Goal: Task Accomplishment & Management: Manage account settings

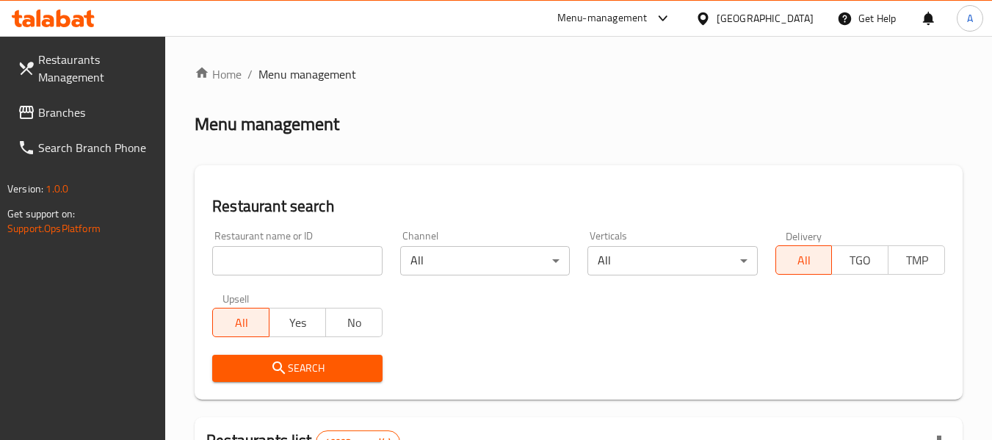
click at [745, 12] on div "United Arab Emirates" at bounding box center [765, 18] width 97 height 16
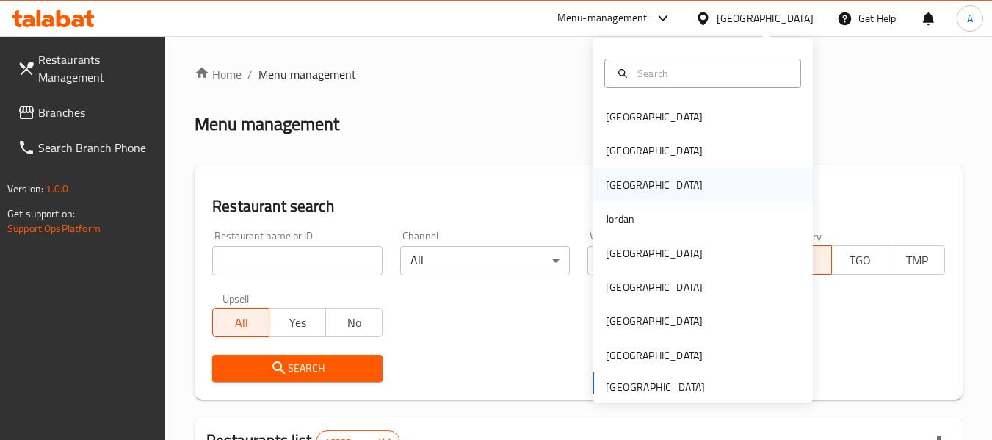
click at [620, 187] on div "Iraq" at bounding box center [654, 185] width 120 height 34
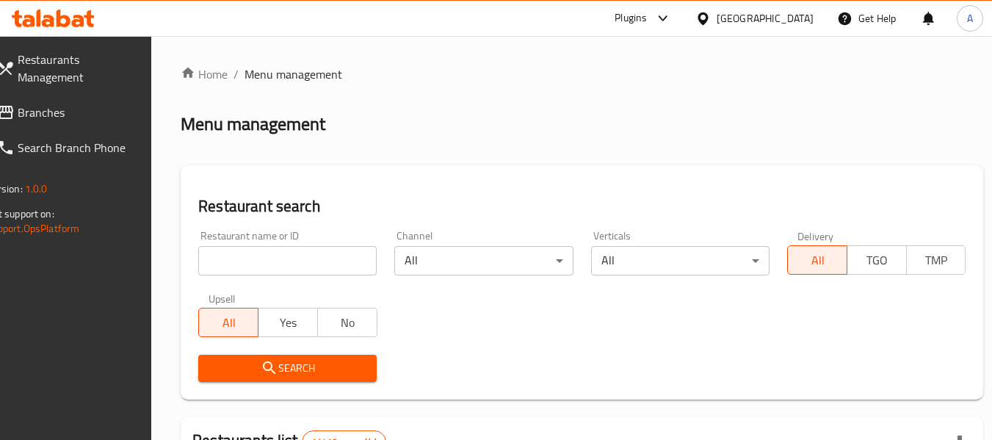
click at [71, 112] on span "Branches" at bounding box center [76, 113] width 116 height 18
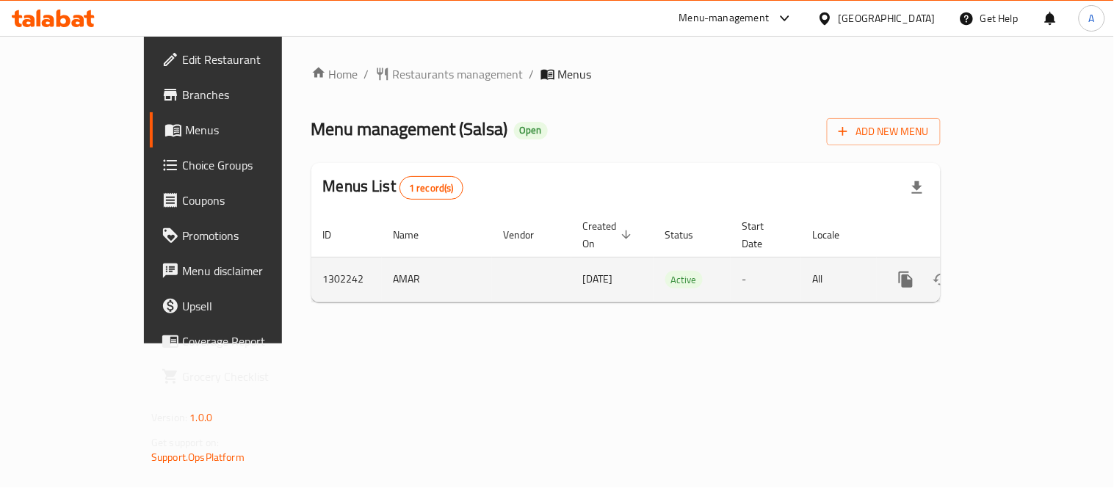
click at [1019, 273] on icon "enhanced table" at bounding box center [1012, 279] width 13 height 13
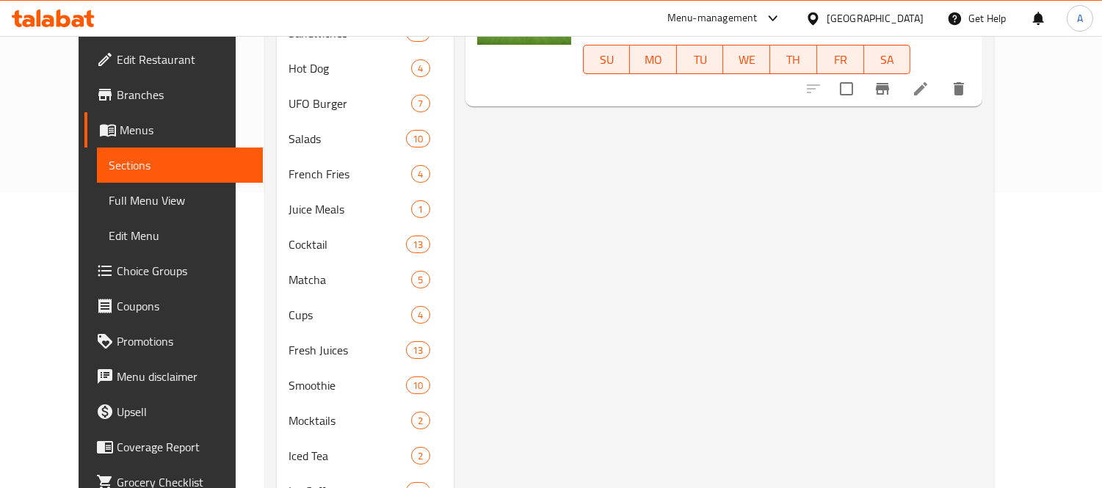
scroll to position [26, 0]
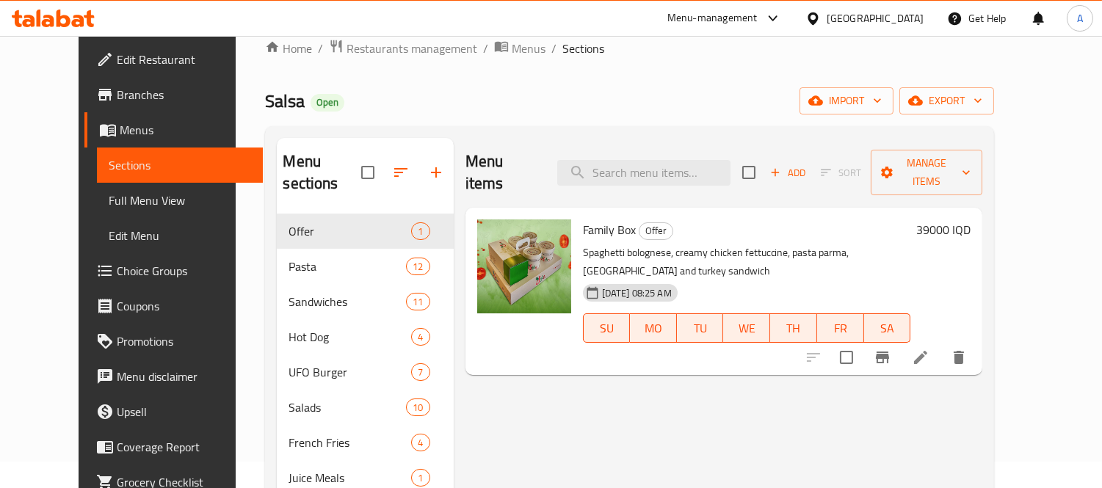
click at [915, 16] on div "Iraq" at bounding box center [875, 18] width 97 height 16
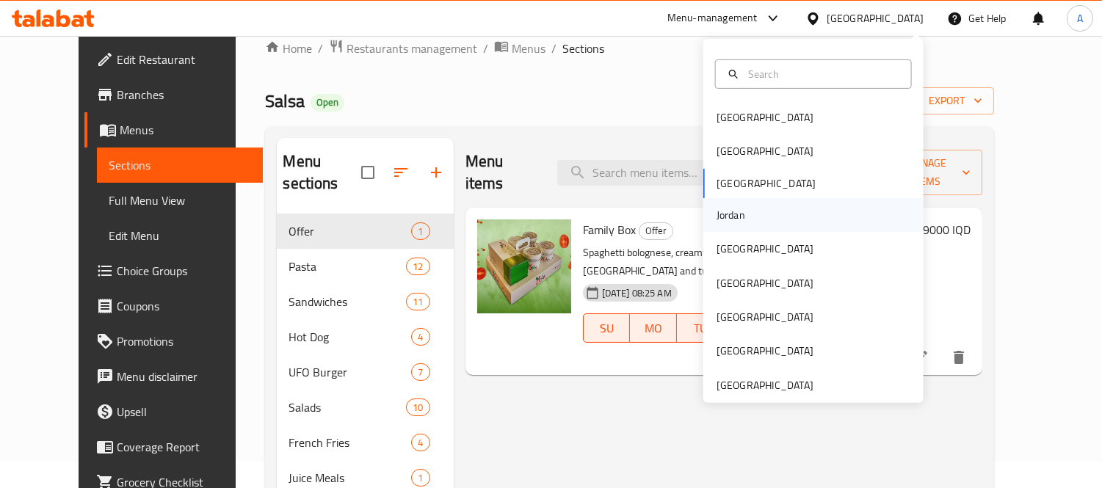
click at [729, 218] on div "Jordan" at bounding box center [731, 215] width 29 height 16
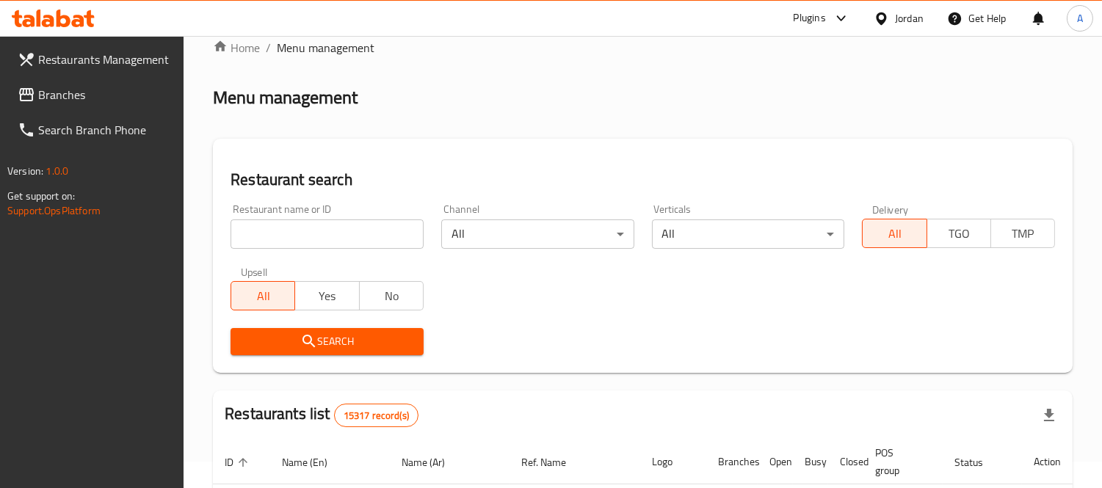
click at [93, 86] on span "Branches" at bounding box center [105, 95] width 134 height 18
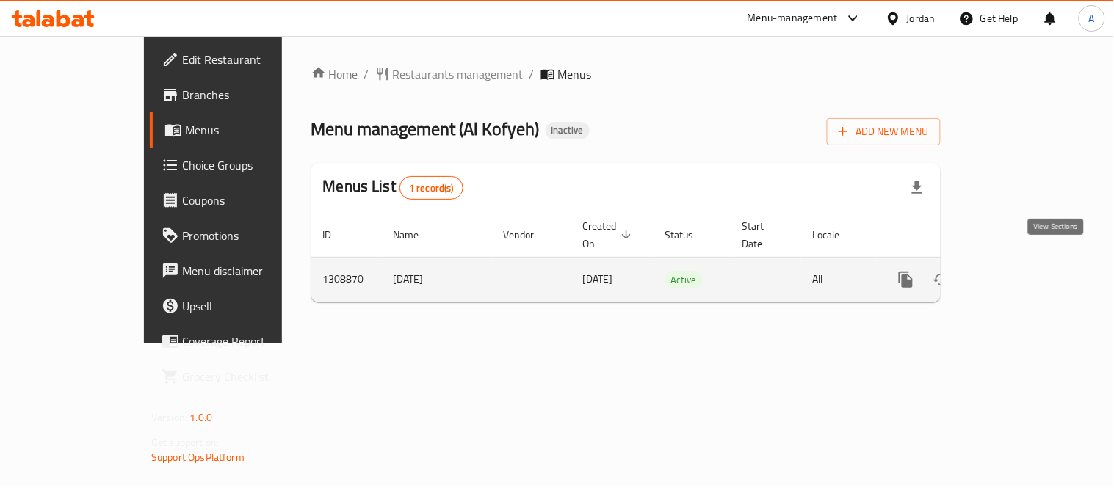
click at [1021, 271] on icon "enhanced table" at bounding box center [1012, 280] width 18 height 18
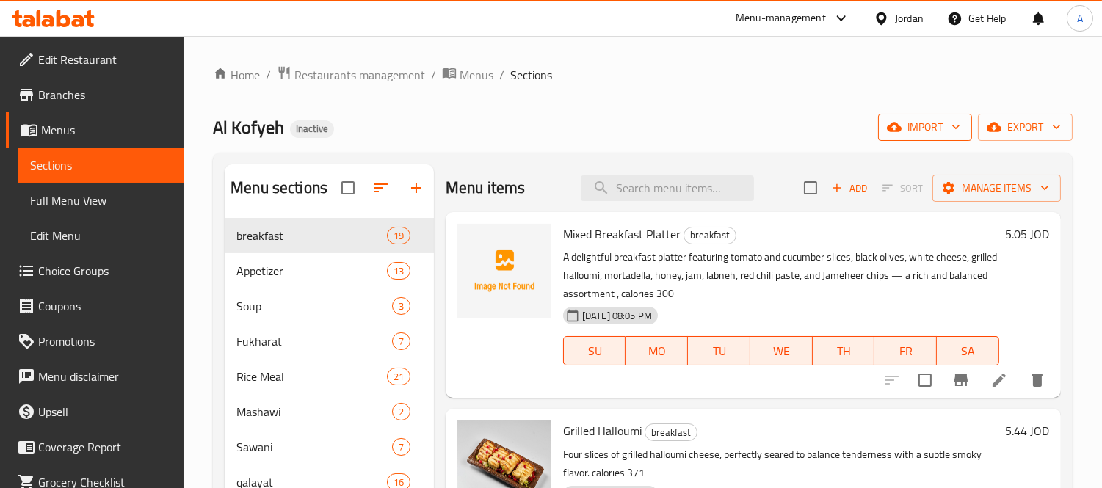
click at [931, 120] on span "import" at bounding box center [925, 127] width 71 height 18
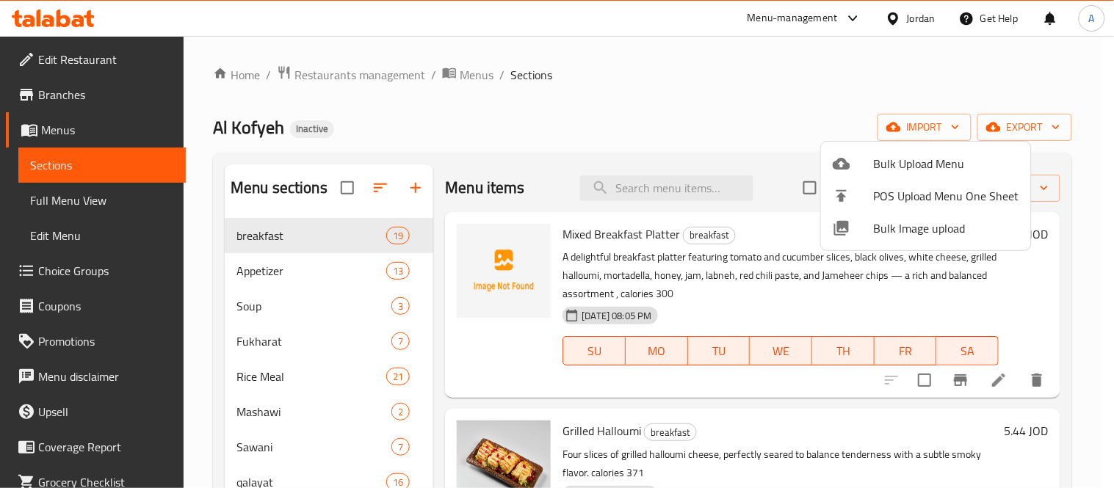
click at [892, 231] on span "Bulk Image upload" at bounding box center [946, 229] width 145 height 18
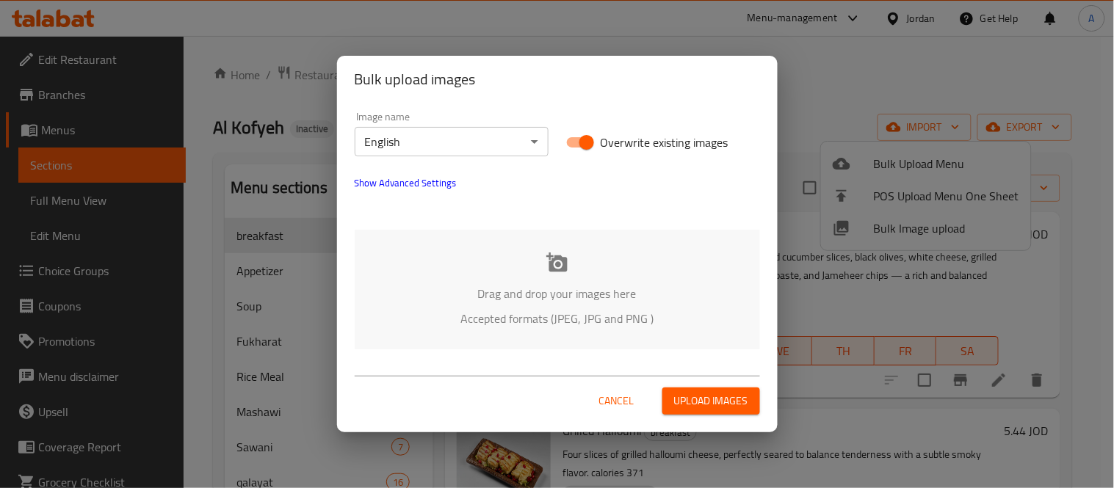
click at [602, 294] on p "Drag and drop your images here" at bounding box center [557, 294] width 361 height 18
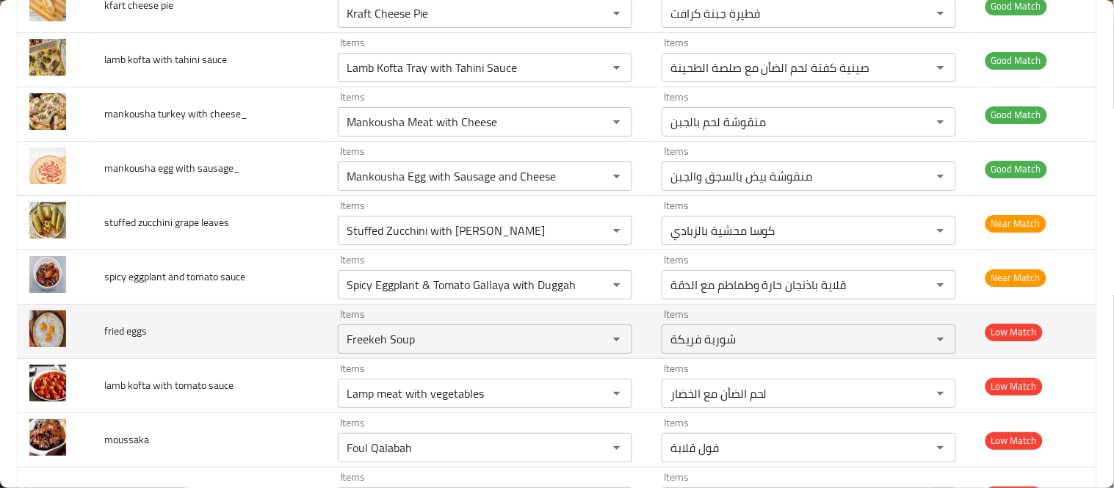
scroll to position [2693, 0]
click at [591, 334] on icon "Clear" at bounding box center [598, 338] width 15 height 15
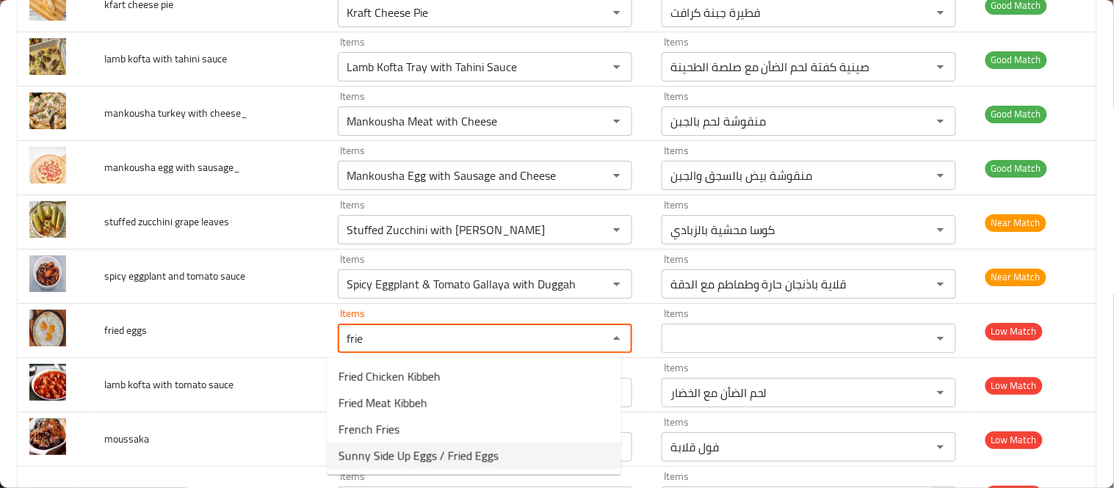
click at [400, 458] on span "Sunny Side Up Eggs / Fried Eggs" at bounding box center [419, 456] width 160 height 18
type eggs "Sunny Side Up Eggs / Fried Eggs"
type eggs-ar "بيض عيون / بيض مقلي"
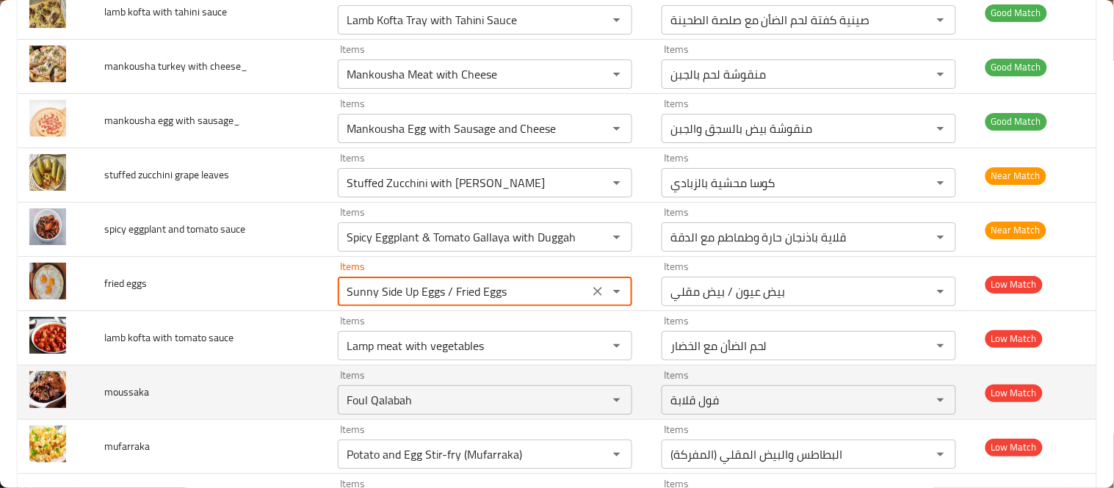
scroll to position [2774, 0]
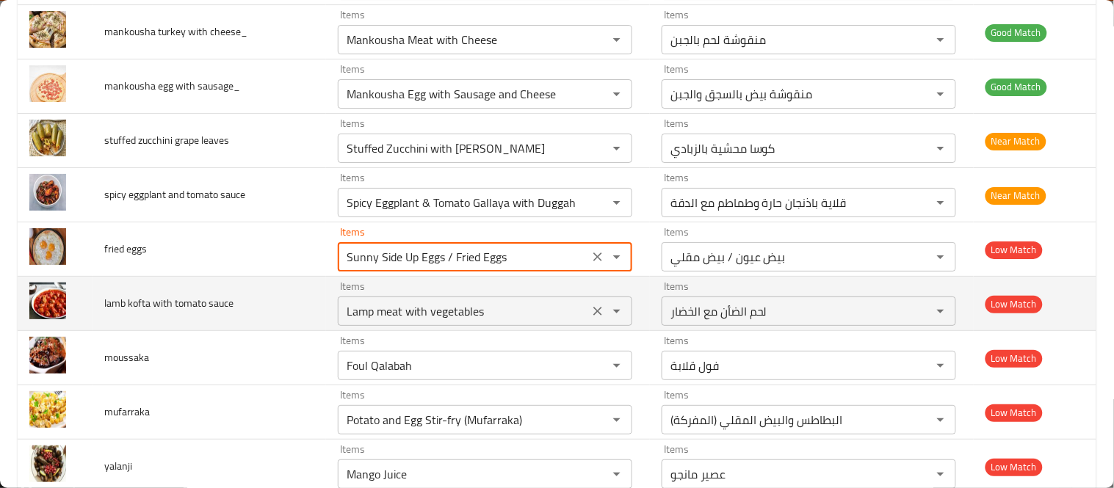
click at [591, 314] on icon "Clear" at bounding box center [598, 311] width 15 height 15
type eggs "Sunny Side Up Eggs / Fried Eggs"
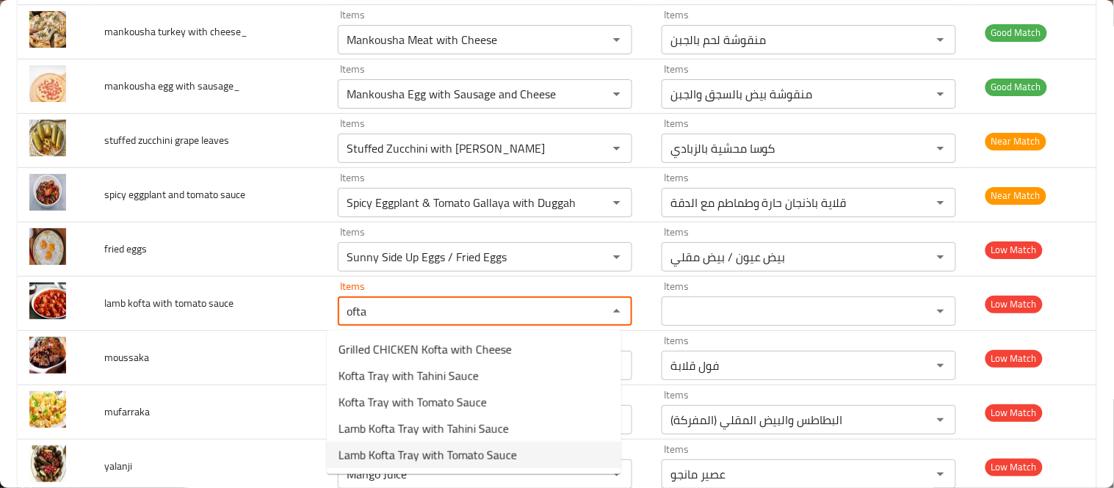
click at [394, 458] on span "Lamb Kofta Tray with Tomato Sauce" at bounding box center [428, 456] width 178 height 18
type sauce "Lamb Kofta Tray with Tomato Sauce"
type sauce-ar "صينية كفتة لحم الضأن مع صلصة الطماطم"
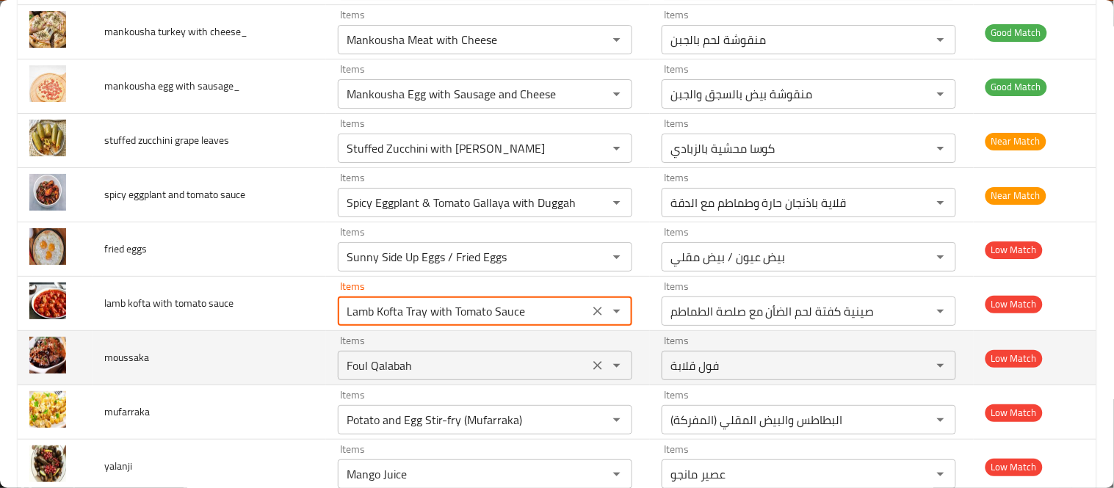
click at [591, 362] on icon "Clear" at bounding box center [598, 365] width 15 height 15
type sauce "Lamb Kofta Tray with Tomato Sauce"
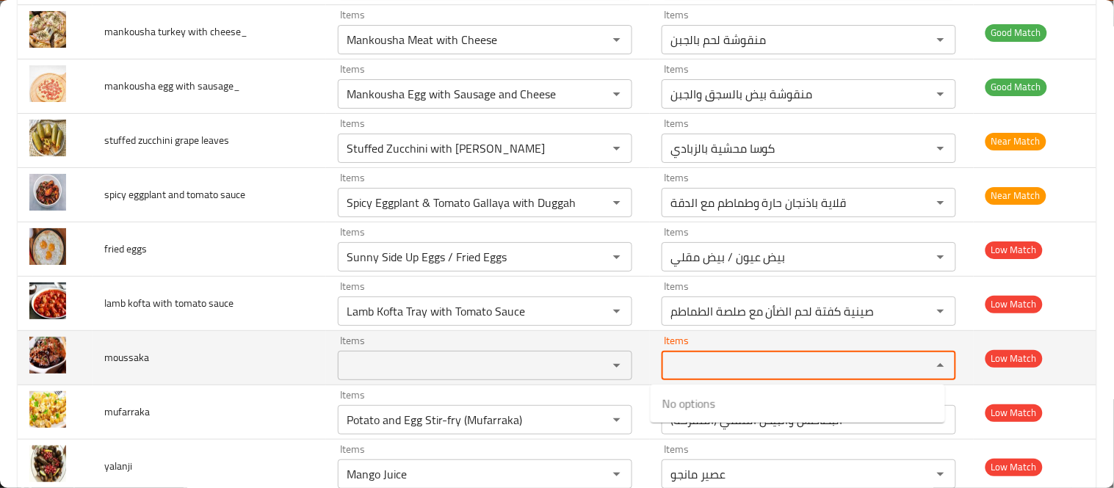
click at [703, 369] on input "Items" at bounding box center [787, 365] width 242 height 21
click at [681, 378] on div "Items" at bounding box center [809, 365] width 295 height 29
type input "م"
click at [438, 355] on div "Items" at bounding box center [485, 365] width 295 height 29
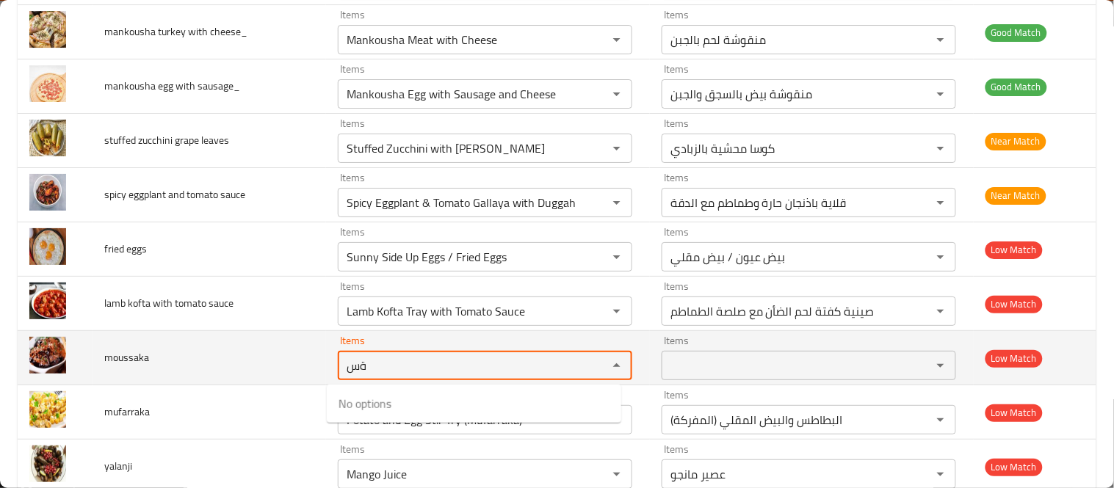
type input "ة"
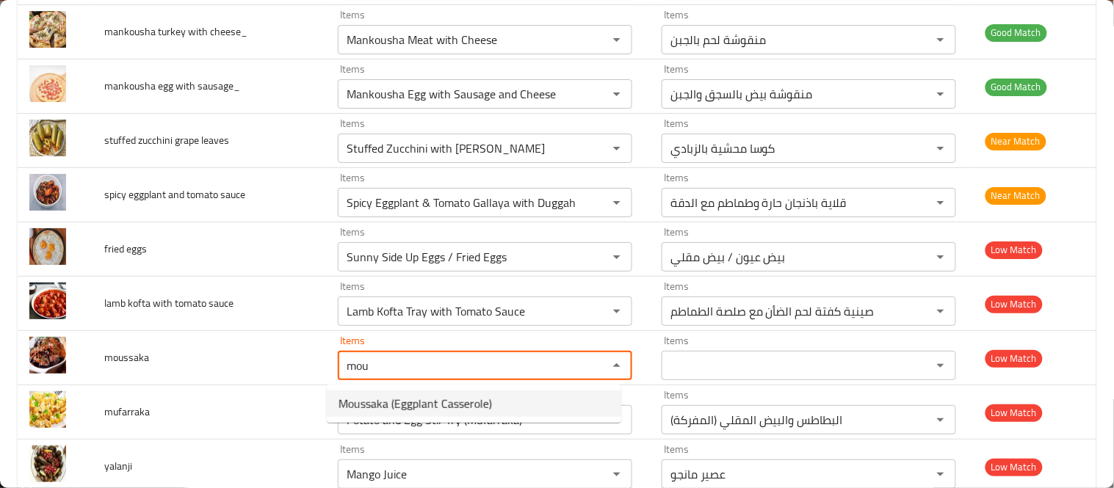
click at [424, 405] on span "Moussaka (Eggplant Casserole)" at bounding box center [416, 404] width 154 height 18
type input "Moussaka (Eggplant Casserole)"
type input "مسقعة (طاجن الباذنجان)"
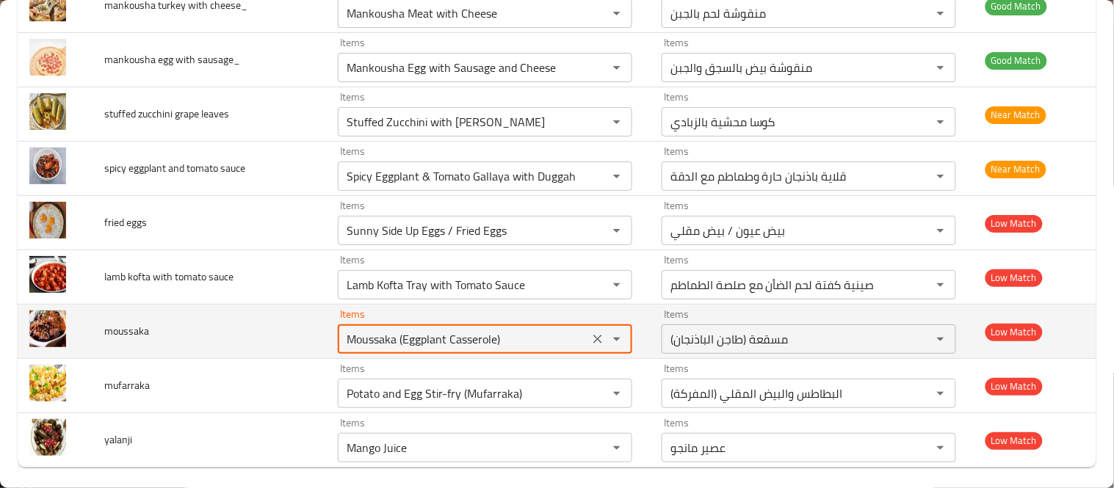
scroll to position [2811, 0]
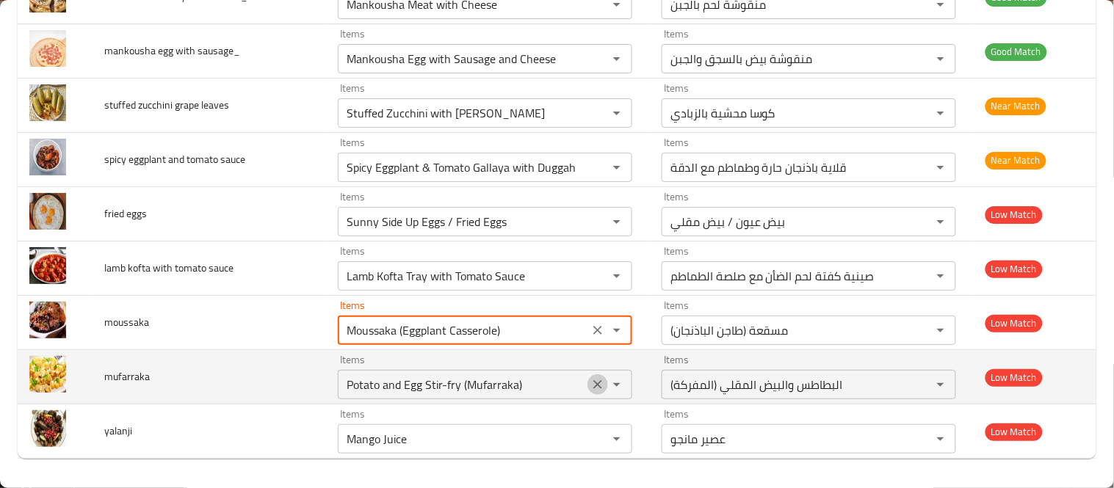
click at [591, 387] on icon "Clear" at bounding box center [598, 385] width 15 height 15
type input "Moussaka (Eggplant Casserole)"
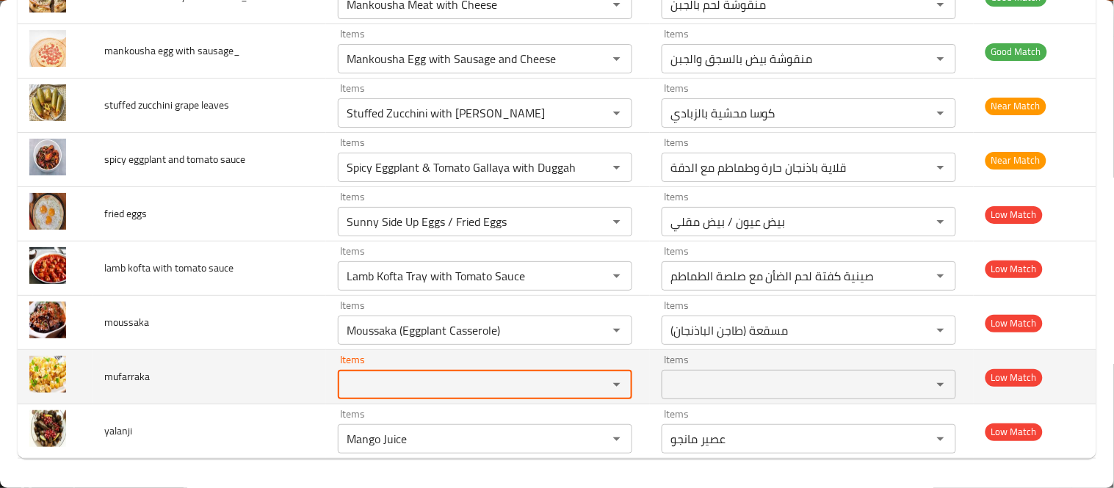
click at [510, 391] on input "Items" at bounding box center [463, 385] width 242 height 21
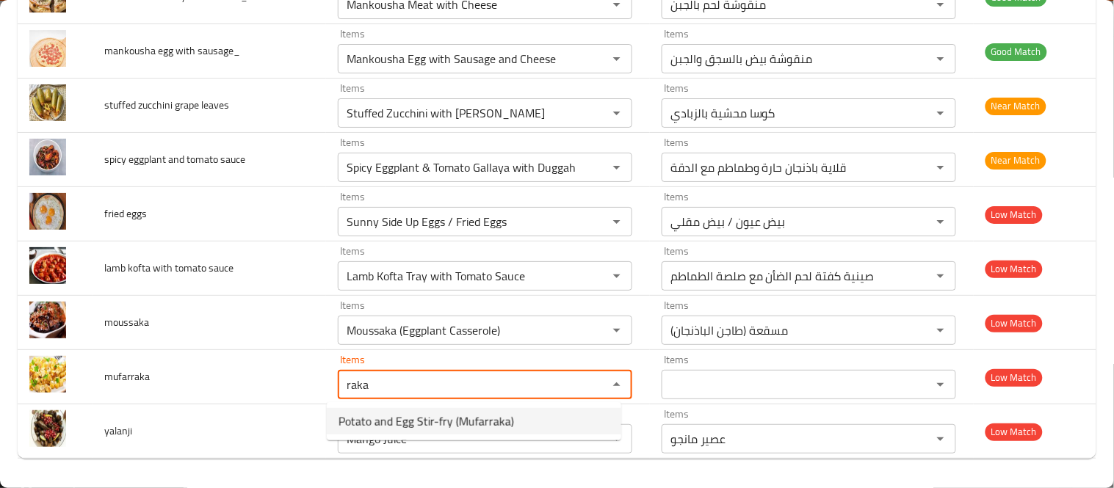
click at [428, 425] on span "Potato and Egg Stir-fry (Mufarraka)" at bounding box center [427, 422] width 176 height 18
type input "Potato and Egg Stir-fry (Mufarraka)"
type input "البطاطس والبيض المقلي (المفركة)"
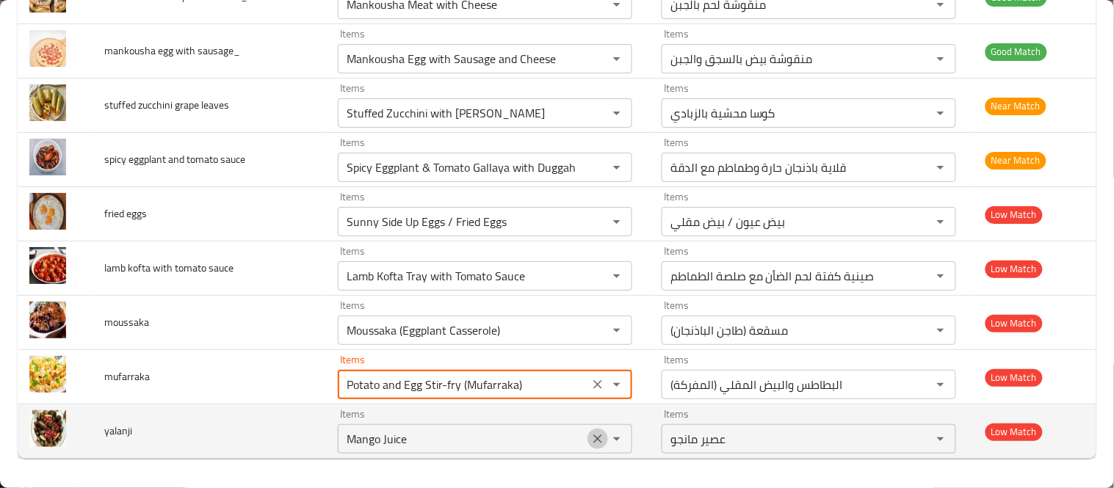
click at [591, 441] on icon "Clear" at bounding box center [598, 439] width 15 height 15
type input "Potato and Egg Stir-fry (Mufarraka)"
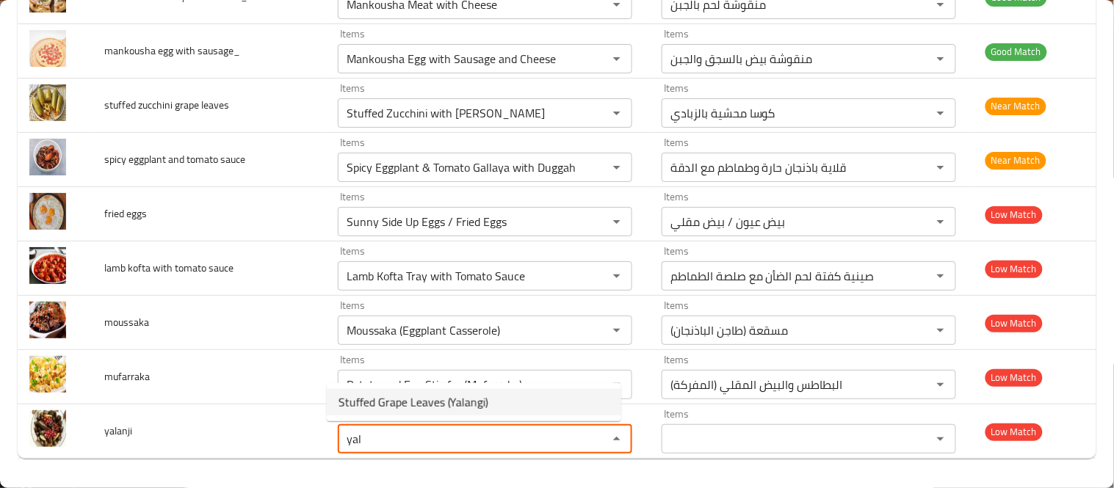
click at [442, 405] on span "Stuffed Grape Leaves (Yalangi)" at bounding box center [414, 403] width 150 height 18
type input "Stuffed Grape Leaves (Yalangi)"
type input "ورق عنب محشي (يالانجى)"
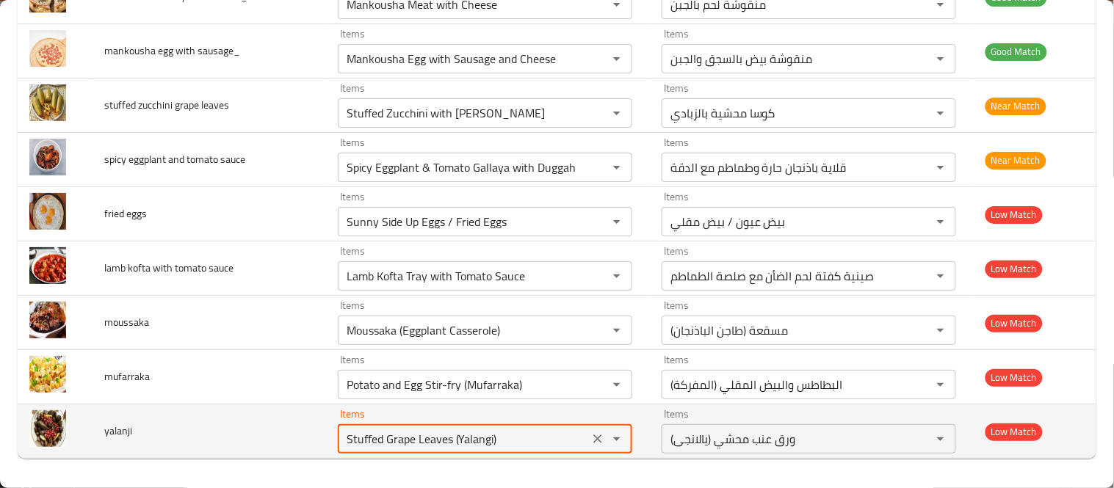
type input "Stuffed Grape Leaves (Yalangi)"
click at [259, 431] on td "yalanji" at bounding box center [210, 432] width 234 height 54
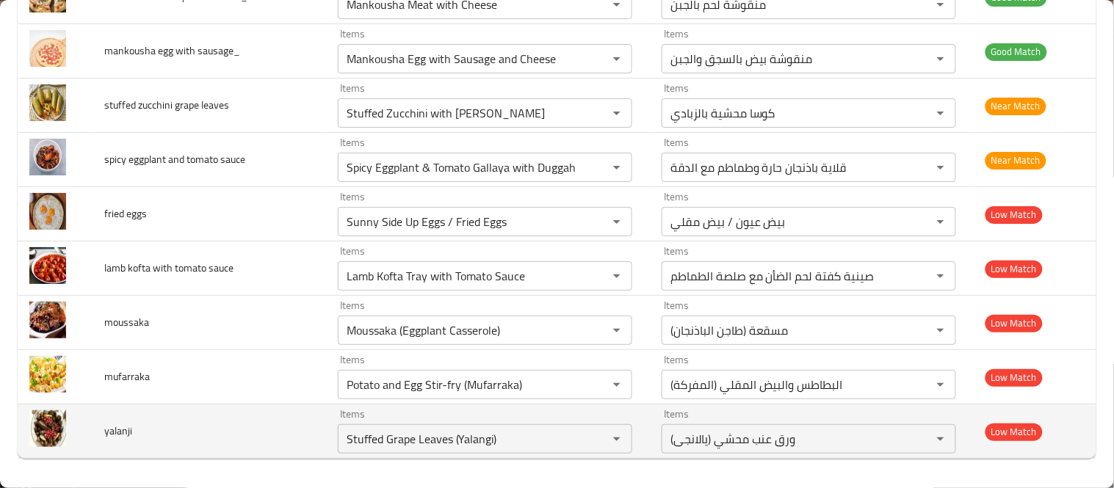
click at [116, 427] on span "yalanji" at bounding box center [118, 431] width 28 height 19
copy span "yalanji"
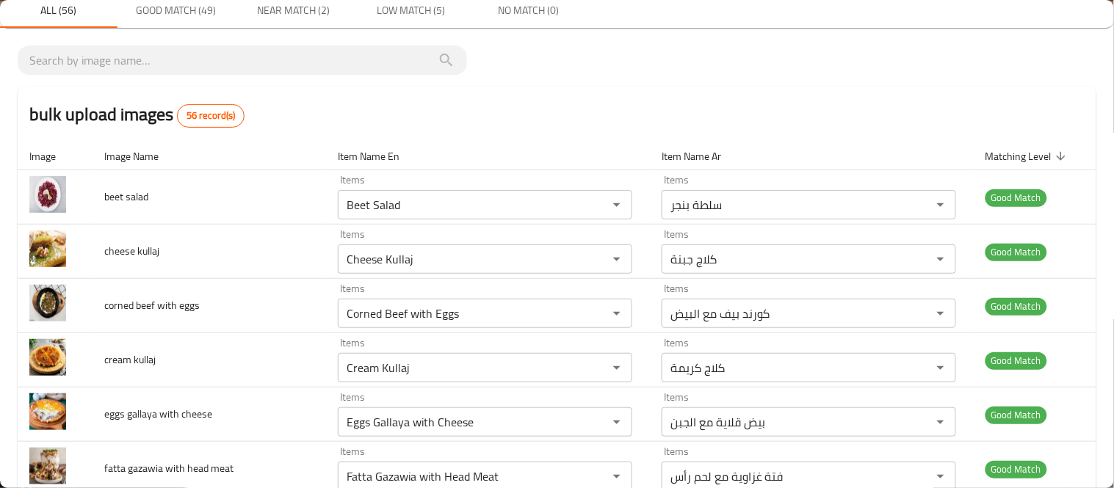
scroll to position [0, 0]
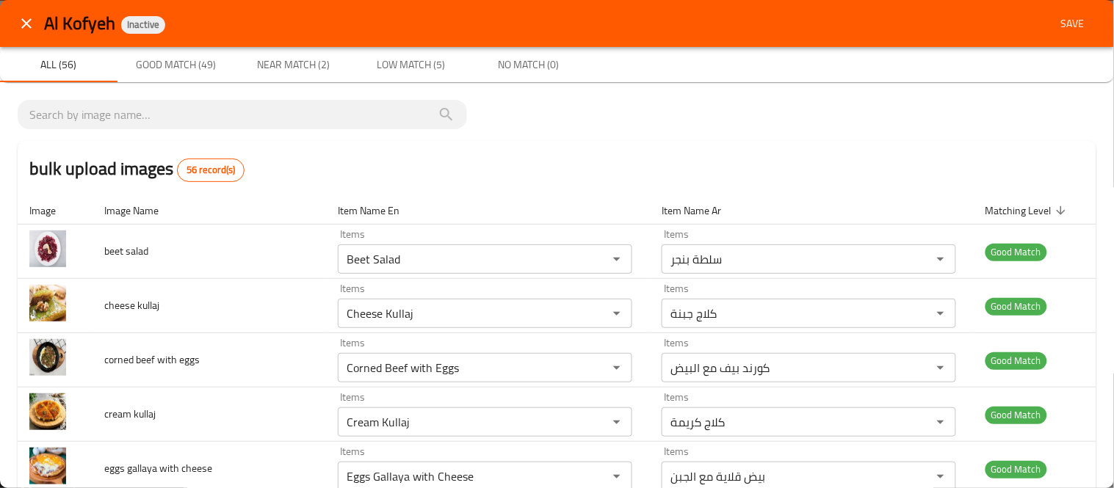
click at [1055, 18] on span "Save" at bounding box center [1072, 24] width 35 height 18
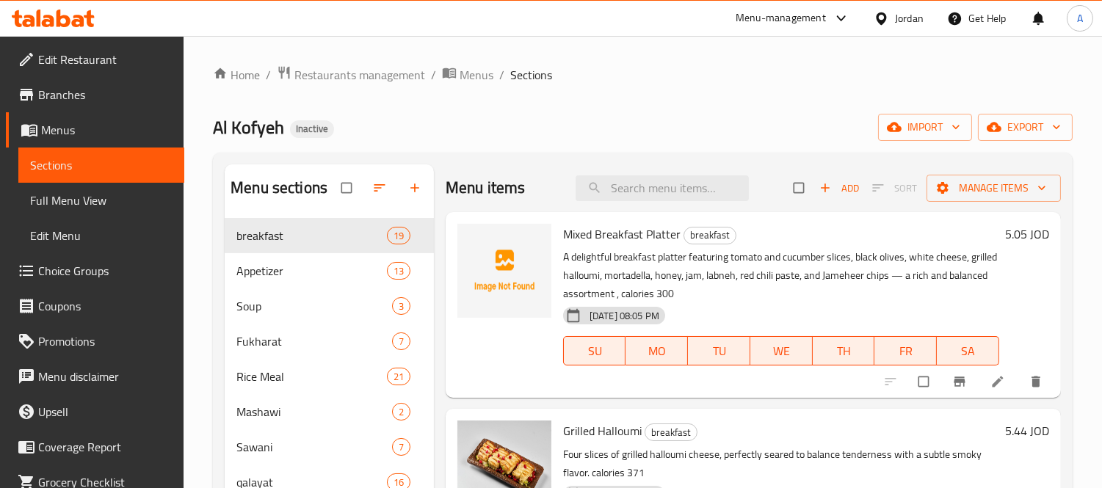
click at [68, 201] on span "Full Menu View" at bounding box center [101, 201] width 142 height 18
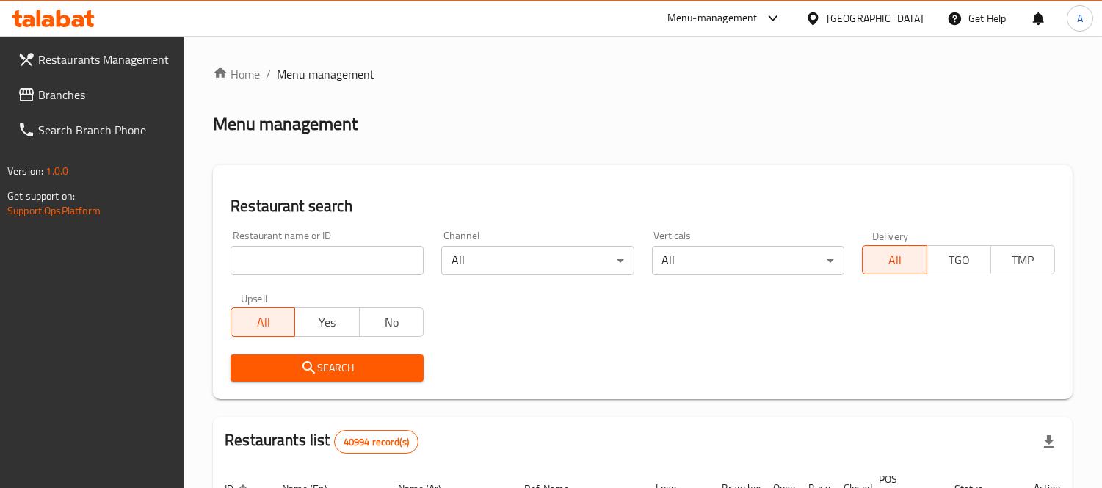
click at [878, 15] on div "[GEOGRAPHIC_DATA]" at bounding box center [875, 18] width 97 height 16
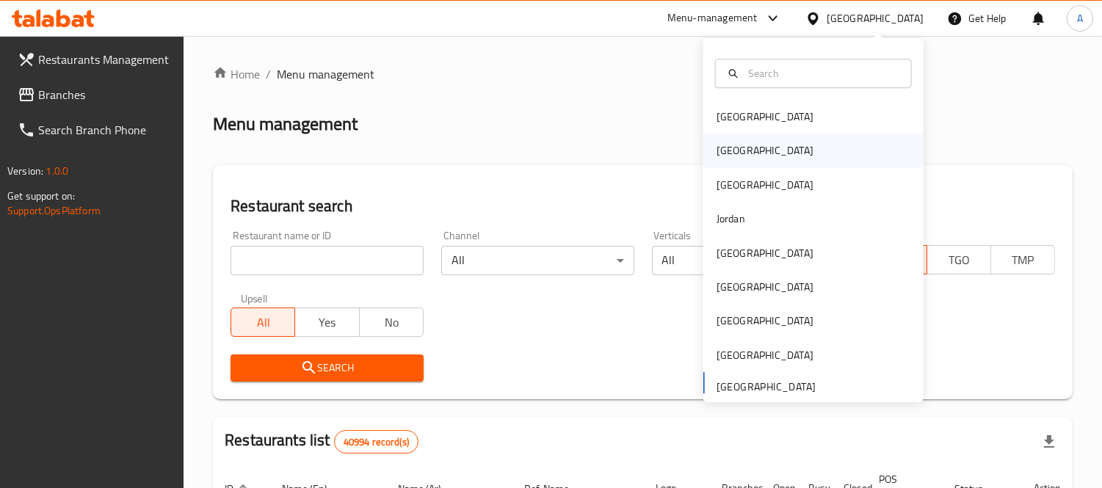
click at [727, 145] on div "[GEOGRAPHIC_DATA]" at bounding box center [765, 151] width 97 height 16
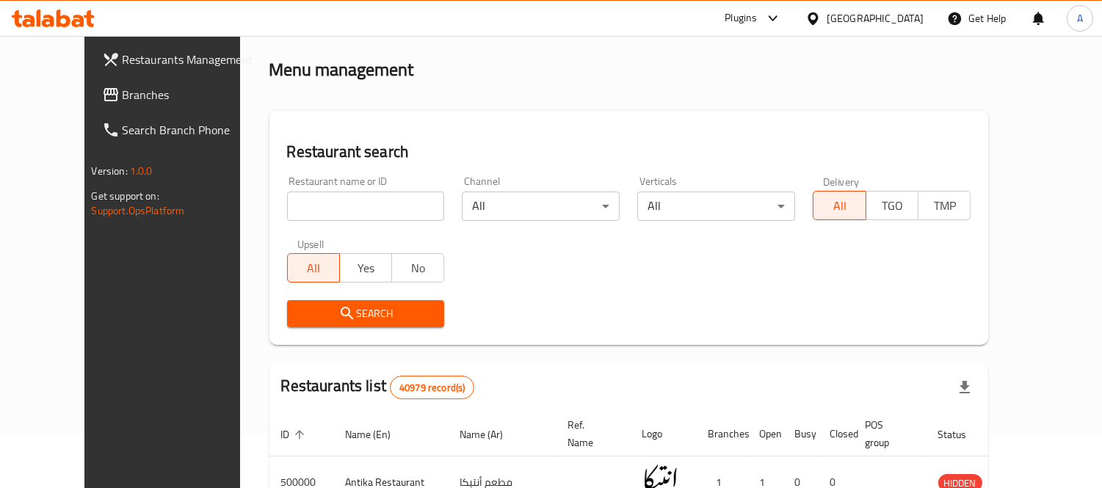
scroll to position [82, 0]
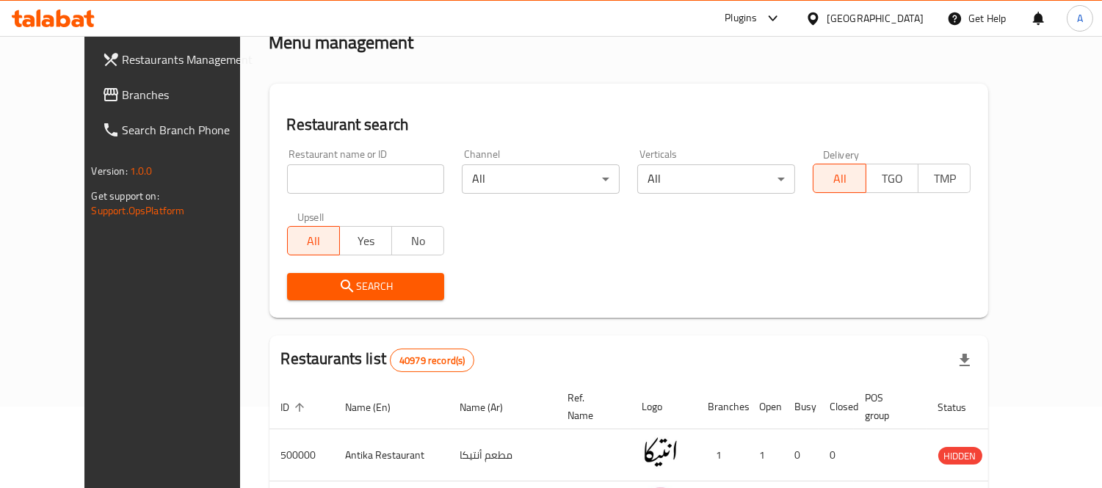
click at [287, 172] on input "search" at bounding box center [366, 179] width 158 height 29
paste input "683476"
type input "683476"
click button "Search" at bounding box center [366, 286] width 158 height 27
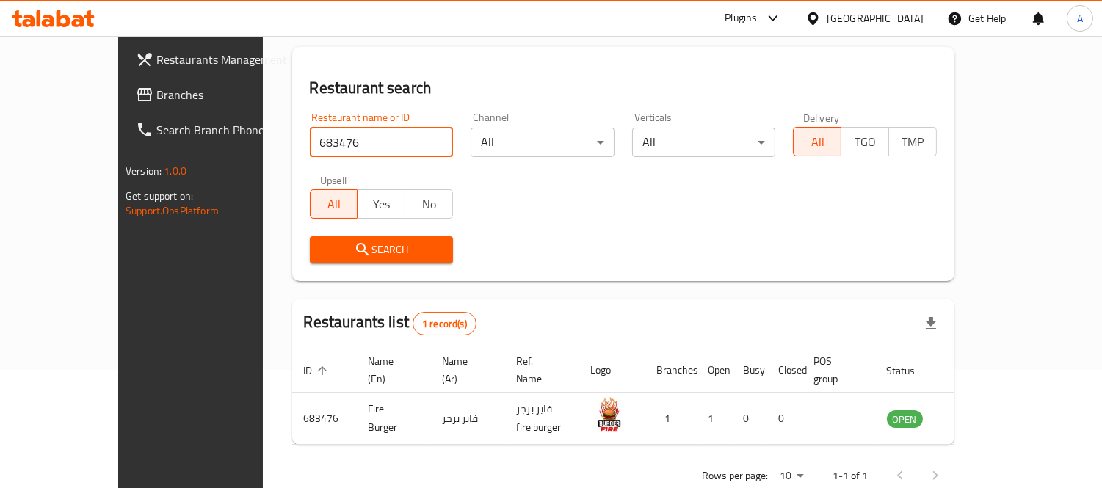
scroll to position [137, 0]
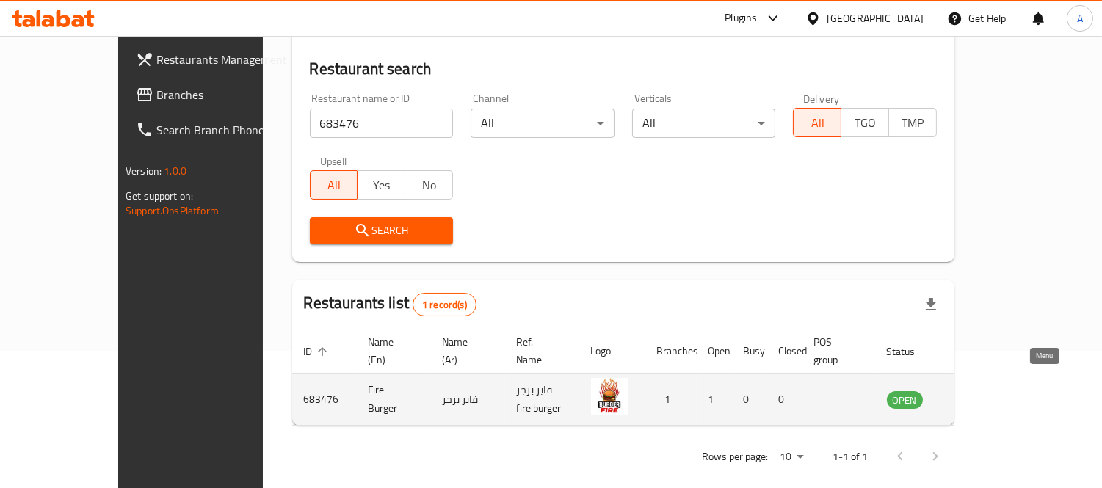
click at [981, 394] on icon "enhanced table" at bounding box center [973, 400] width 16 height 12
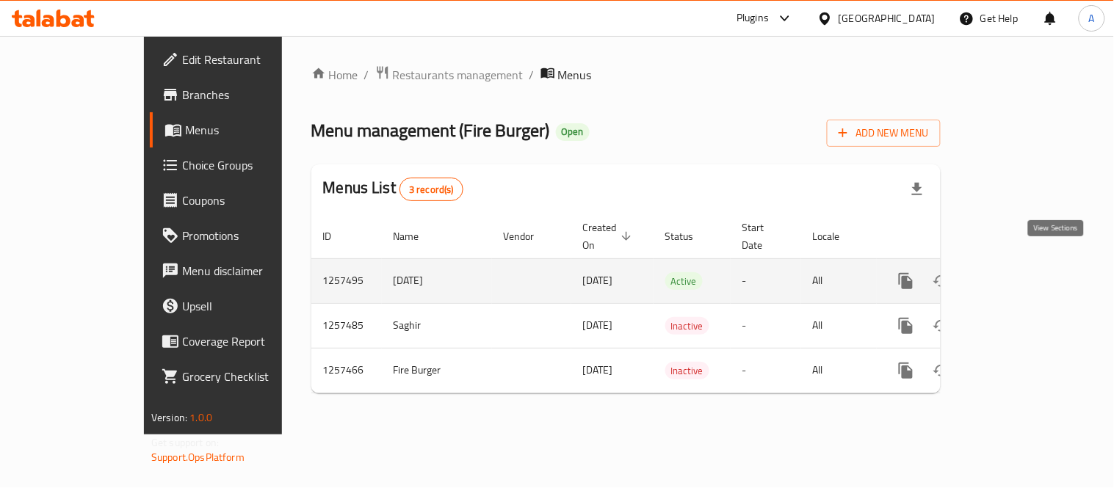
click at [1021, 272] on icon "enhanced table" at bounding box center [1012, 281] width 18 height 18
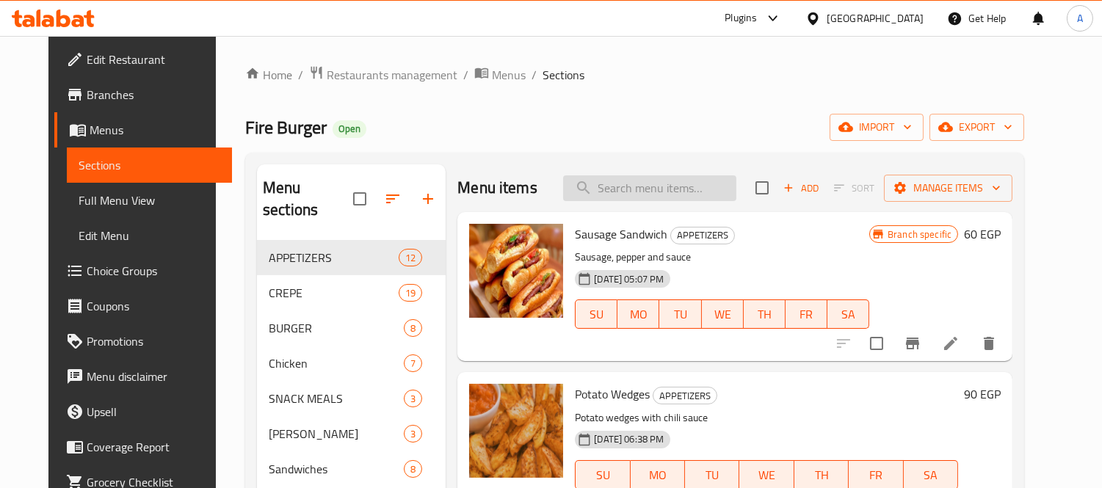
click at [651, 192] on input "search" at bounding box center [649, 189] width 173 height 26
paste input "عرض"
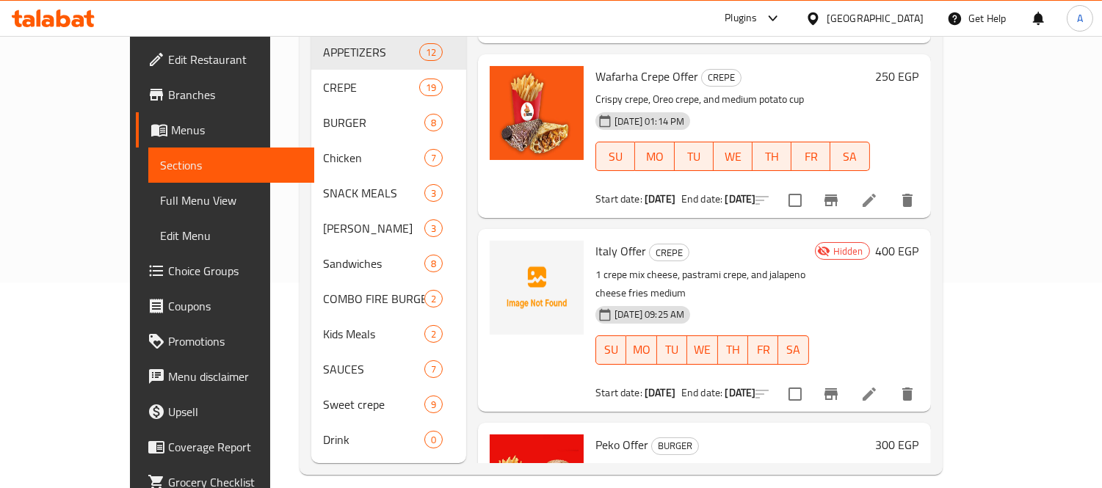
scroll to position [1061, 0]
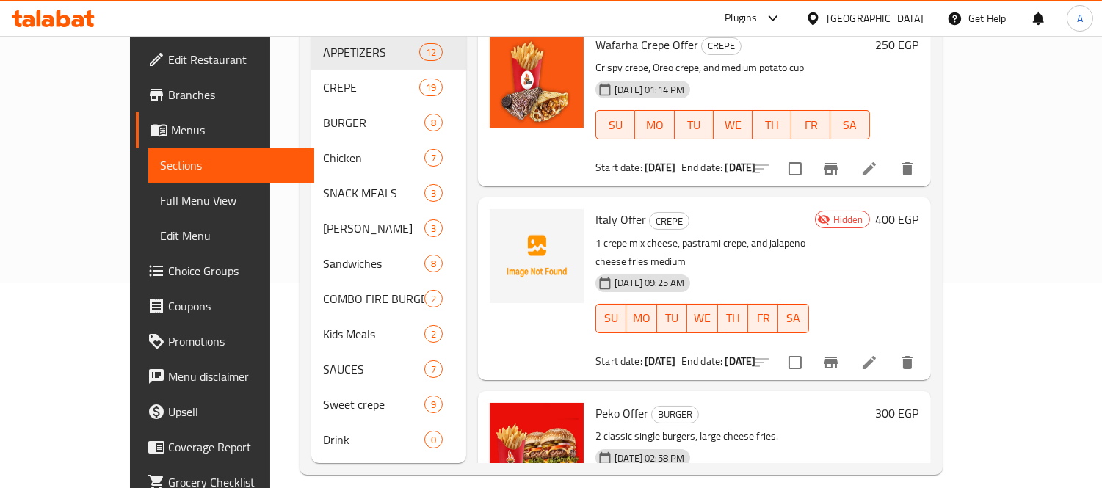
type input "عرض"
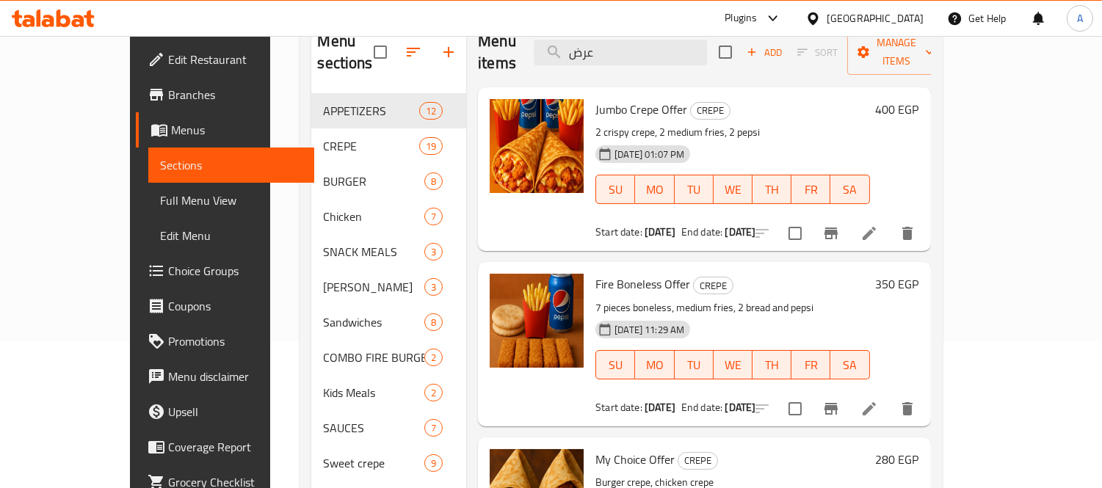
scroll to position [0, 0]
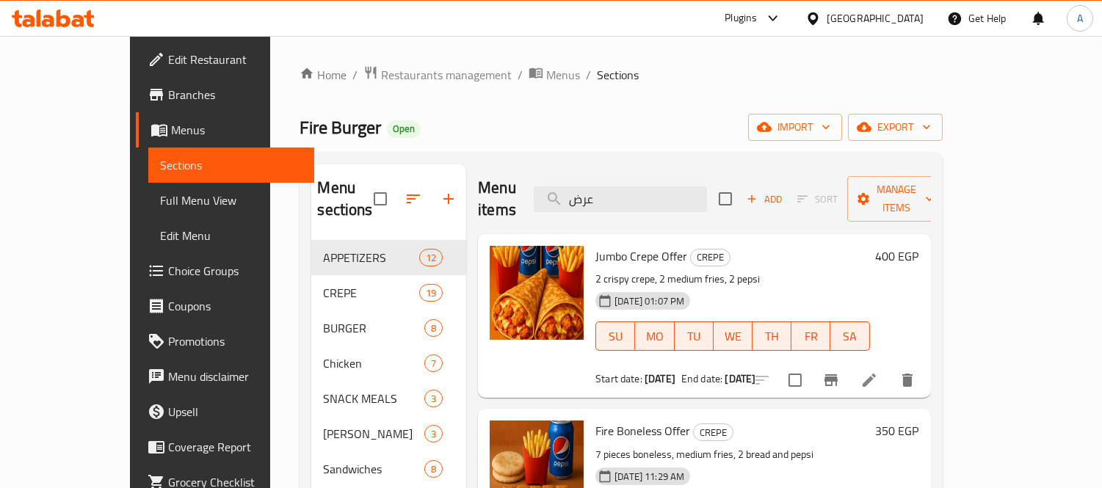
click at [905, 18] on div "Egypt" at bounding box center [875, 18] width 97 height 16
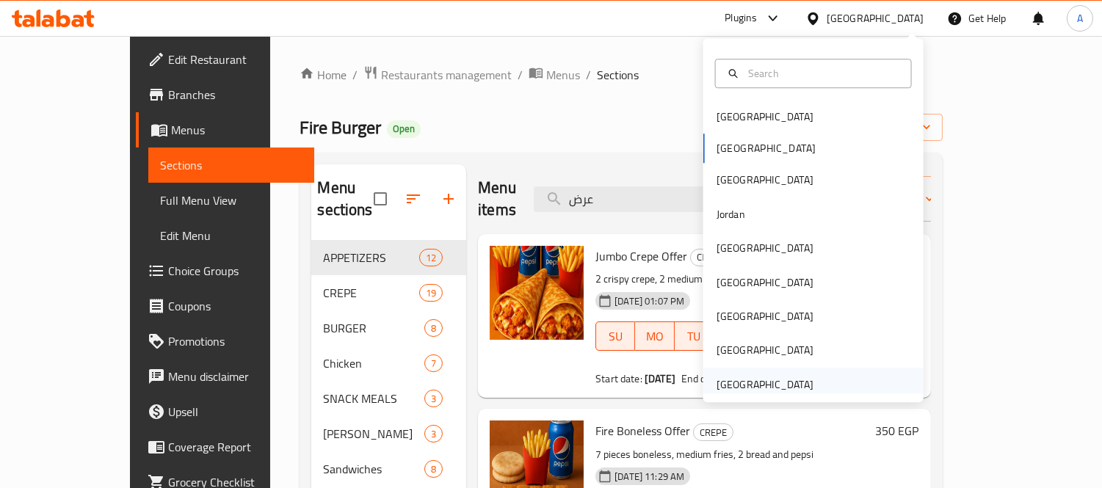
click at [751, 386] on div "[GEOGRAPHIC_DATA]" at bounding box center [765, 385] width 97 height 16
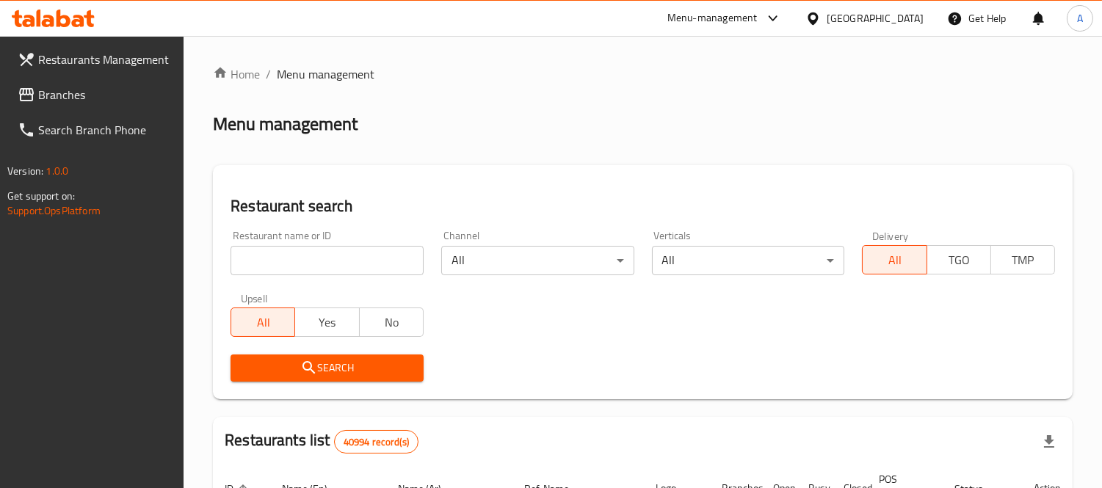
click at [296, 261] on input "search" at bounding box center [327, 260] width 193 height 29
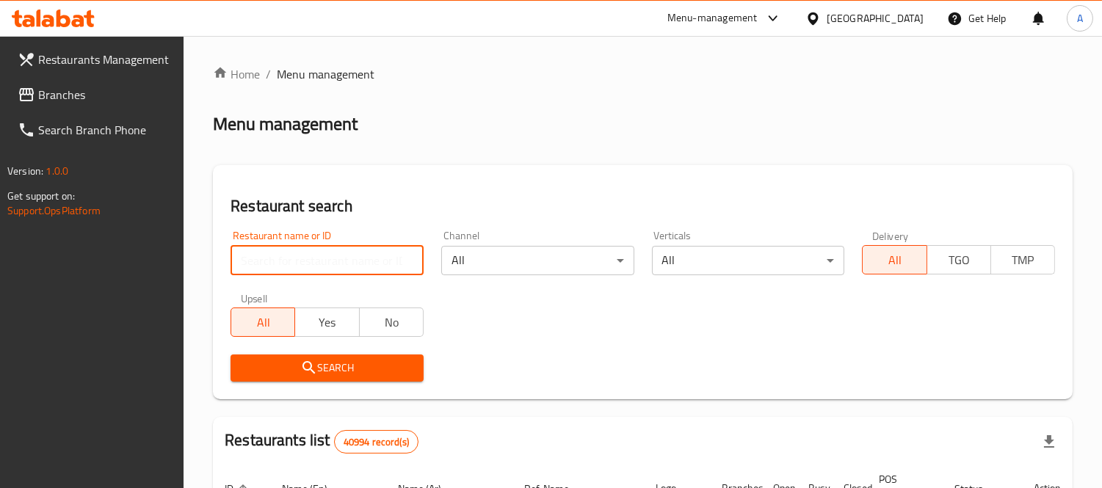
paste input "Burger avenue restaur"
type input "Burger avenue restaur"
click button "Search" at bounding box center [327, 368] width 193 height 27
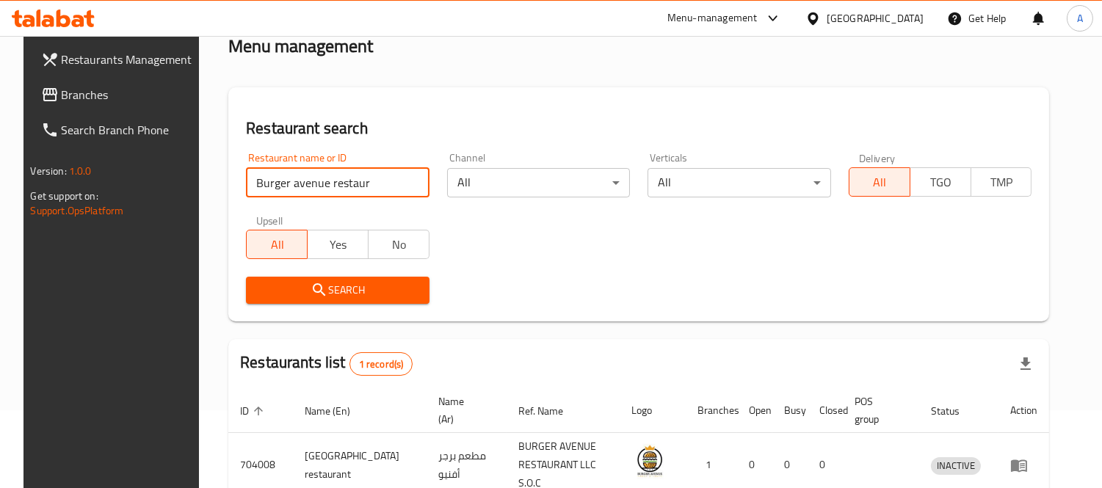
scroll to position [154, 0]
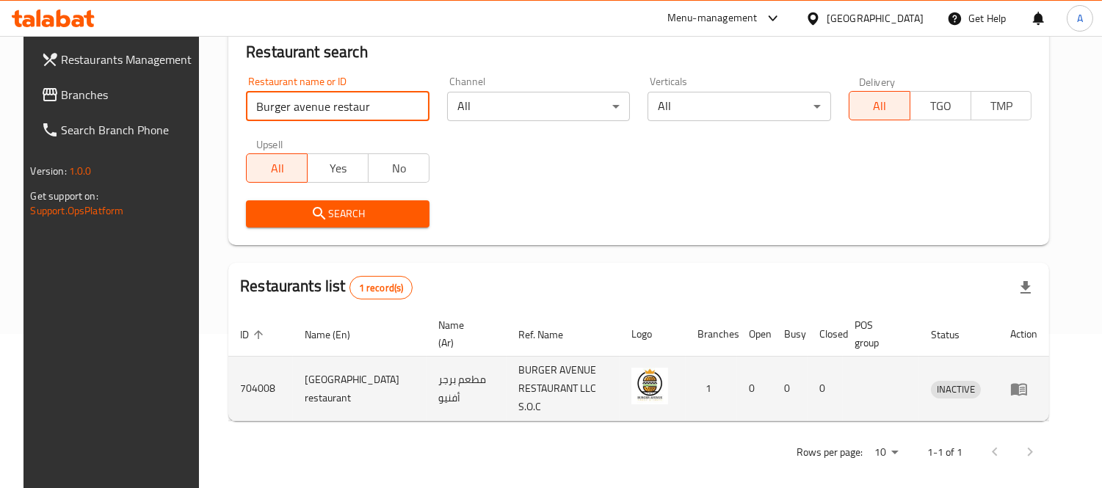
click at [1028, 387] on icon "enhanced table" at bounding box center [1020, 389] width 18 height 18
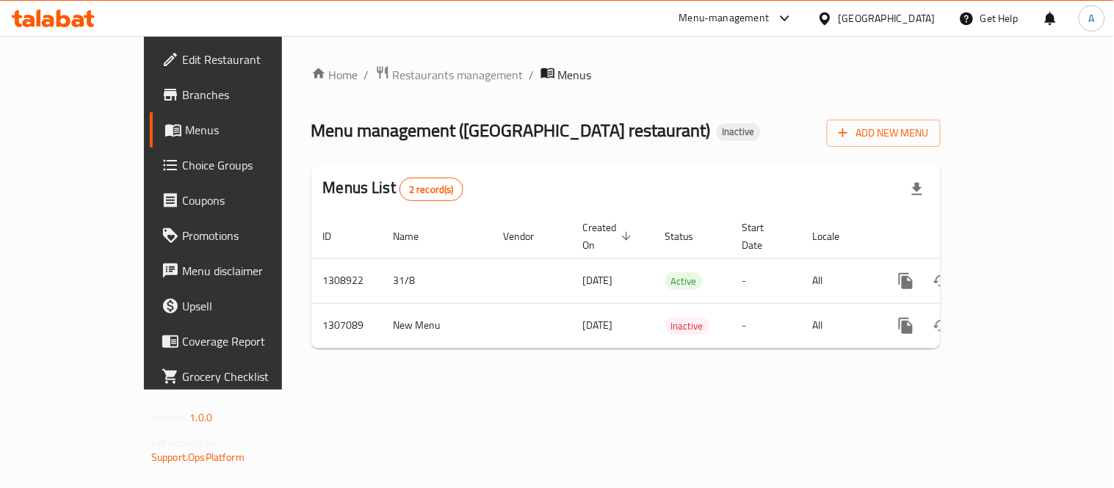
click at [185, 128] on span "Menus" at bounding box center [251, 130] width 133 height 18
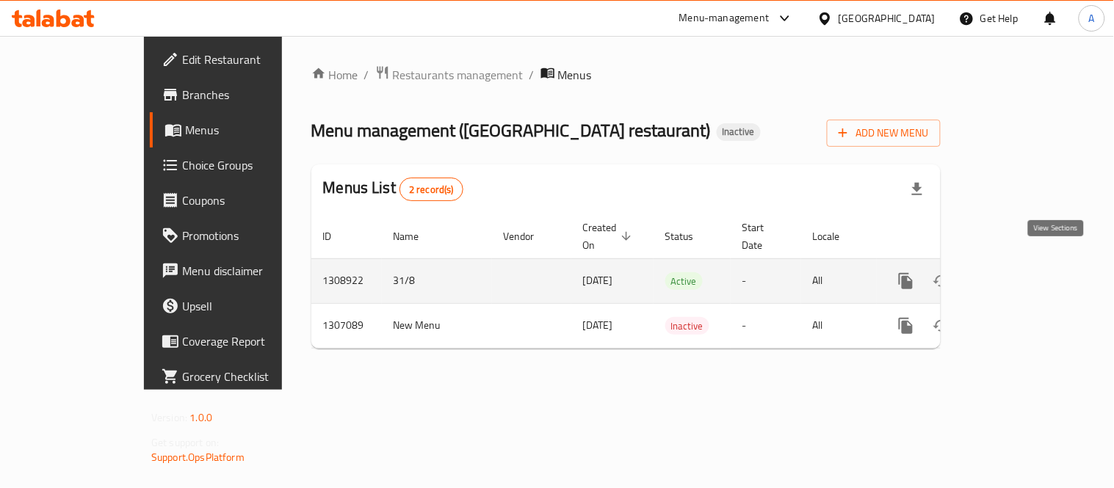
click at [1021, 272] on icon "enhanced table" at bounding box center [1012, 281] width 18 height 18
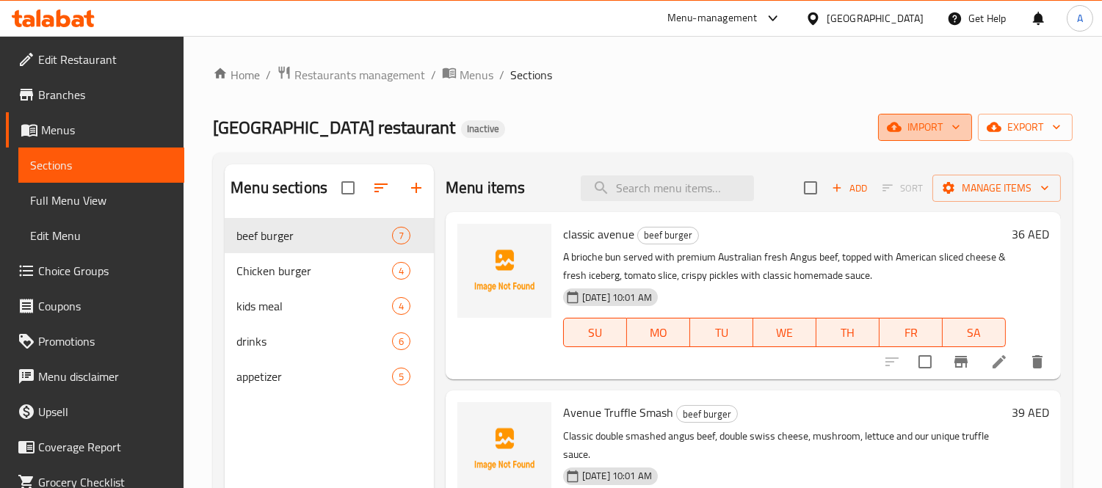
click at [930, 120] on span "import" at bounding box center [925, 127] width 71 height 18
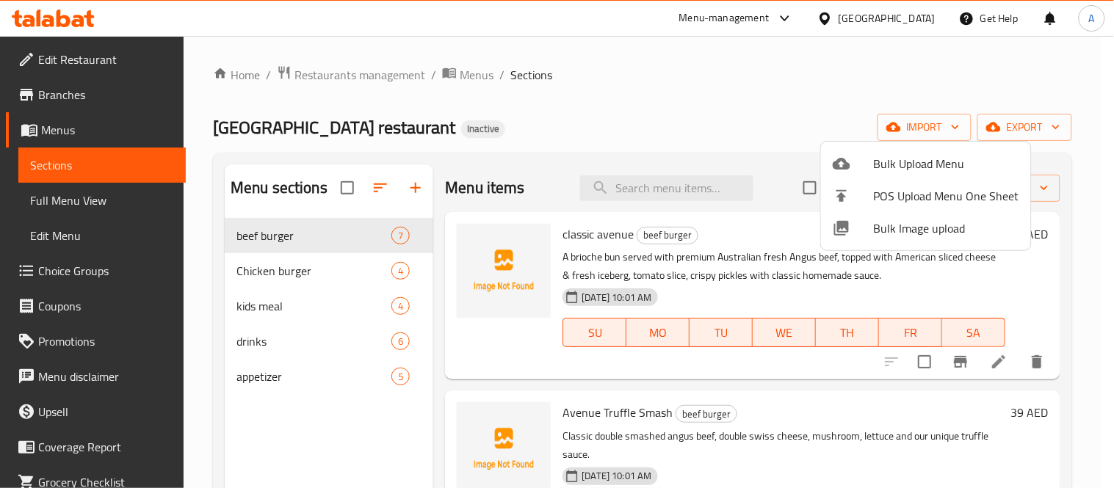
click at [885, 231] on span "Bulk Image upload" at bounding box center [946, 229] width 145 height 18
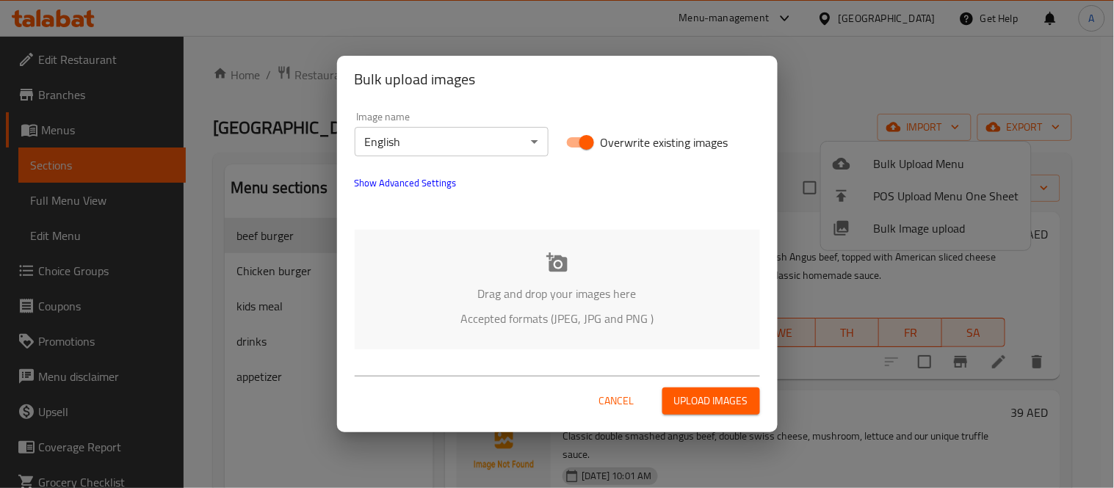
click at [586, 140] on input "Overwrite existing images" at bounding box center [587, 143] width 84 height 28
checkbox input "false"
click at [557, 266] on icon at bounding box center [556, 262] width 21 height 19
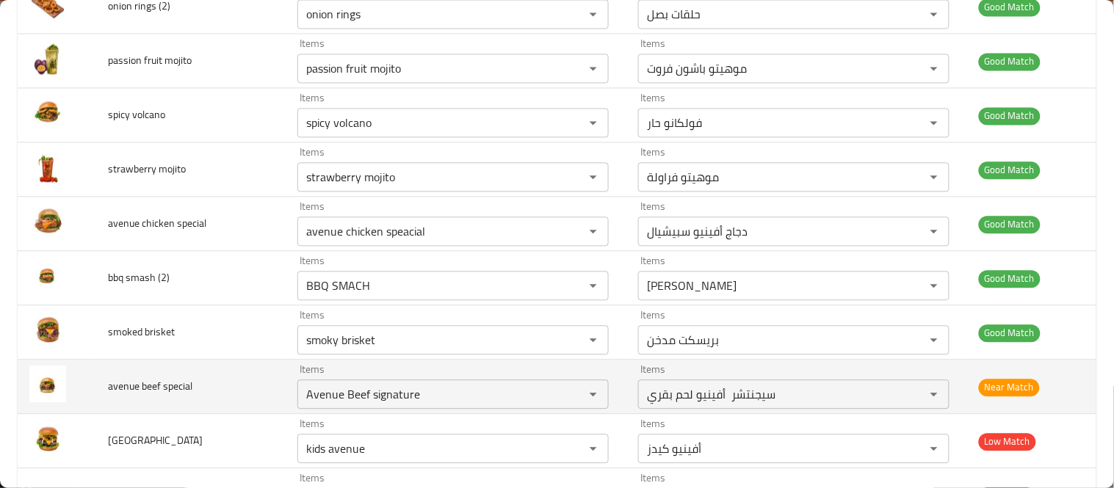
scroll to position [816, 0]
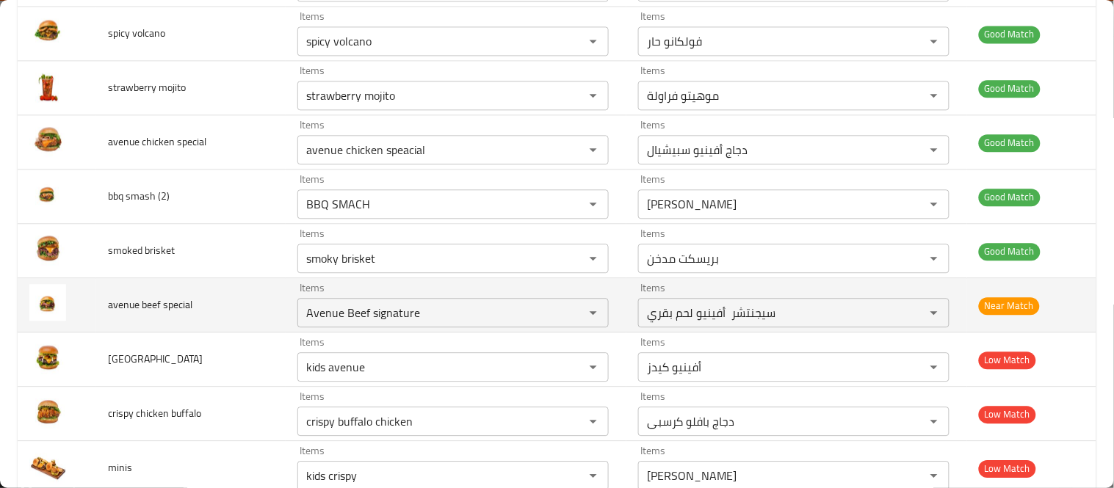
click at [174, 310] on span "avenue beef special" at bounding box center [150, 304] width 84 height 19
copy span "special"
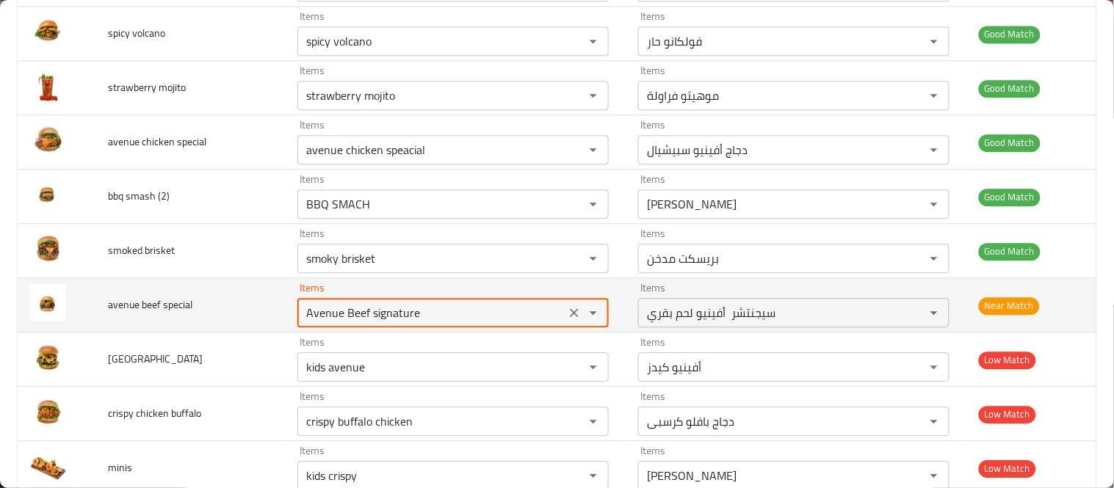
click at [490, 310] on special "Avenue Beef signature" at bounding box center [431, 313] width 259 height 21
click at [567, 316] on icon "Clear" at bounding box center [574, 313] width 15 height 15
paste special "special"
type special "special"
click at [256, 328] on td "avenue beef special" at bounding box center [190, 305] width 189 height 54
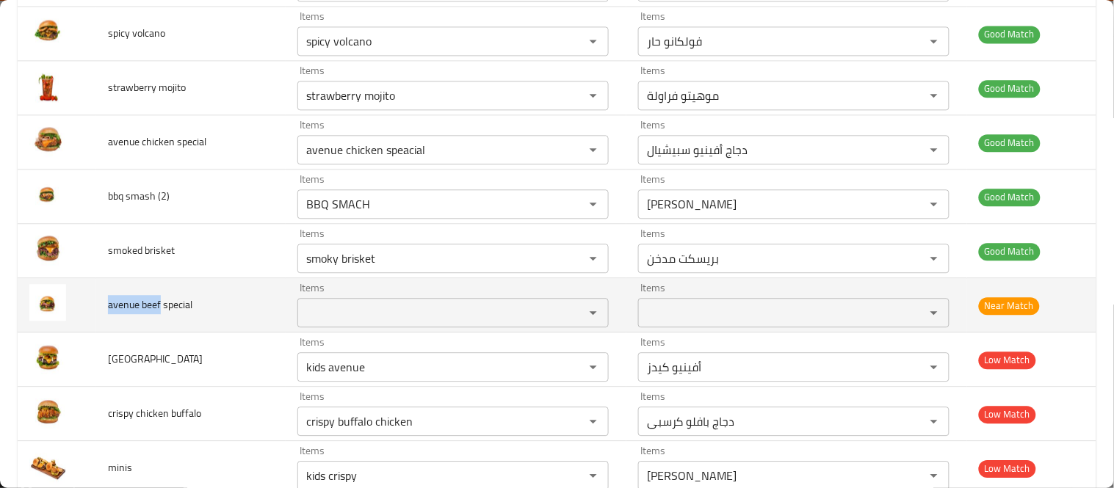
drag, startPoint x: 108, startPoint y: 303, endPoint x: 159, endPoint y: 305, distance: 51.5
click at [159, 305] on span "avenue beef special" at bounding box center [150, 304] width 84 height 19
copy span "avenue beef"
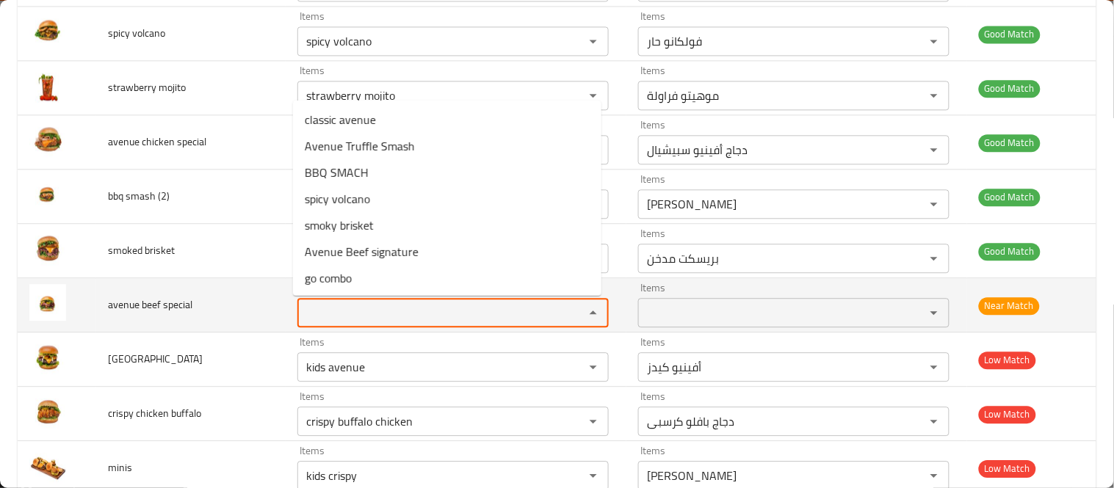
click at [327, 319] on special "Items" at bounding box center [431, 313] width 259 height 21
paste special "avenue beef"
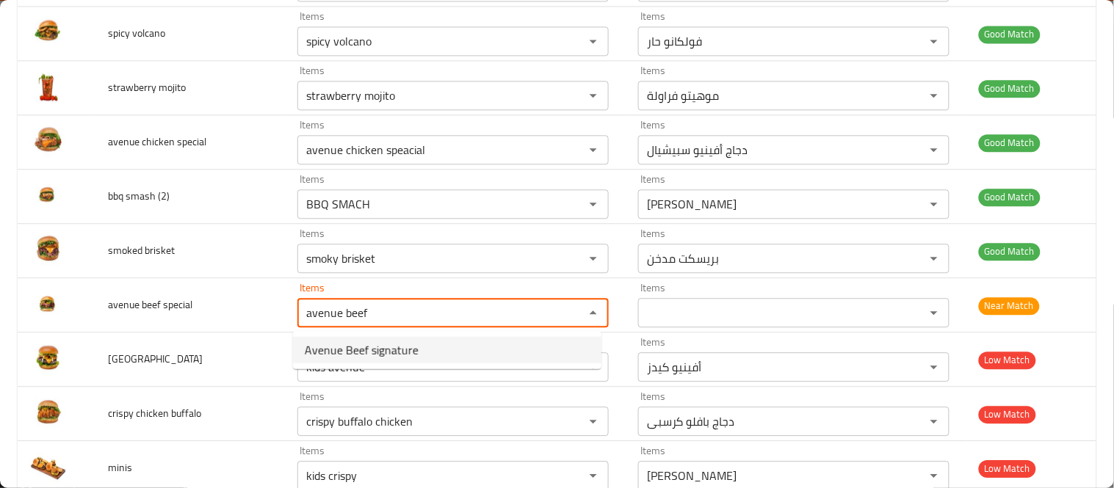
click at [334, 347] on span "Avenue Beef signature" at bounding box center [362, 351] width 114 height 18
type special "Avenue Beef signature"
type special-ar "سيجنتشر أفينيو لحم بقري"
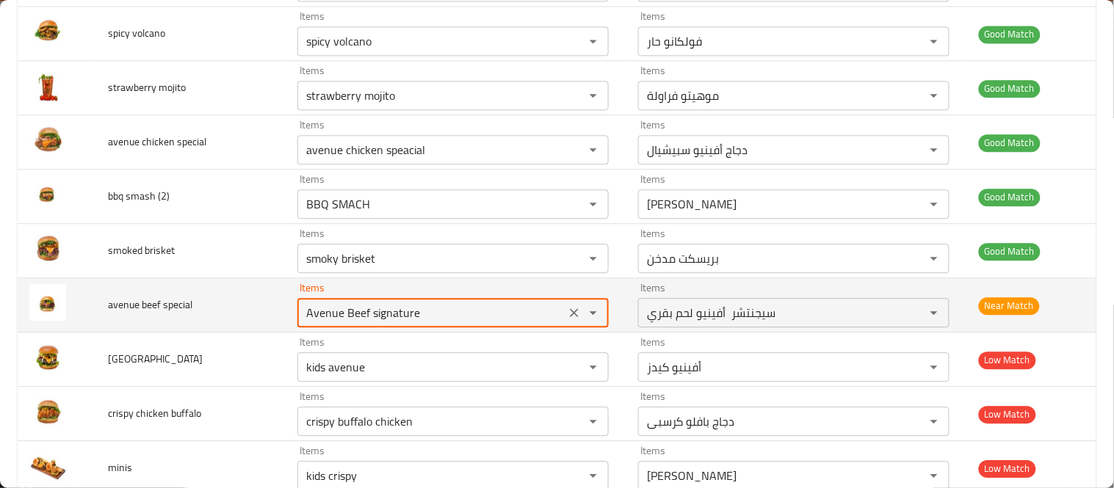
type special "Avenue Beef signature"
click at [245, 327] on td "avenue beef special" at bounding box center [190, 305] width 189 height 54
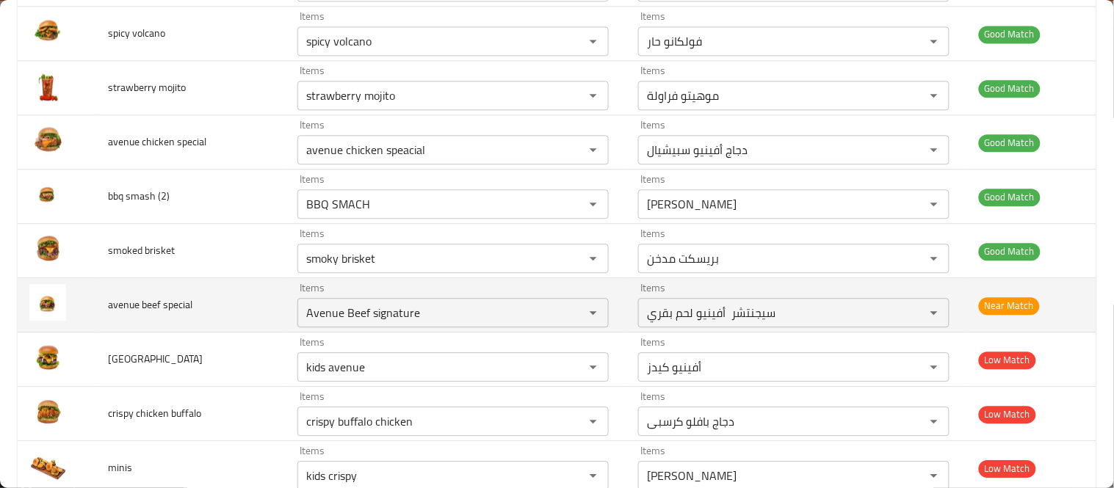
click at [120, 306] on span "avenue beef special" at bounding box center [150, 304] width 84 height 19
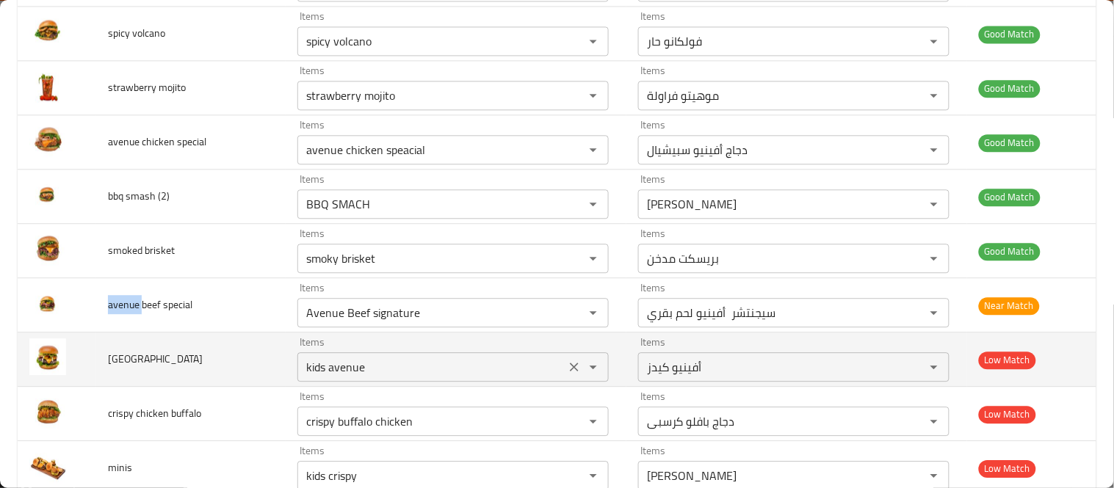
copy span "avenue"
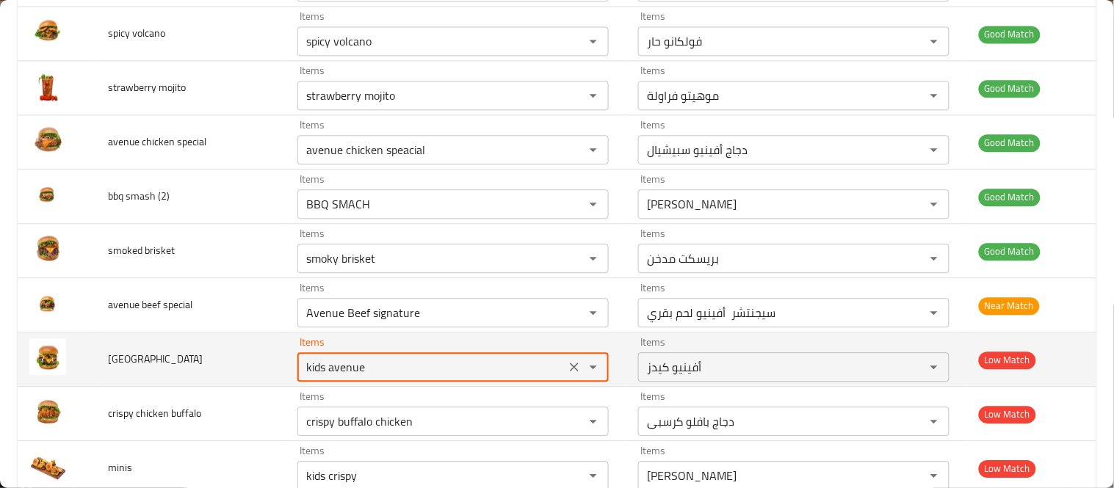
drag, startPoint x: 325, startPoint y: 365, endPoint x: 237, endPoint y: 364, distance: 88.2
click at [253, 364] on tr "calssic avenue Items kids avenue Items Items أفينيو كيدز Items Low Match" at bounding box center [557, 360] width 1079 height 54
paste avenue "avenue"
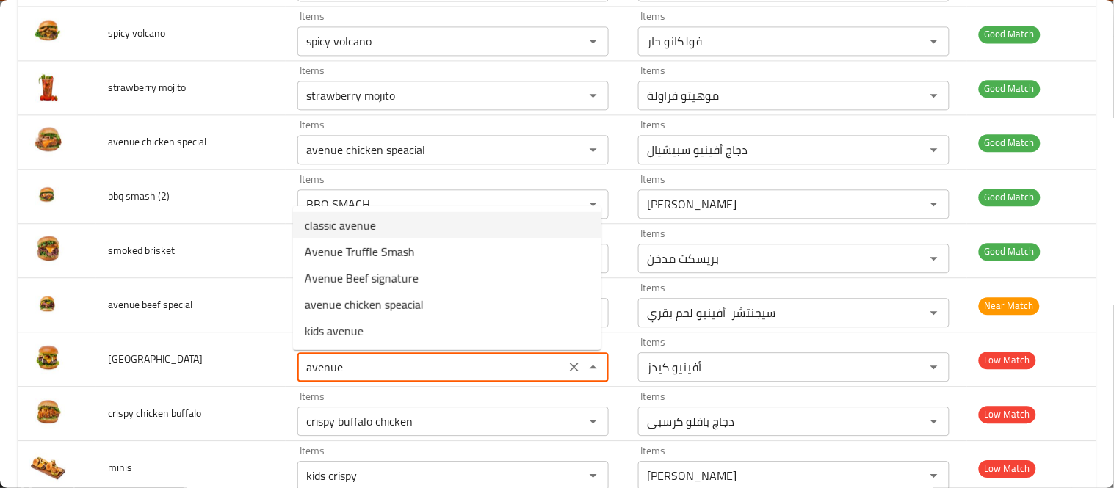
click at [342, 228] on span "classic avenue" at bounding box center [340, 226] width 71 height 18
type avenue "classic avenue"
type avenue-ar "أفينيو كلاسيك"
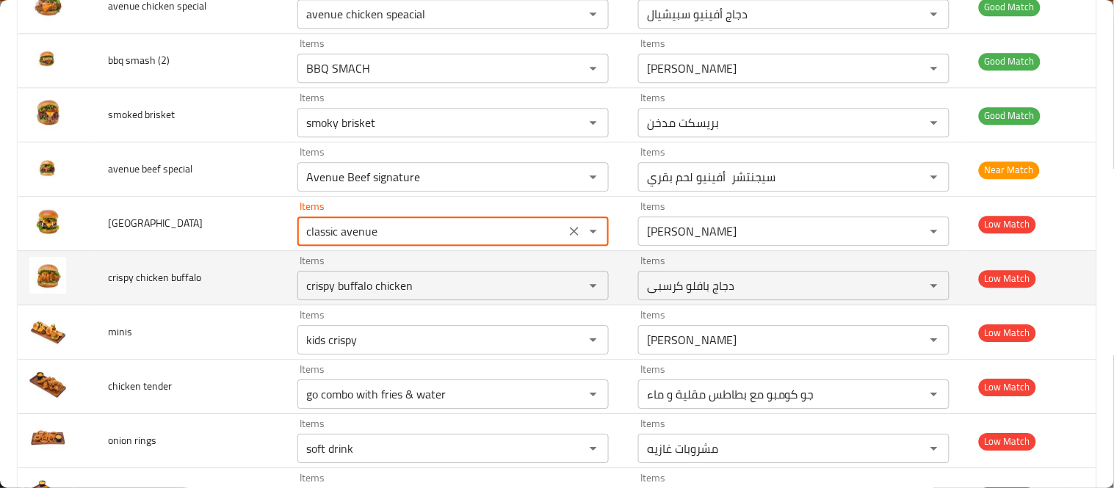
scroll to position [979, 0]
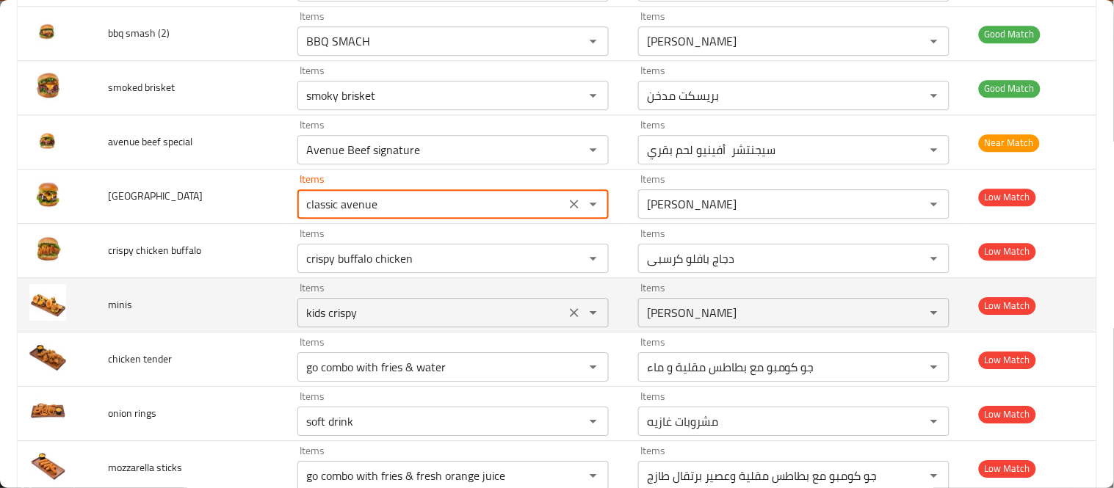
type avenue "classic avenue"
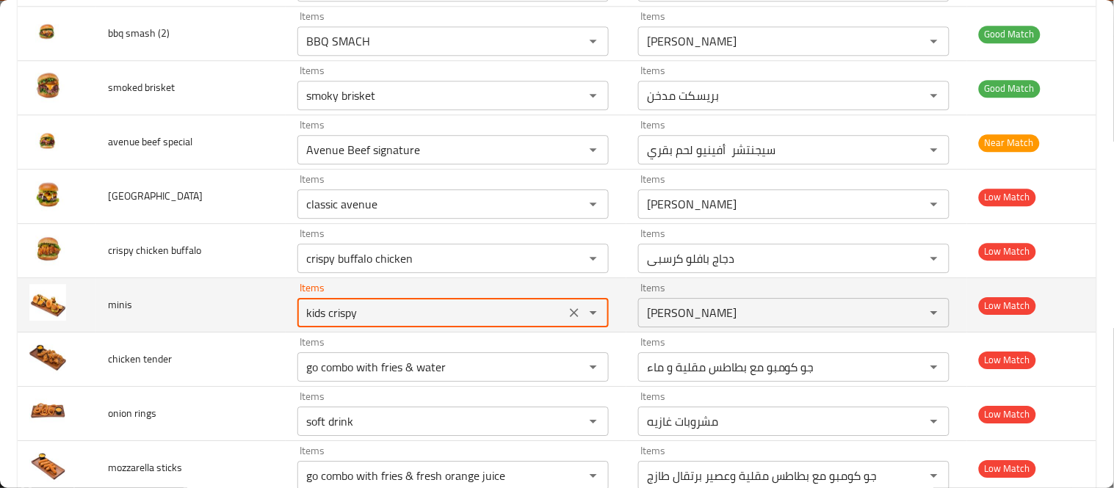
click at [338, 317] on input "kids crispy" at bounding box center [431, 313] width 259 height 21
click at [569, 312] on icon "Clear" at bounding box center [574, 313] width 15 height 15
click at [407, 321] on input "Items" at bounding box center [431, 313] width 259 height 21
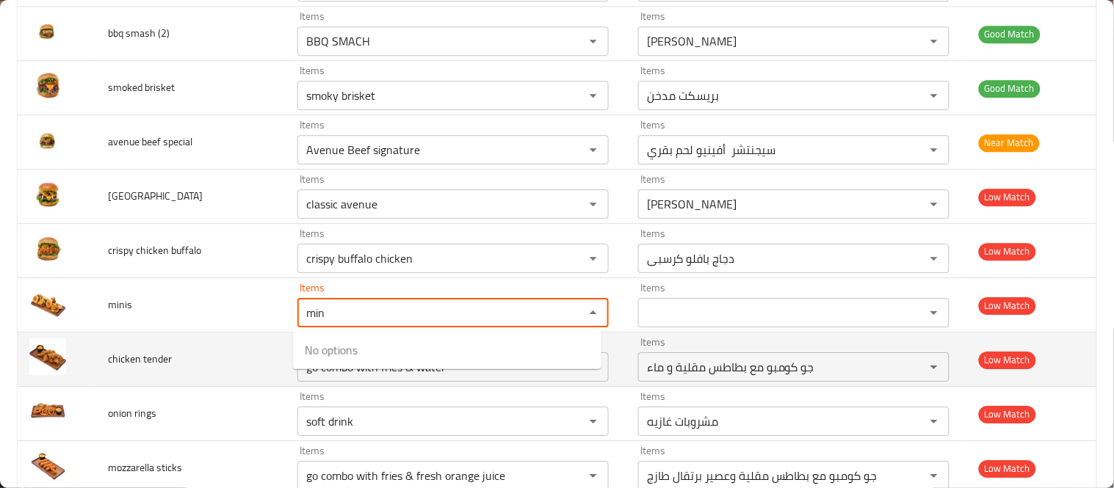
type input "min"
click at [212, 351] on td "chicken tender" at bounding box center [190, 360] width 189 height 54
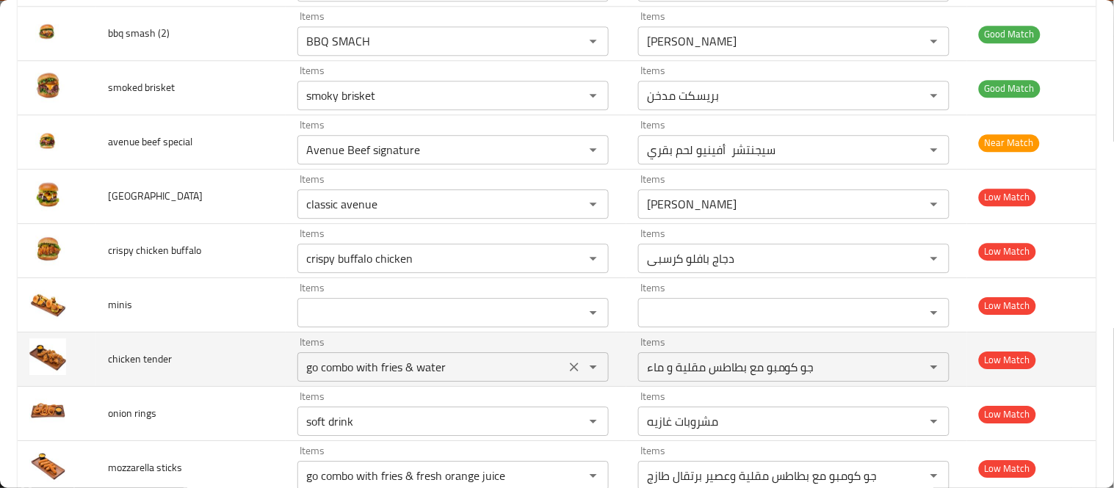
click at [375, 367] on tender "go combo with fries & water" at bounding box center [431, 367] width 259 height 21
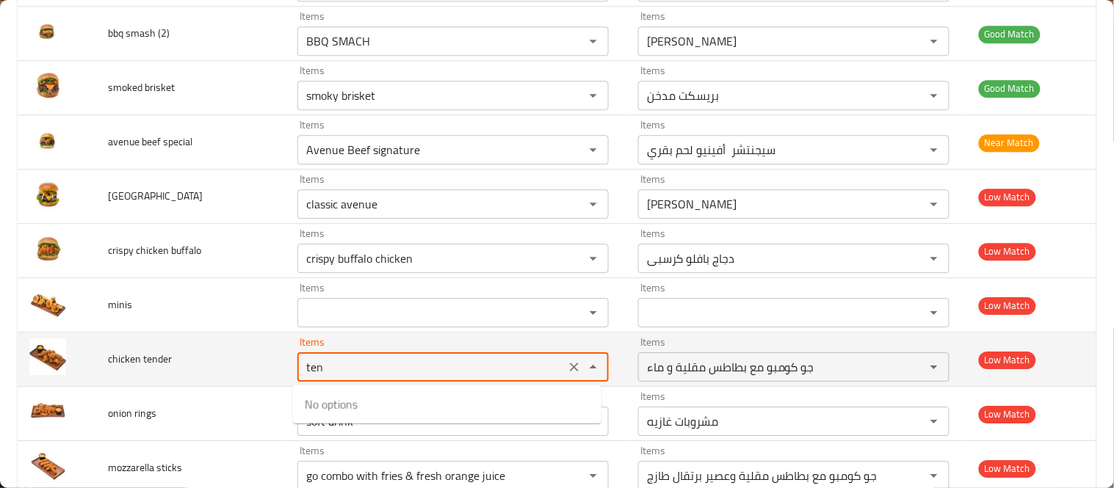
type tender "go combo with fries & water"
click at [234, 339] on td "chicken tender" at bounding box center [190, 360] width 189 height 54
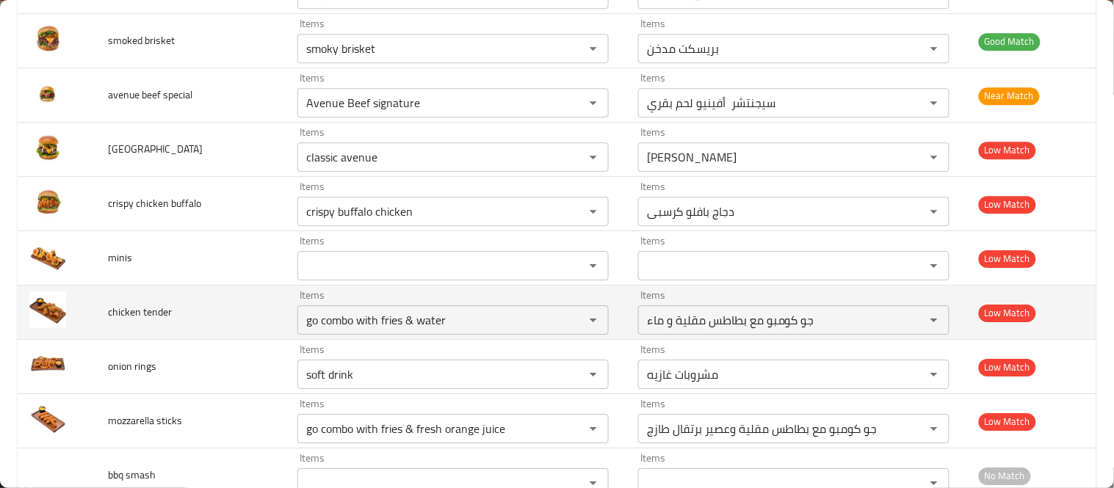
scroll to position [1061, 0]
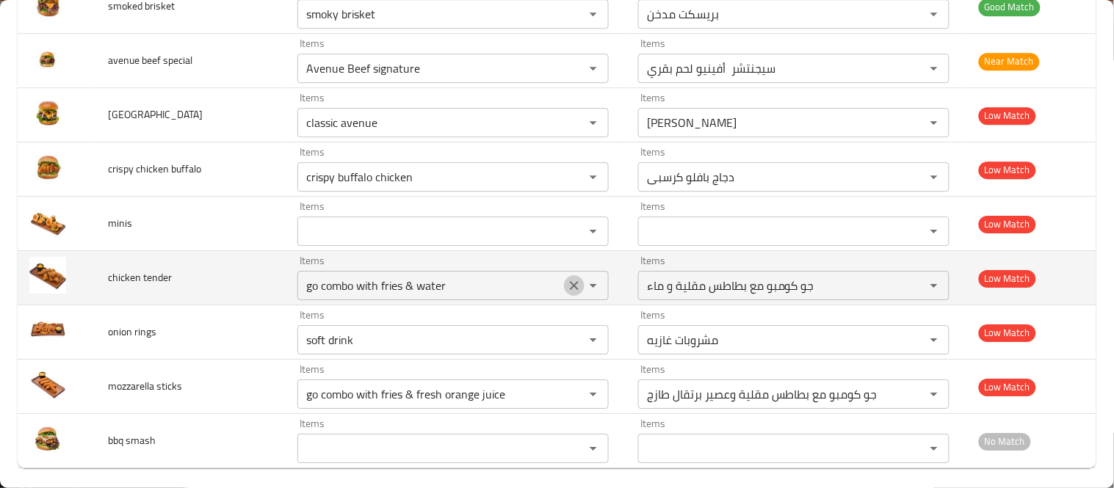
click at [571, 289] on icon "Clear" at bounding box center [574, 285] width 9 height 9
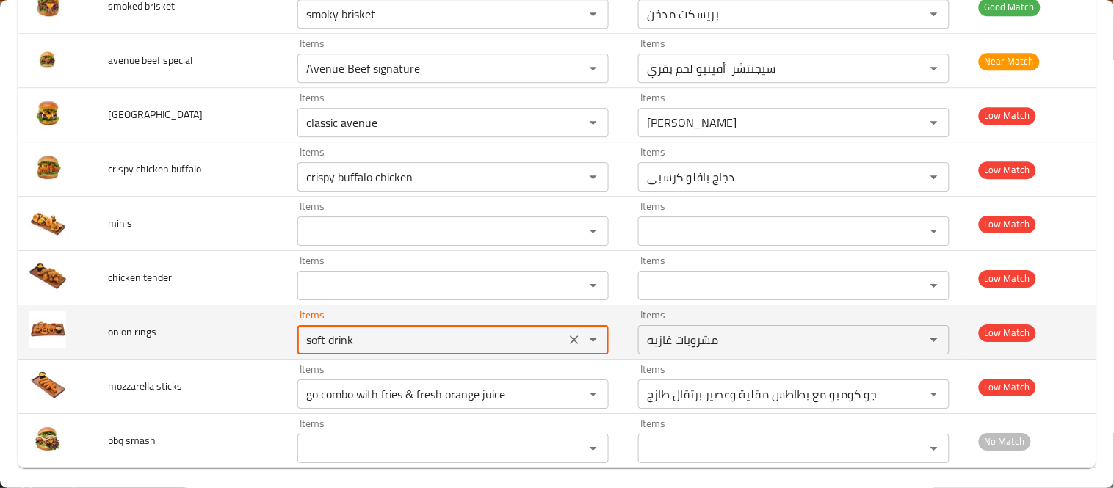
drag, startPoint x: 386, startPoint y: 341, endPoint x: 217, endPoint y: 336, distance: 169.0
click at [217, 336] on tr "onion rings Items soft drink Items Items مشروبات غازيه Items Low Match" at bounding box center [557, 333] width 1079 height 54
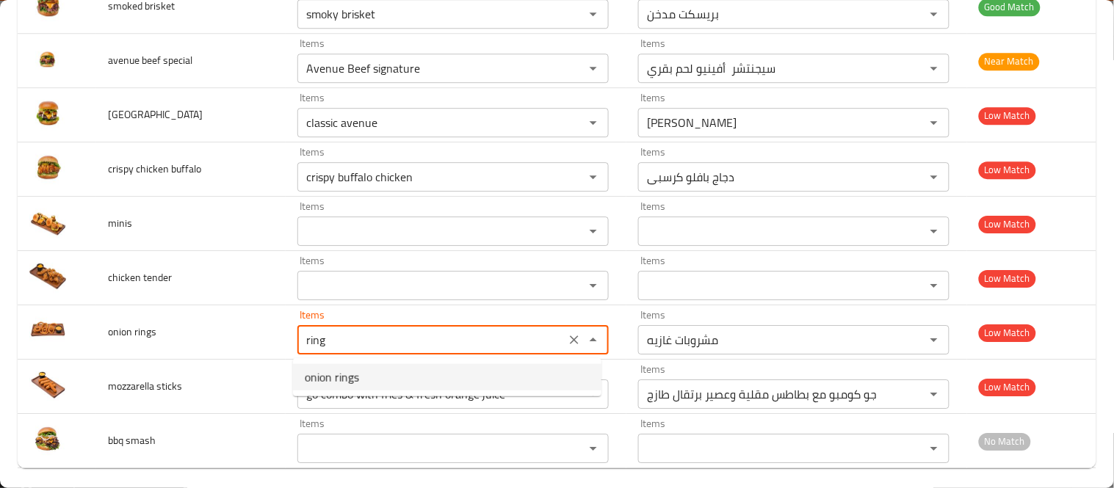
click at [323, 378] on span "onion rings" at bounding box center [332, 378] width 54 height 18
type rings "onion rings"
type rings-ar "حلقات بصل"
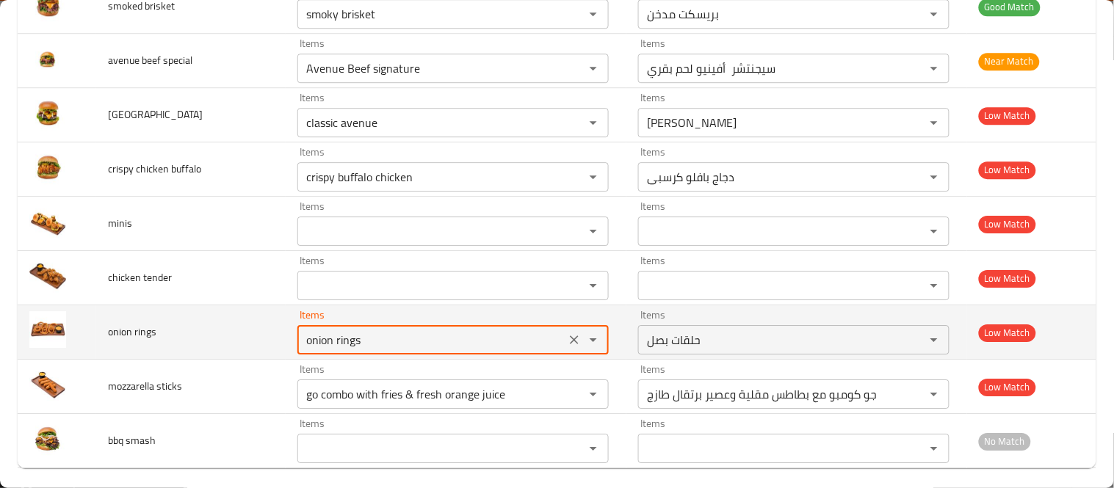
type rings "onion rings"
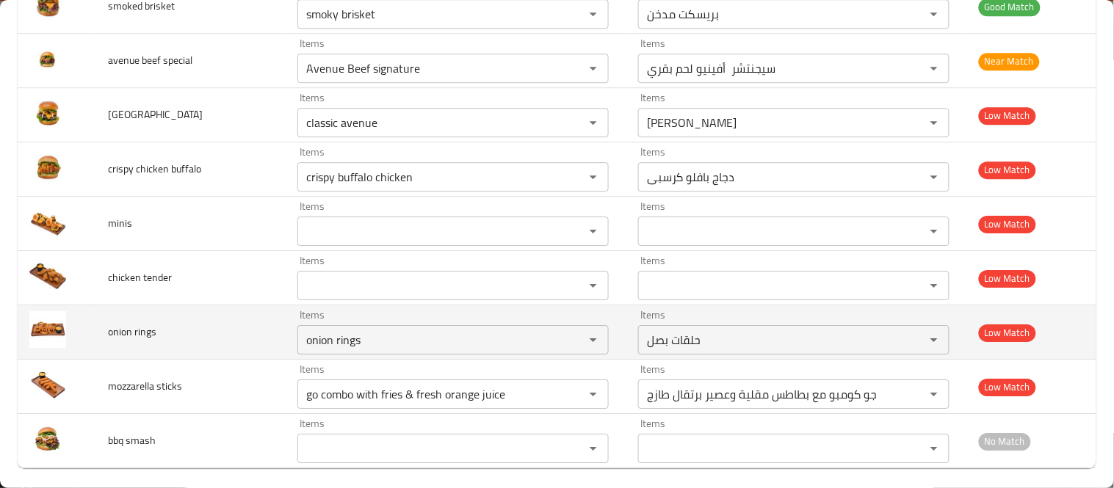
click at [254, 334] on td "onion rings" at bounding box center [190, 333] width 189 height 54
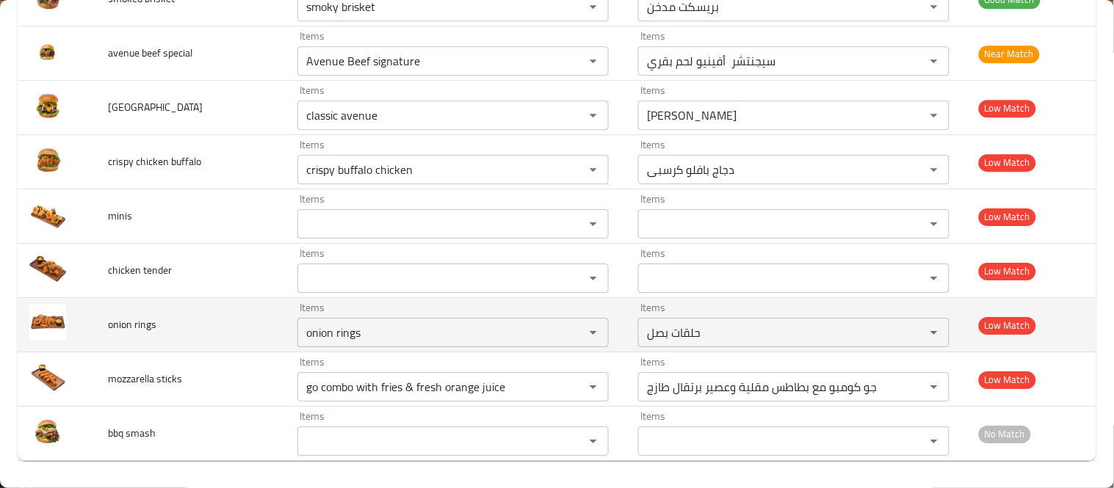
scroll to position [1070, 0]
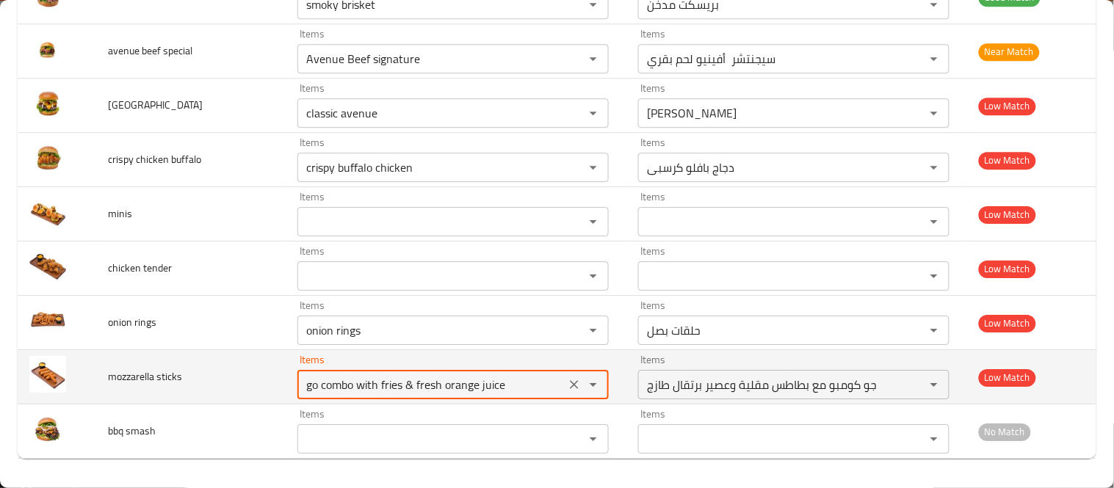
click at [331, 388] on sticks "go combo with fries & fresh orange juice" at bounding box center [431, 385] width 259 height 21
type sticks "s"
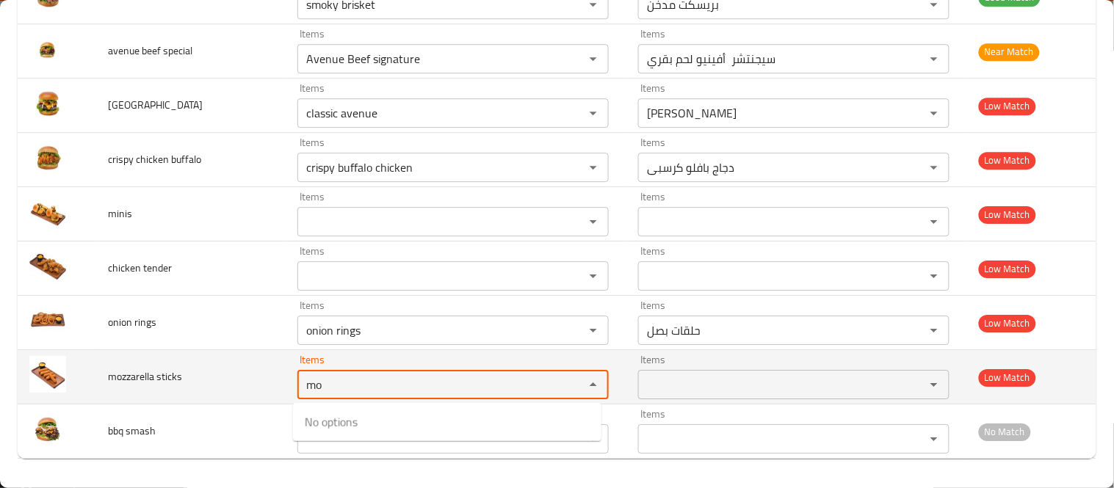
type sticks "m"
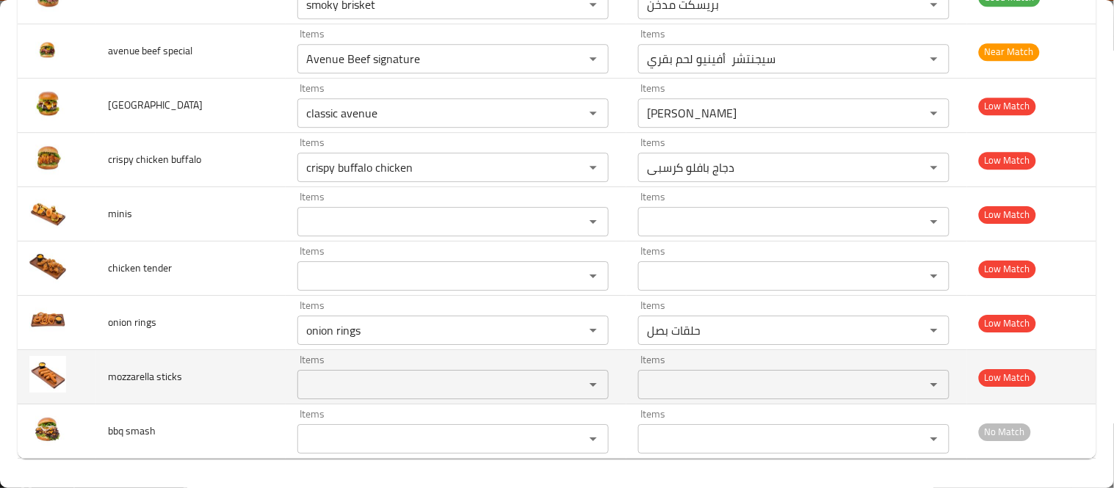
click at [221, 373] on td "mozzarella sticks" at bounding box center [190, 377] width 189 height 54
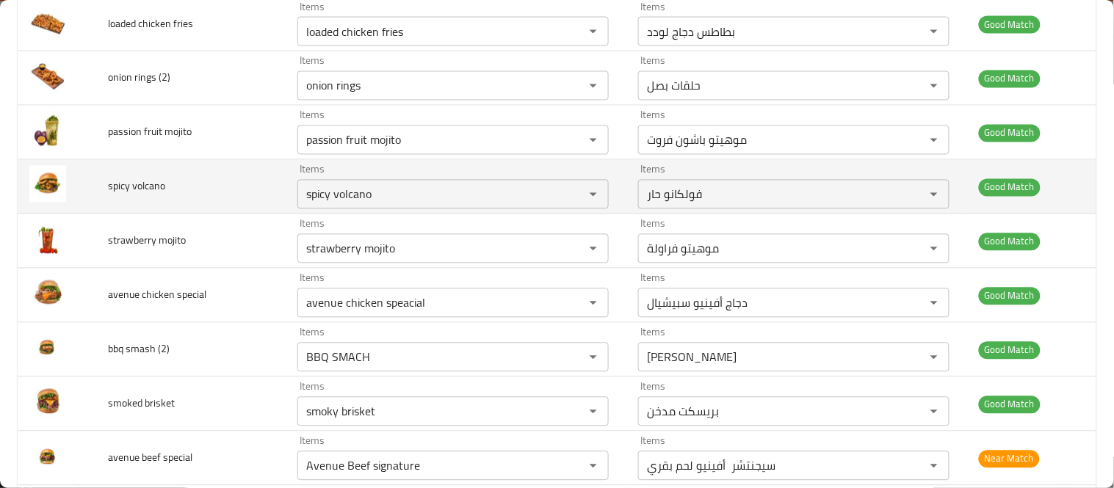
scroll to position [744, 0]
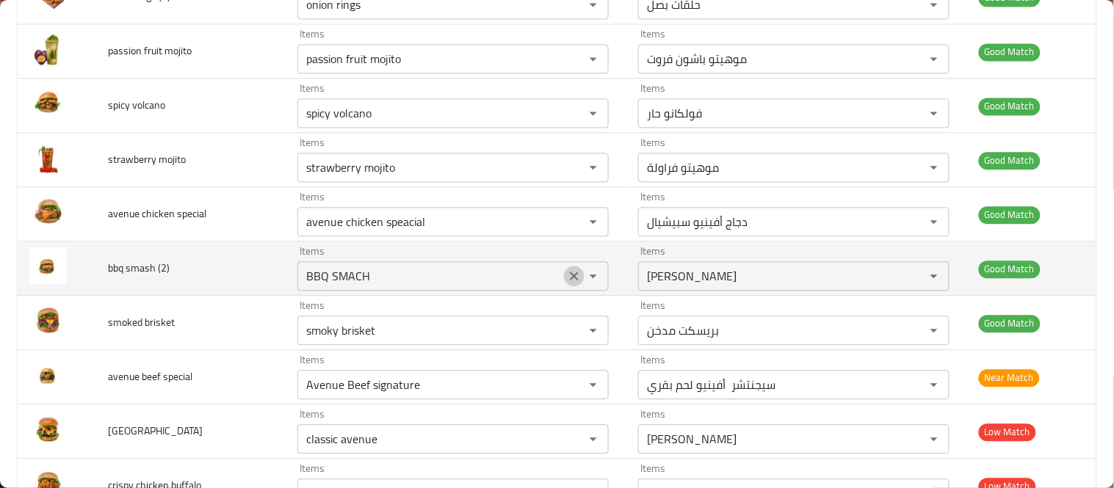
click at [568, 274] on icon "Clear" at bounding box center [574, 276] width 15 height 15
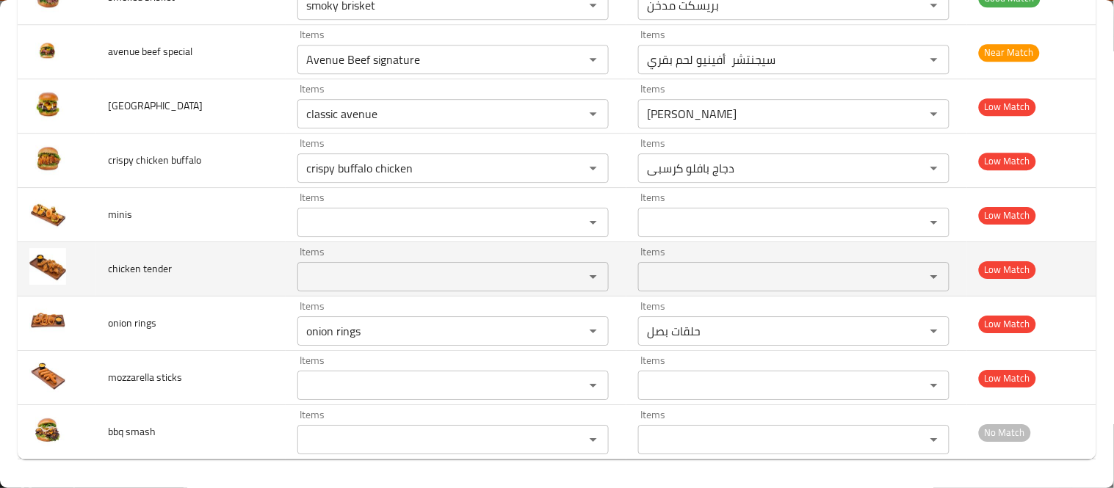
scroll to position [1070, 0]
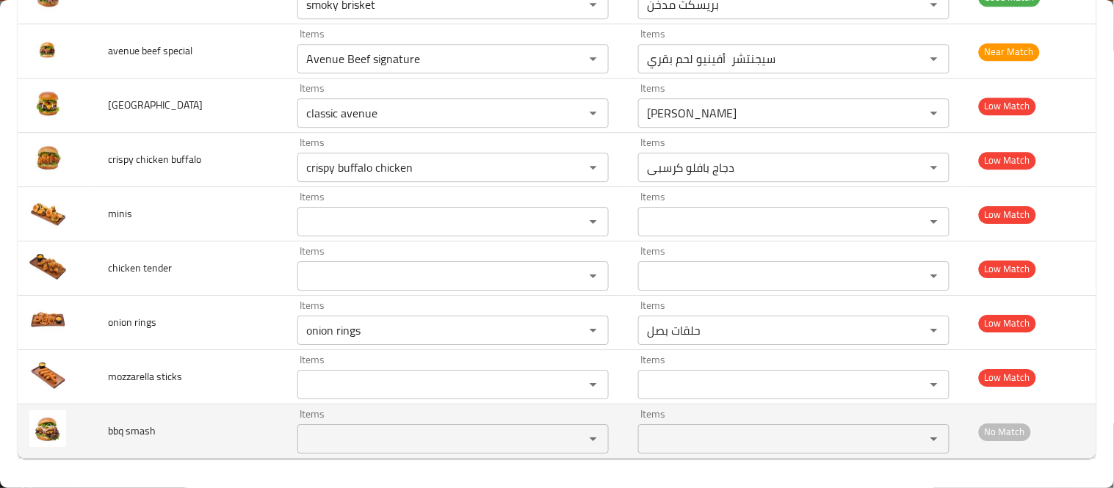
click at [345, 438] on smash "Items" at bounding box center [431, 439] width 259 height 21
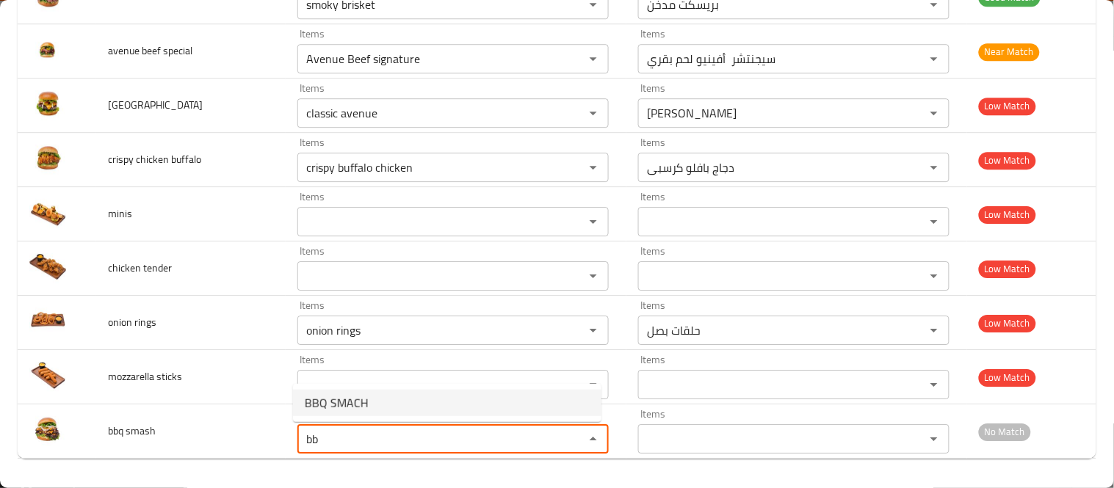
click at [347, 397] on span "BBQ SMACH" at bounding box center [337, 403] width 64 height 18
type smash "BBQ SMACH"
type smash-ar "باربيكيو سماش"
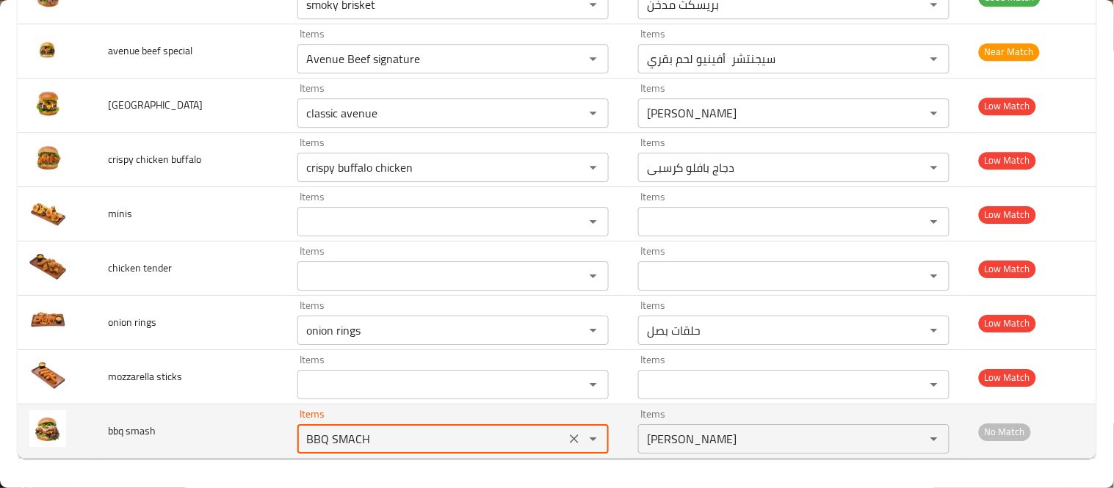
type smash "BBQ SMACH"
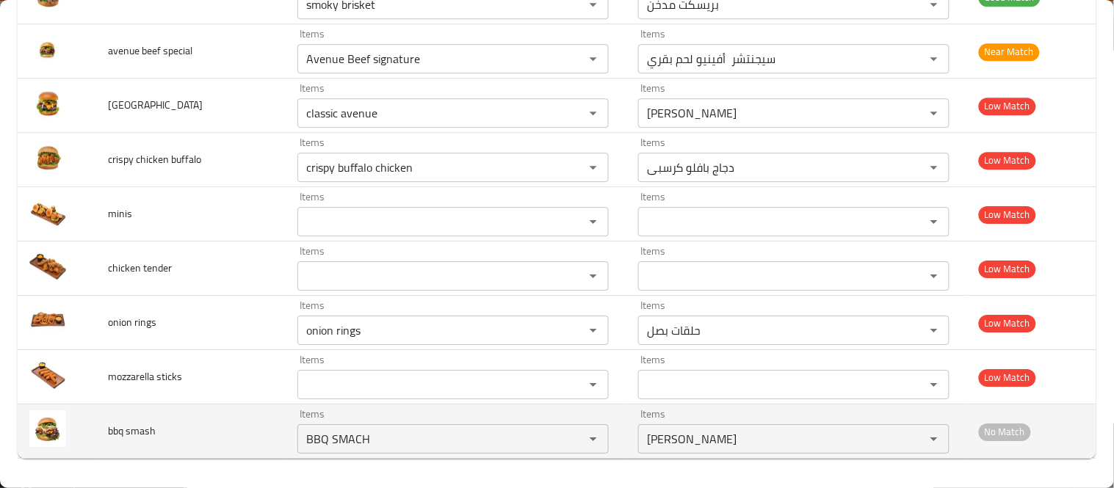
click at [240, 438] on td "bbq smash" at bounding box center [190, 432] width 189 height 54
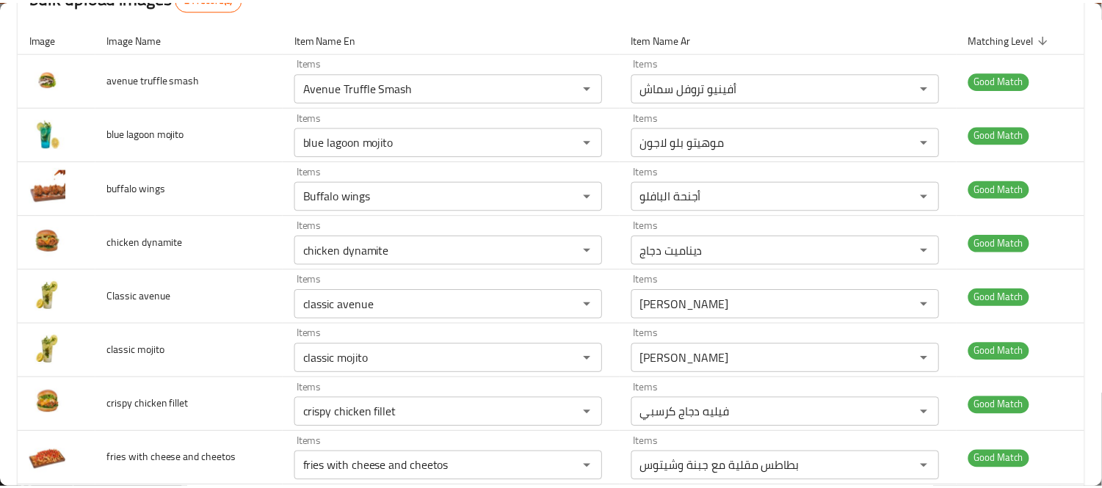
scroll to position [0, 0]
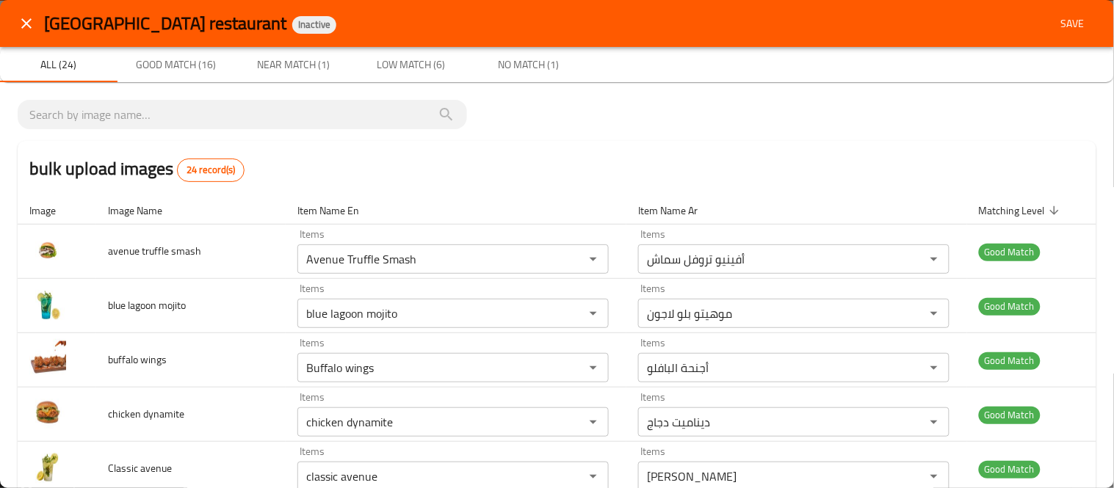
click at [1064, 19] on span "Save" at bounding box center [1072, 24] width 35 height 18
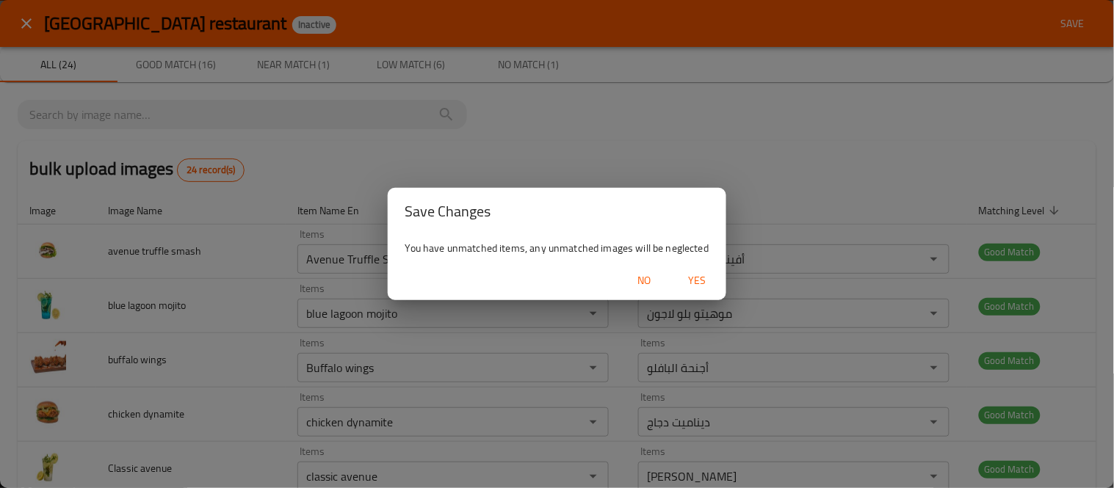
click at [704, 283] on span "Yes" at bounding box center [696, 281] width 35 height 18
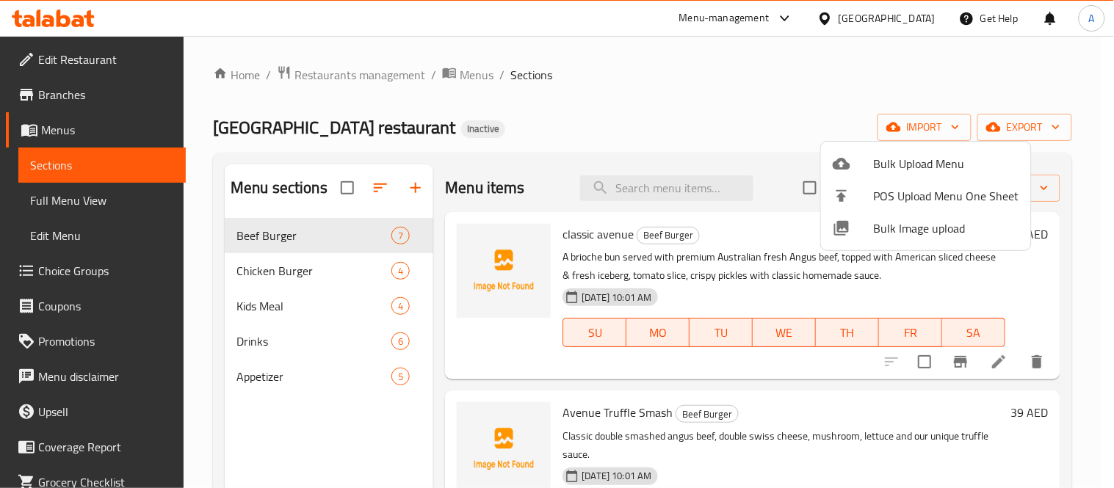
click at [680, 121] on div at bounding box center [557, 244] width 1114 height 488
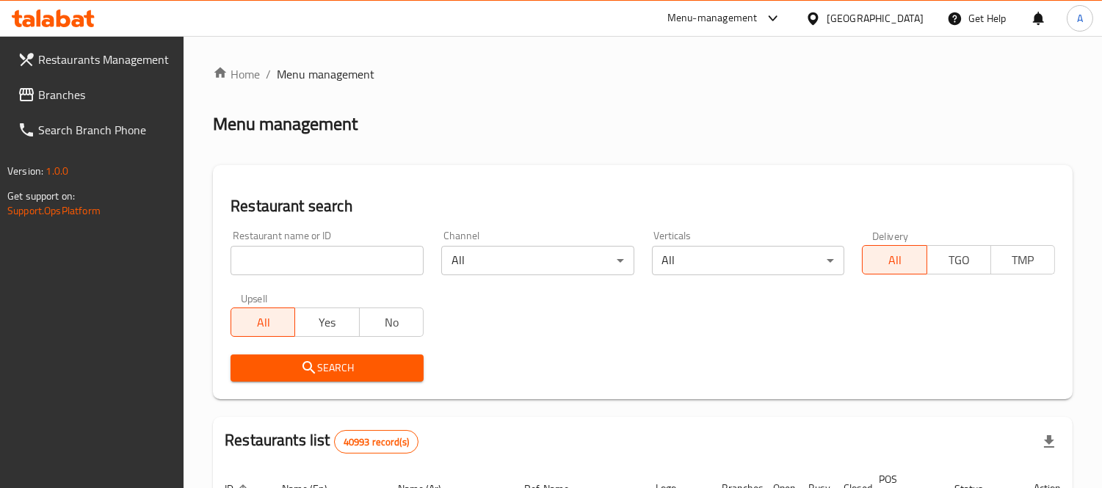
click at [524, 170] on div "Restaurant search Restaurant name or ID Restaurant name or ID Channel All ​ Ver…" at bounding box center [643, 282] width 860 height 234
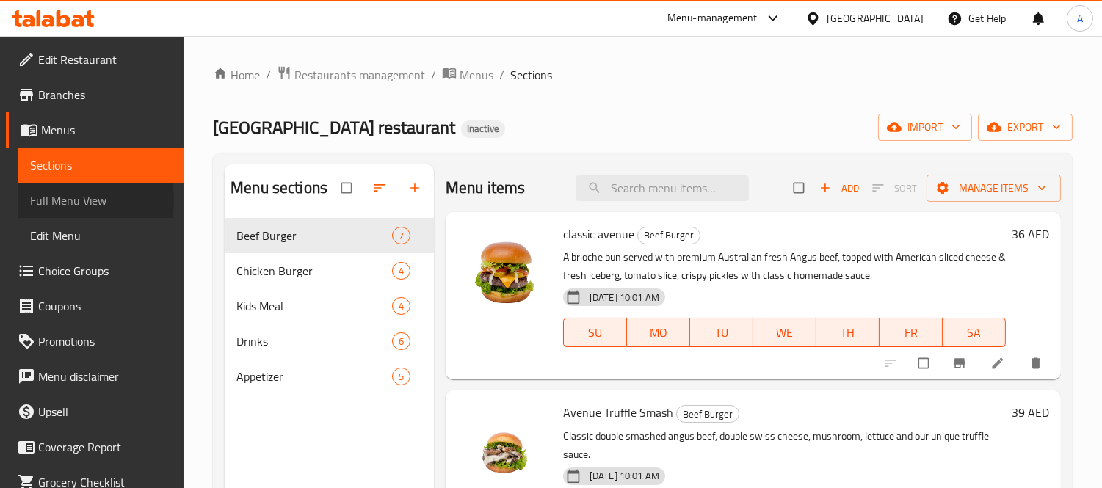
click at [79, 201] on span "Full Menu View" at bounding box center [101, 201] width 142 height 18
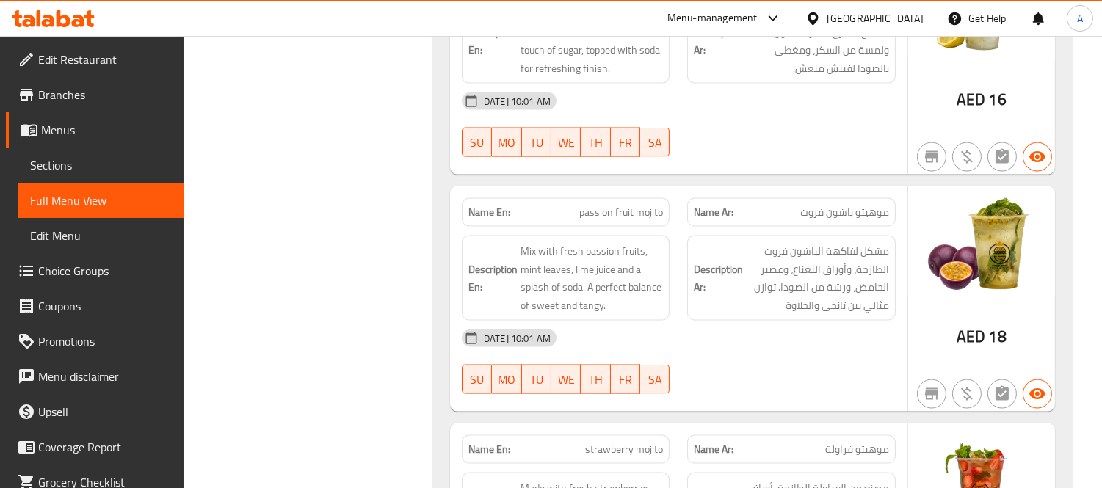
scroll to position [4043, 0]
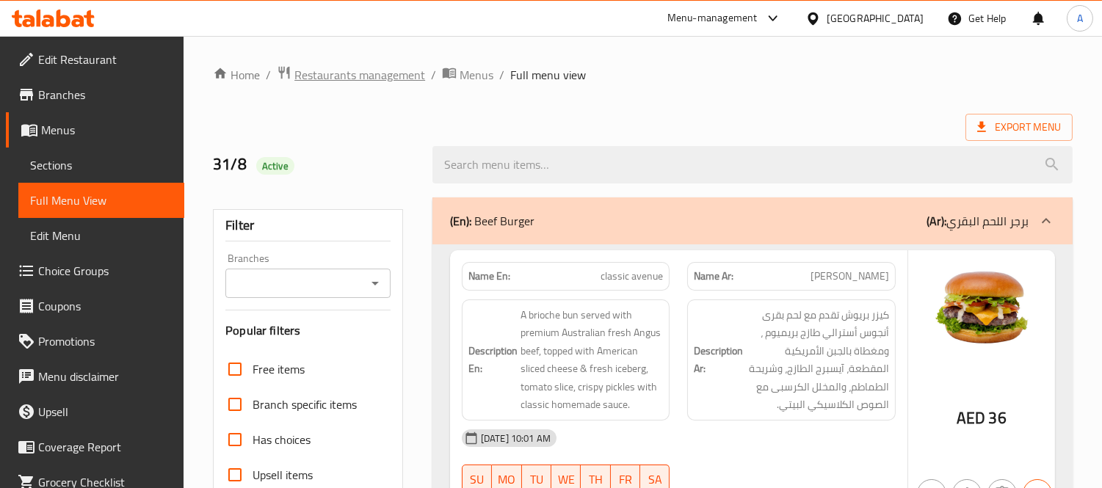
click at [344, 77] on span "Restaurants management" at bounding box center [360, 75] width 131 height 18
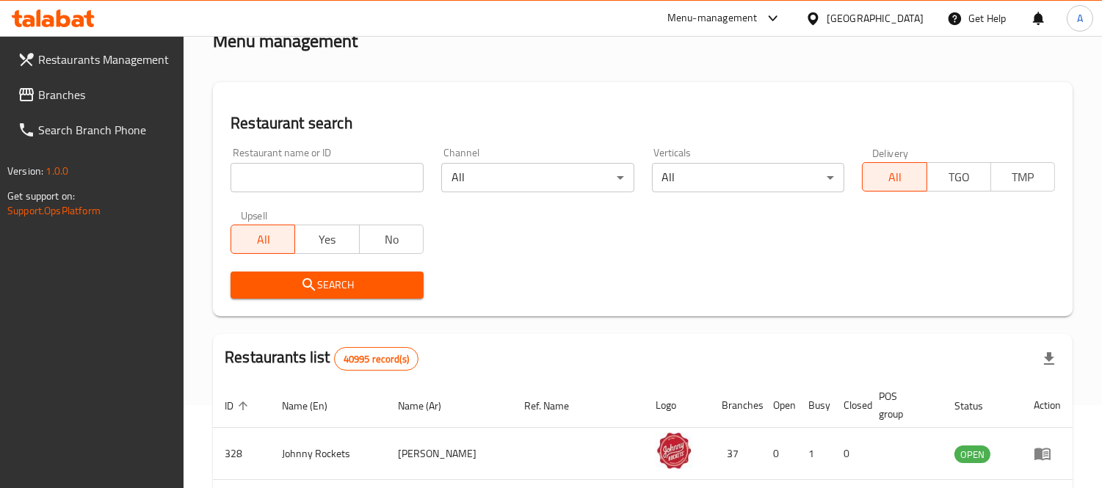
scroll to position [82, 0]
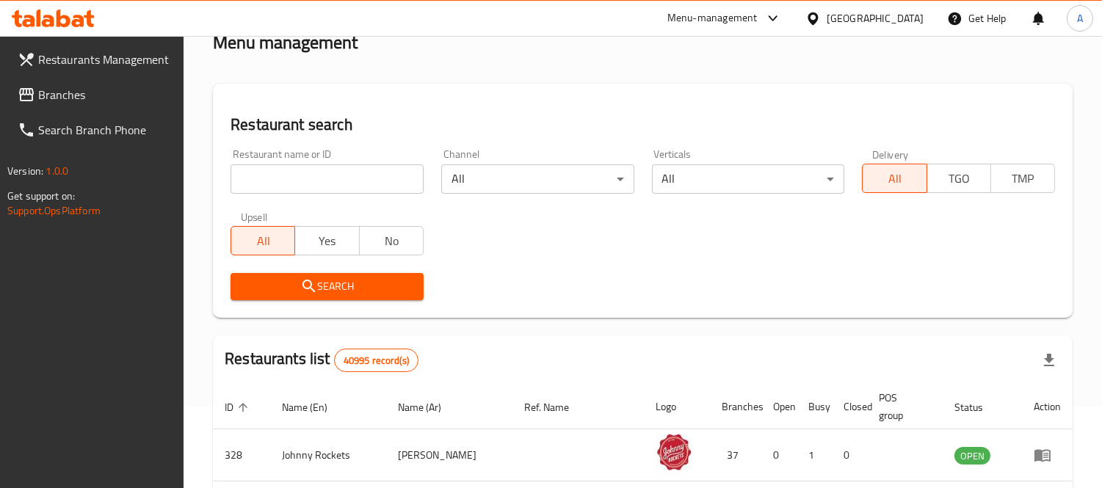
click at [289, 178] on input "search" at bounding box center [327, 179] width 193 height 29
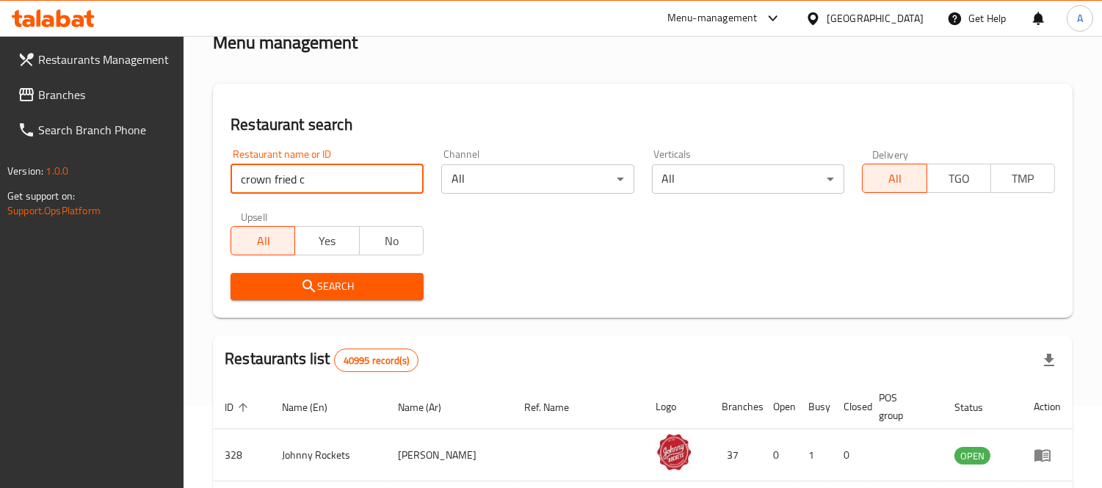
type input "crown fried c"
click button "Search" at bounding box center [327, 286] width 193 height 27
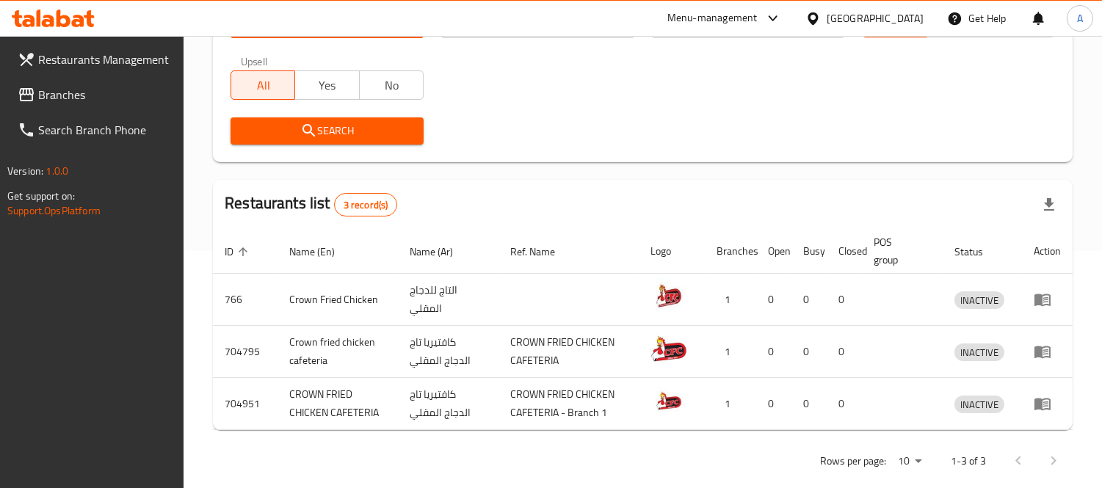
scroll to position [245, 0]
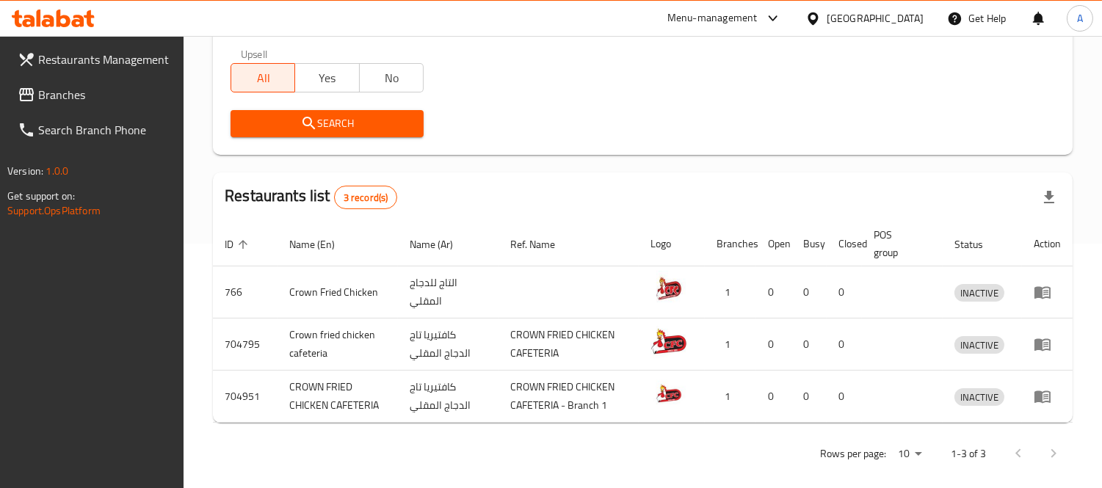
click at [52, 86] on span "Branches" at bounding box center [105, 95] width 134 height 18
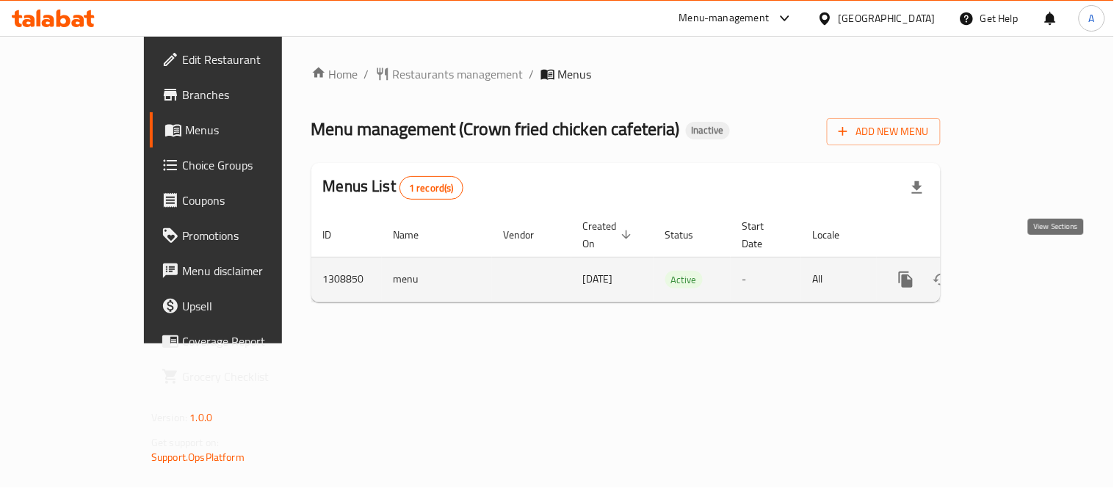
click at [1019, 273] on icon "enhanced table" at bounding box center [1012, 279] width 13 height 13
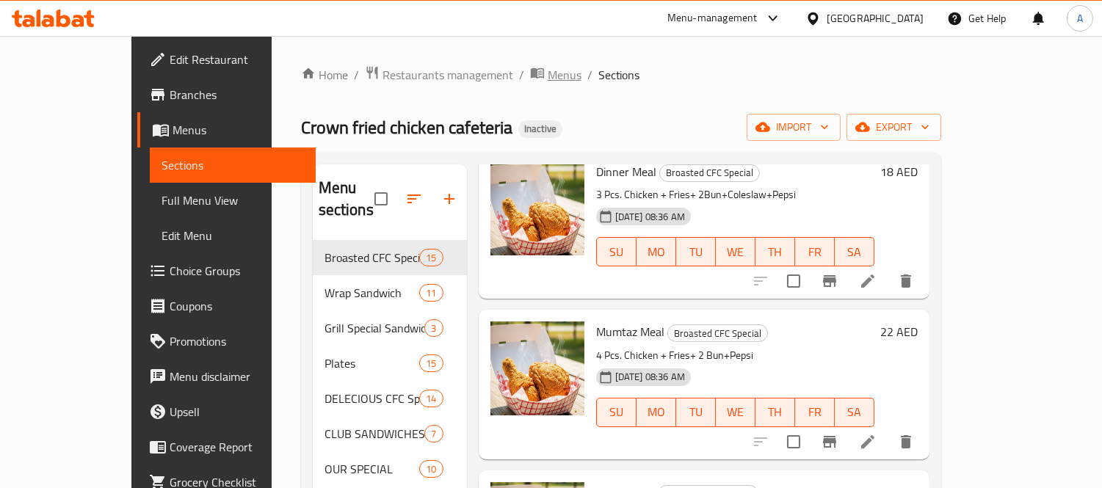
click at [548, 71] on span "Menus" at bounding box center [565, 75] width 34 height 18
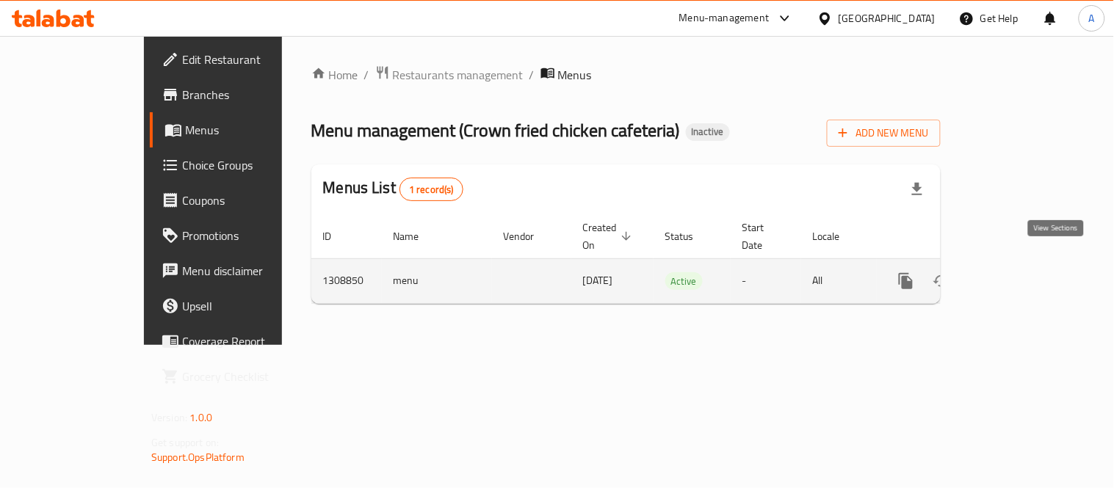
click at [1021, 272] on icon "enhanced table" at bounding box center [1012, 281] width 18 height 18
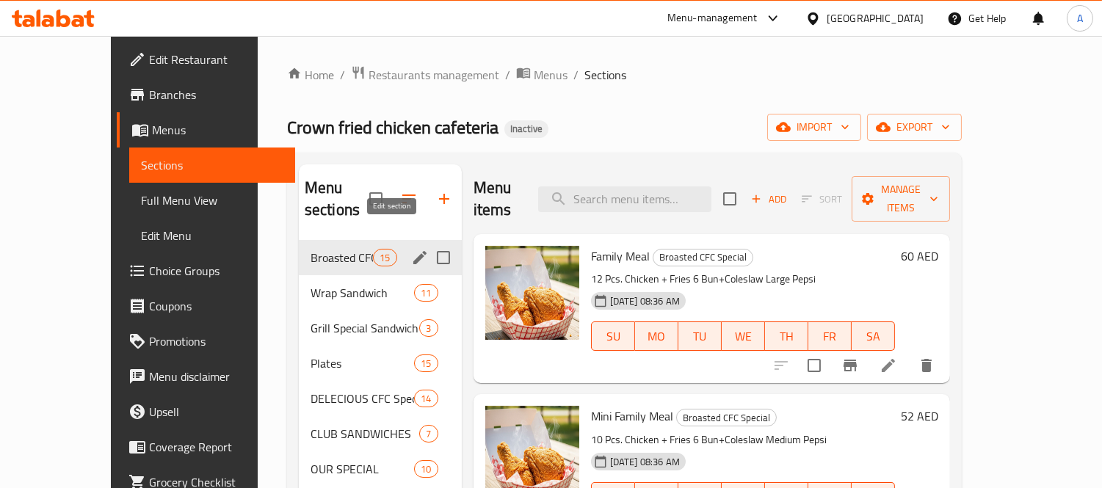
scroll to position [445, 0]
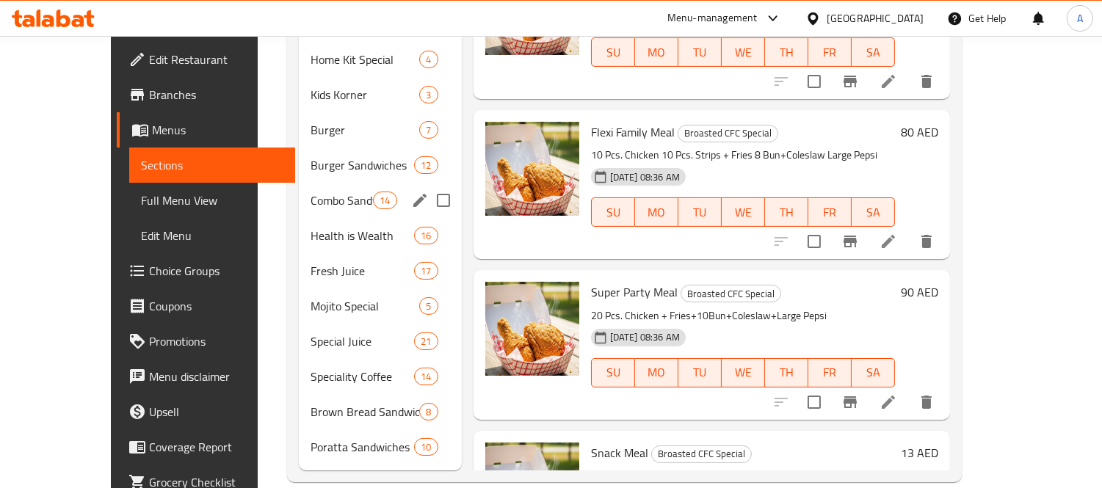
click at [311, 192] on span "Combo Sandwiches" at bounding box center [342, 201] width 62 height 18
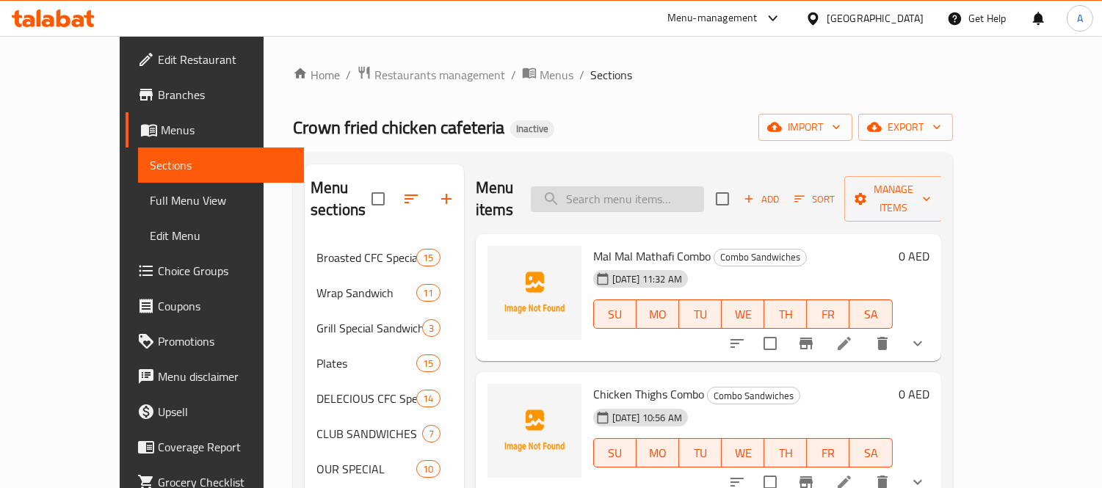
click at [650, 187] on input "search" at bounding box center [617, 200] width 173 height 26
paste input "Abood"
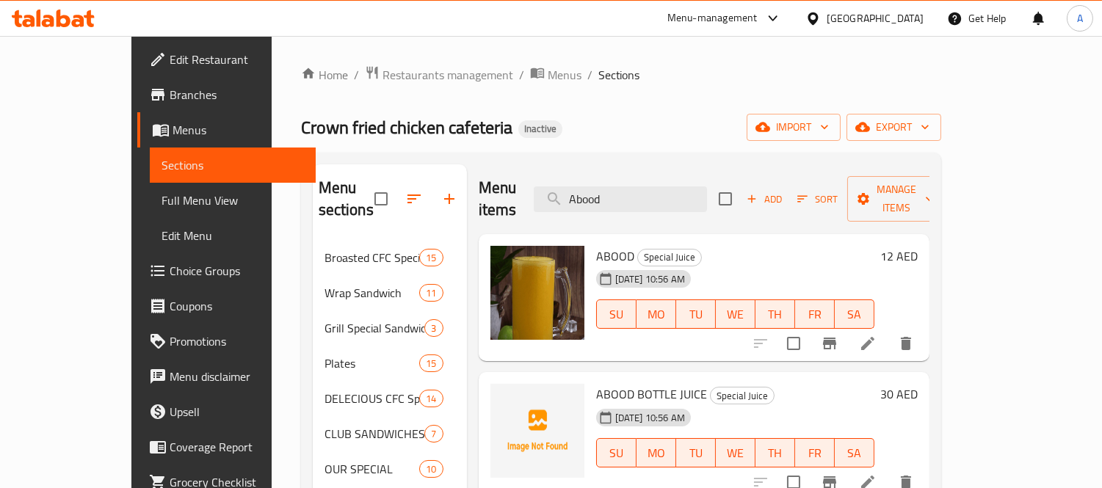
drag, startPoint x: 667, startPoint y: 187, endPoint x: 489, endPoint y: 162, distance: 179.5
click at [491, 166] on div "Menu items Abood Add Sort Manage items" at bounding box center [704, 200] width 451 height 70
paste input "Chickoo"
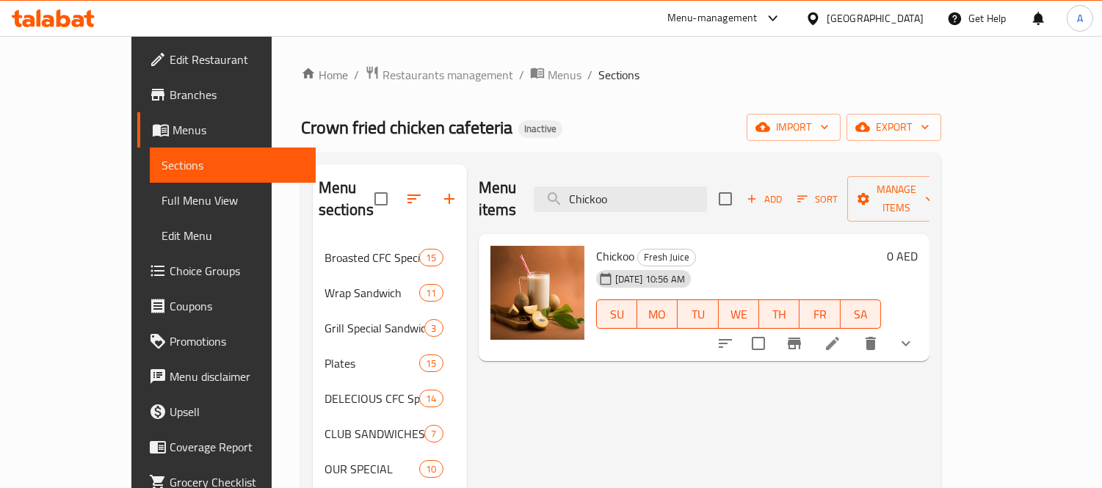
drag, startPoint x: 676, startPoint y: 184, endPoint x: 527, endPoint y: 187, distance: 149.1
click at [532, 189] on div "Menu items Chickoo Add Sort Manage items" at bounding box center [704, 200] width 451 height 70
paste input "Dinner Meal"
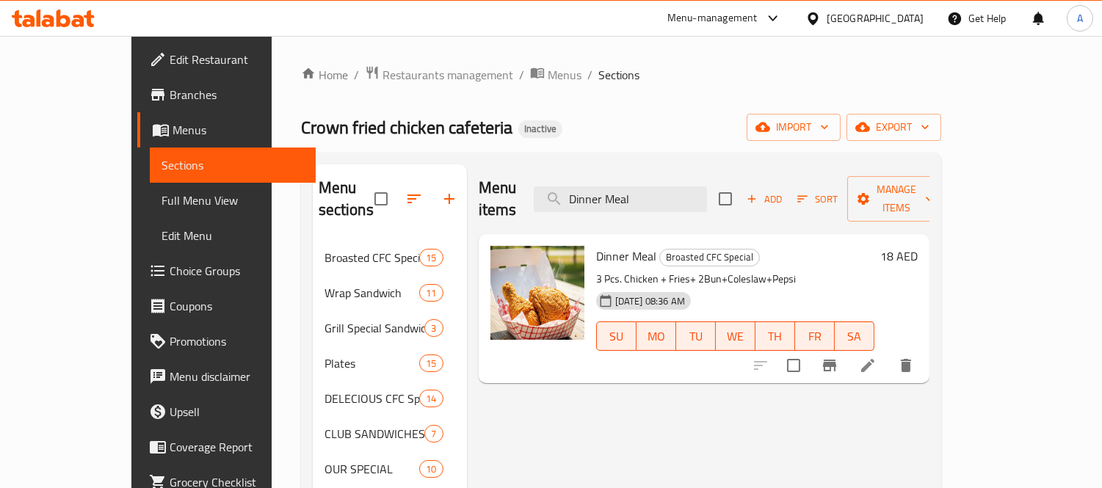
drag, startPoint x: 686, startPoint y: 186, endPoint x: 516, endPoint y: 180, distance: 169.8
click at [516, 180] on div "Menu items Dinner Meal Add Sort Manage items" at bounding box center [704, 200] width 451 height 70
paste input "Tempura Chicken Burger"
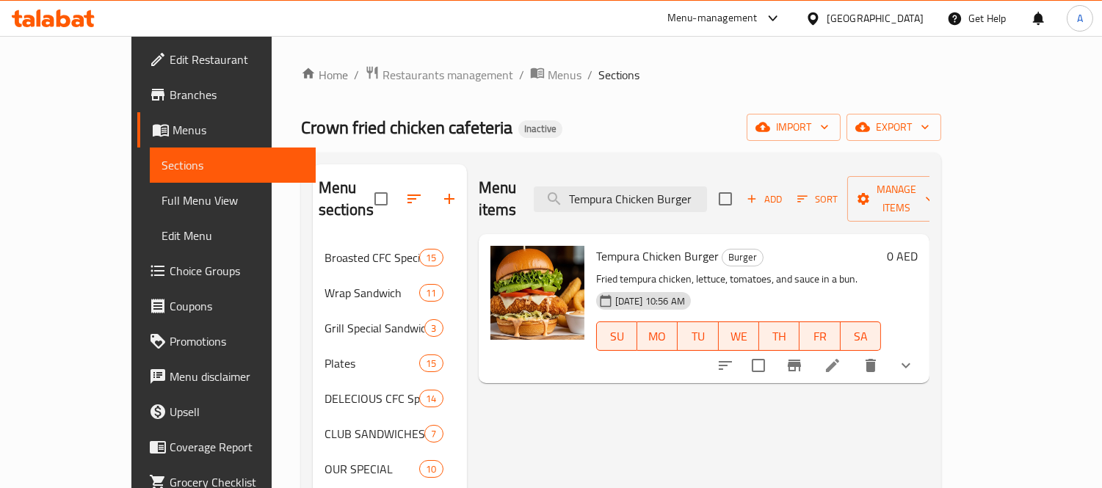
type input "Tempura Chicken Burger"
click at [162, 198] on span "Full Menu View" at bounding box center [233, 201] width 142 height 18
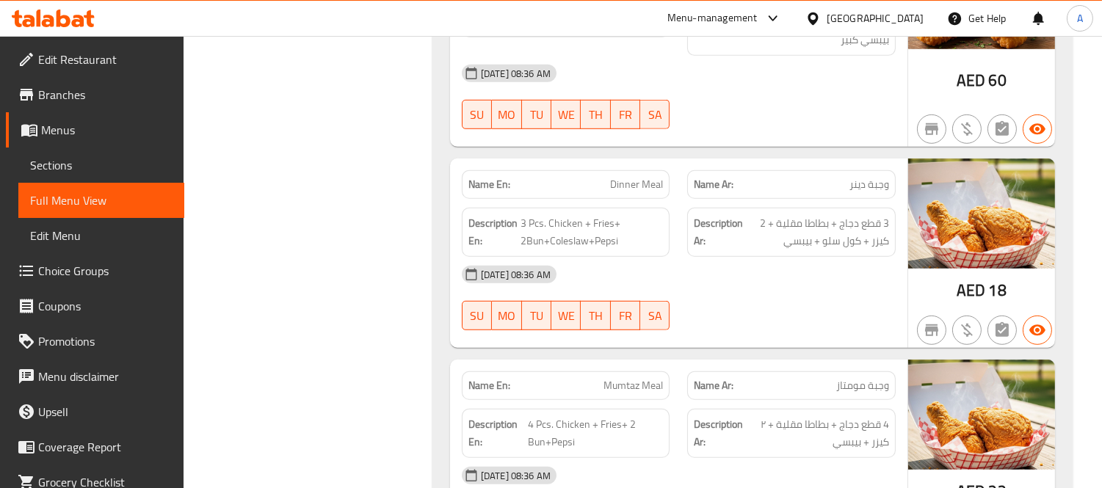
scroll to position [2040, 0]
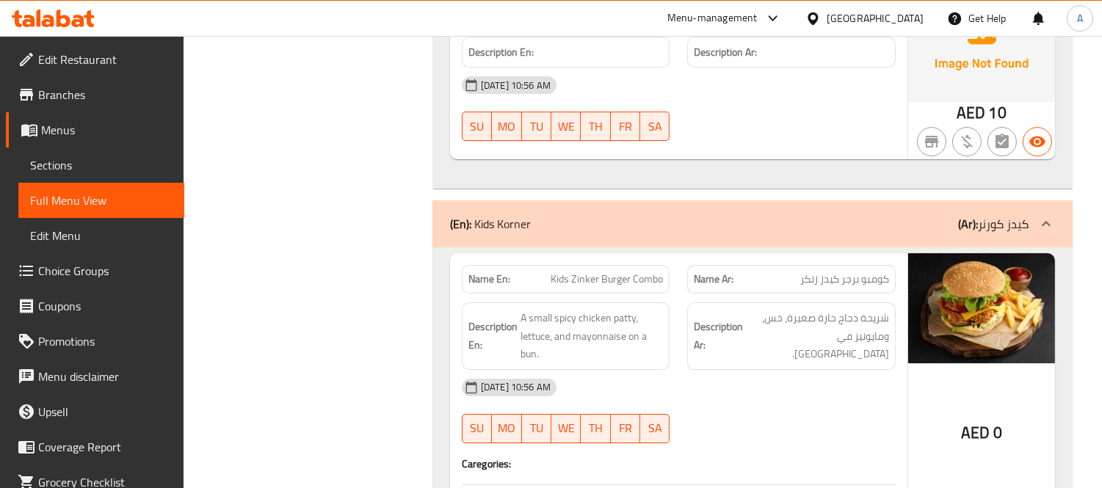
scroll to position [22892, 0]
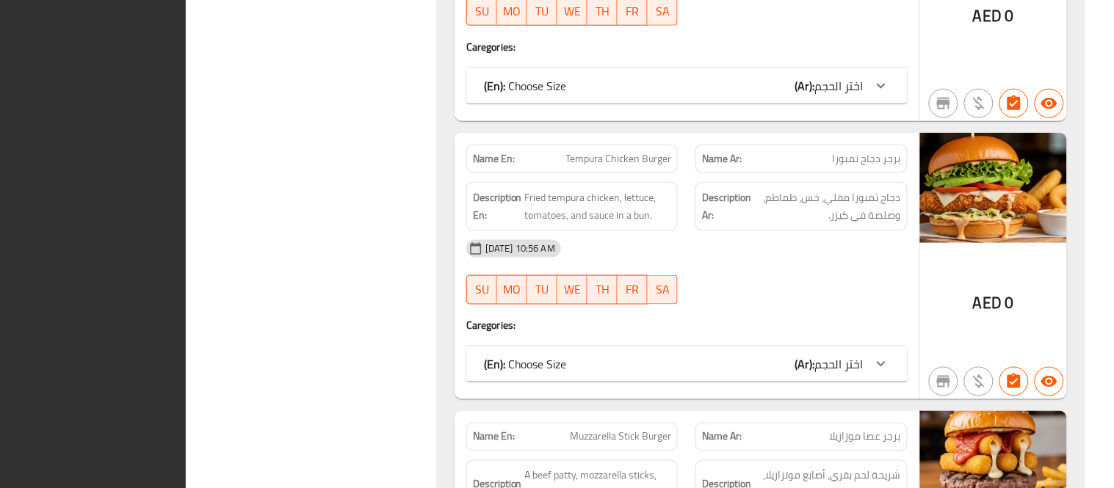
scroll to position [0, 0]
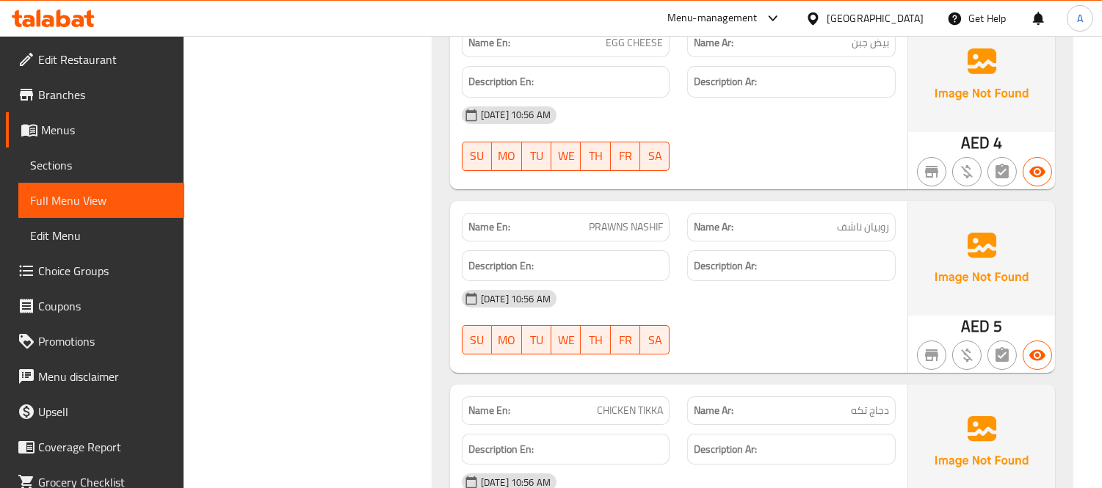
click at [860, 15] on div "United Arab Emirates" at bounding box center [875, 18] width 97 height 16
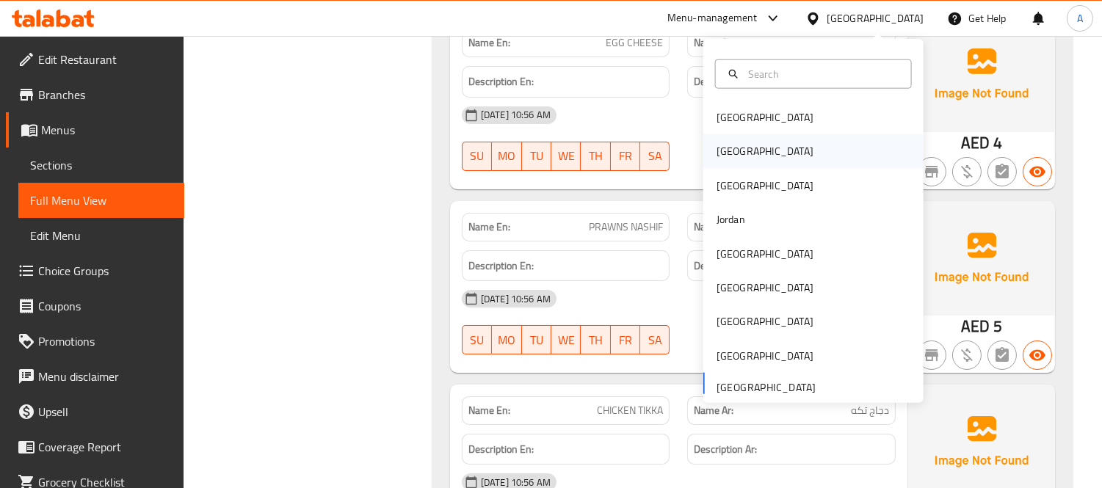
click at [738, 151] on div "[GEOGRAPHIC_DATA]" at bounding box center [765, 151] width 120 height 34
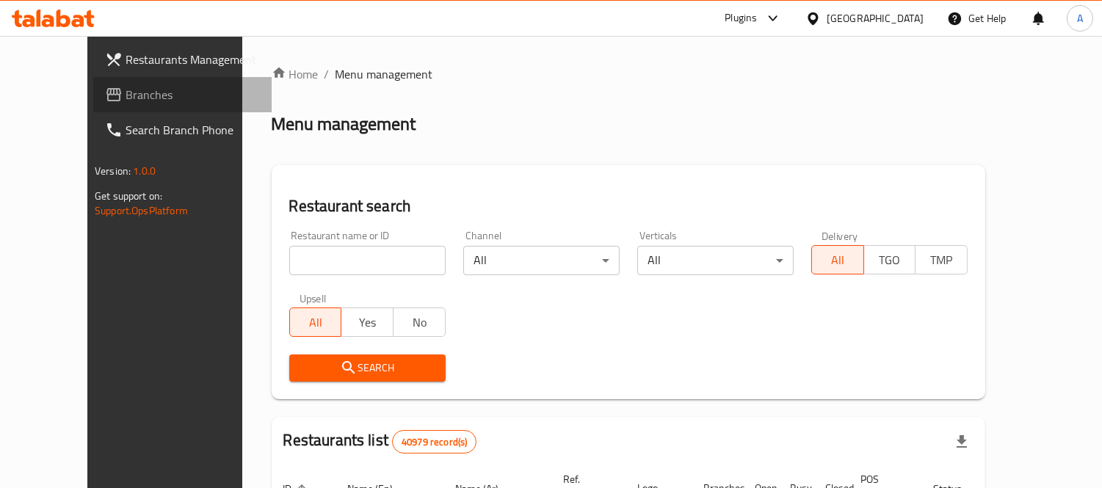
click at [126, 91] on span "Branches" at bounding box center [193, 95] width 134 height 18
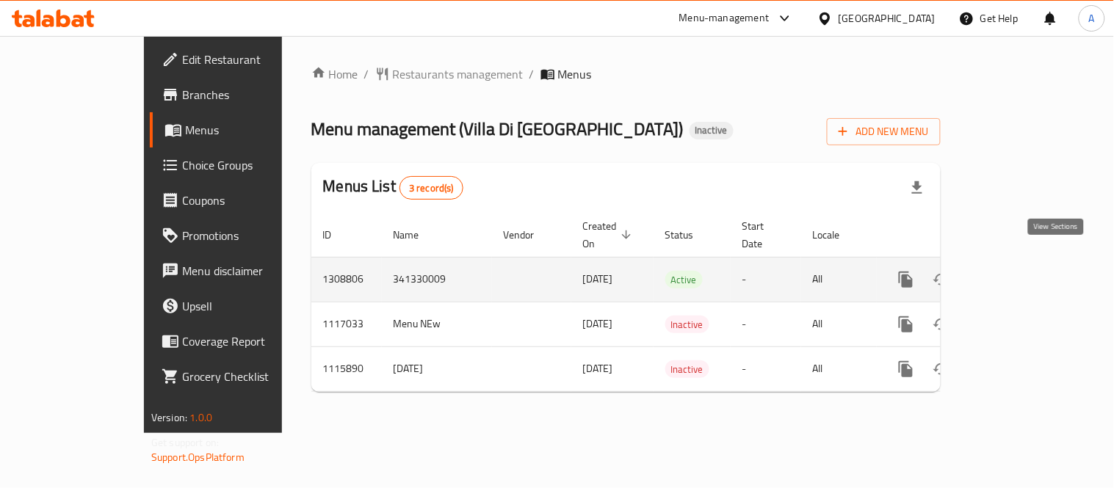
click at [1030, 262] on link "enhanced table" at bounding box center [1011, 279] width 35 height 35
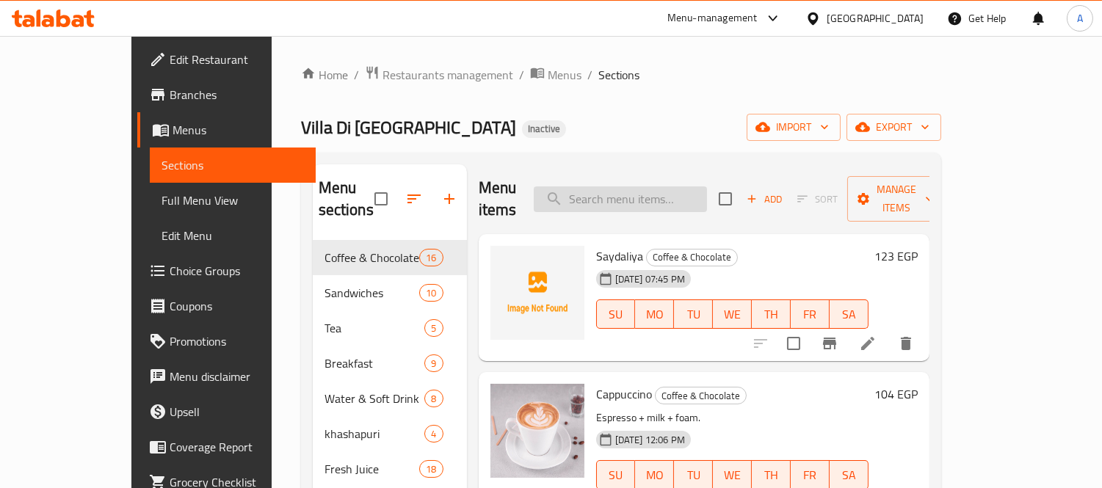
click at [657, 188] on input "search" at bounding box center [620, 200] width 173 height 26
paste input "GRILLED SALMON"
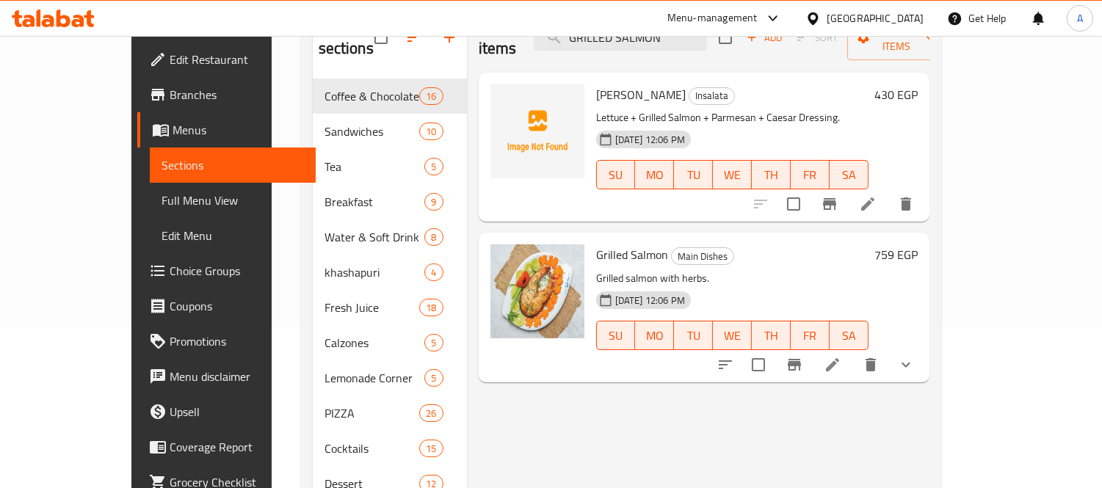
scroll to position [163, 0]
type input "GRILLED SALMON"
click at [162, 203] on span "Full Menu View" at bounding box center [233, 201] width 142 height 18
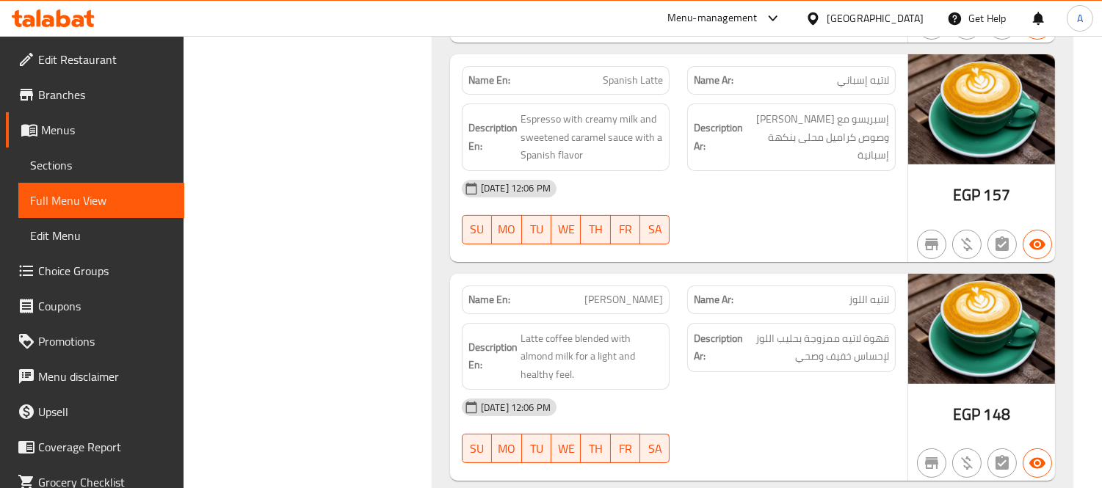
scroll to position [979, 0]
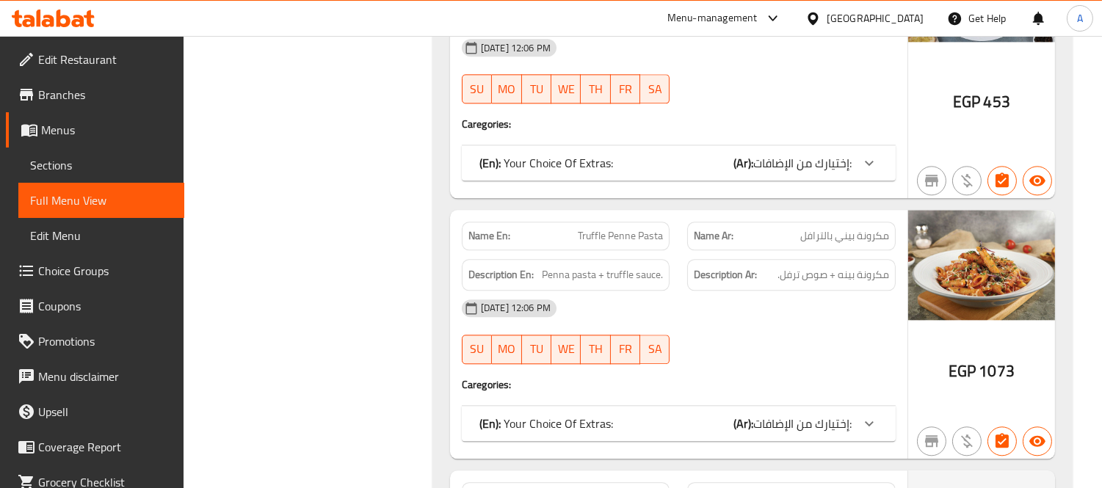
scroll to position [34830, 0]
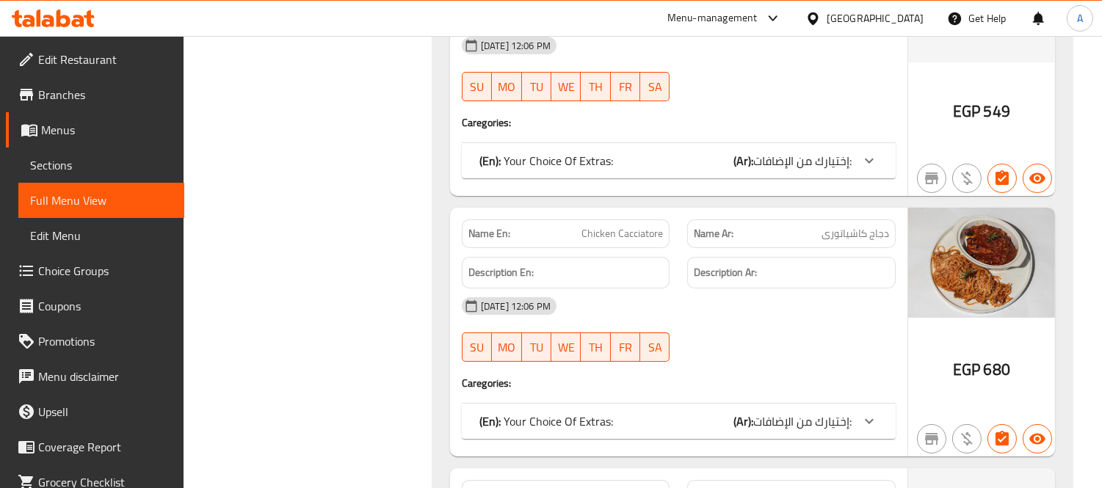
scroll to position [28045, 0]
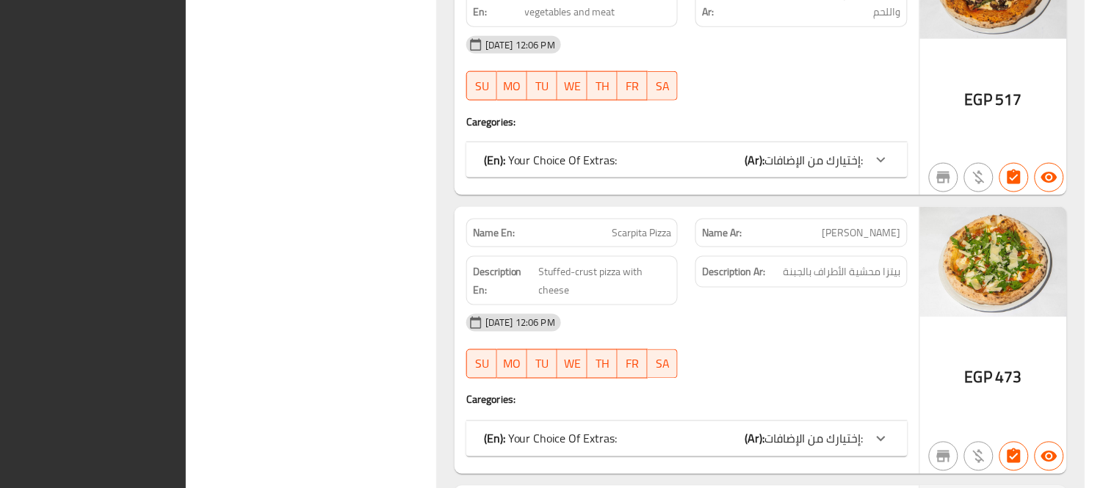
scroll to position [0, 0]
